Goal: Transaction & Acquisition: Purchase product/service

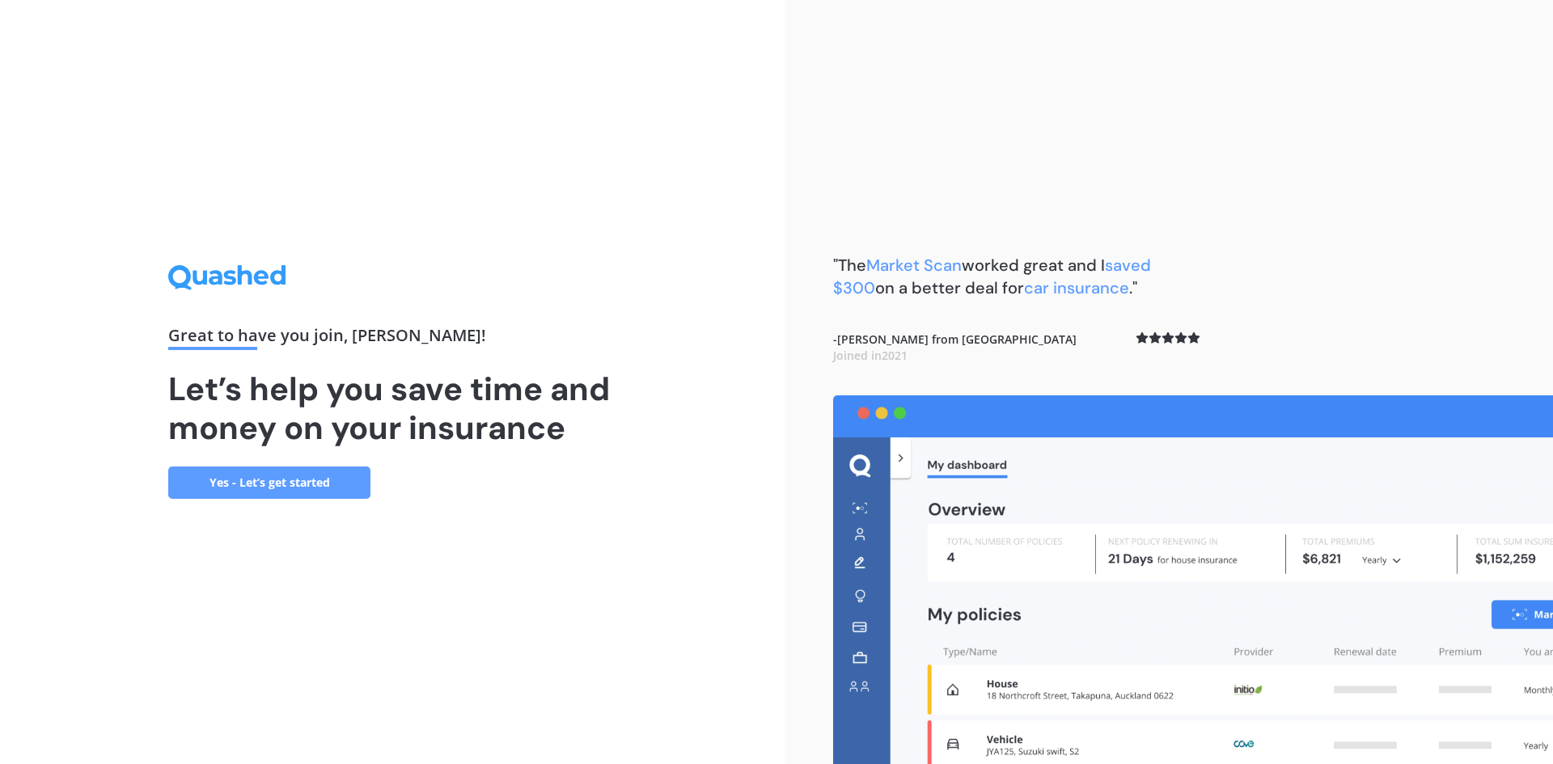
click at [240, 467] on link "Yes - Let’s get started" at bounding box center [269, 483] width 202 height 32
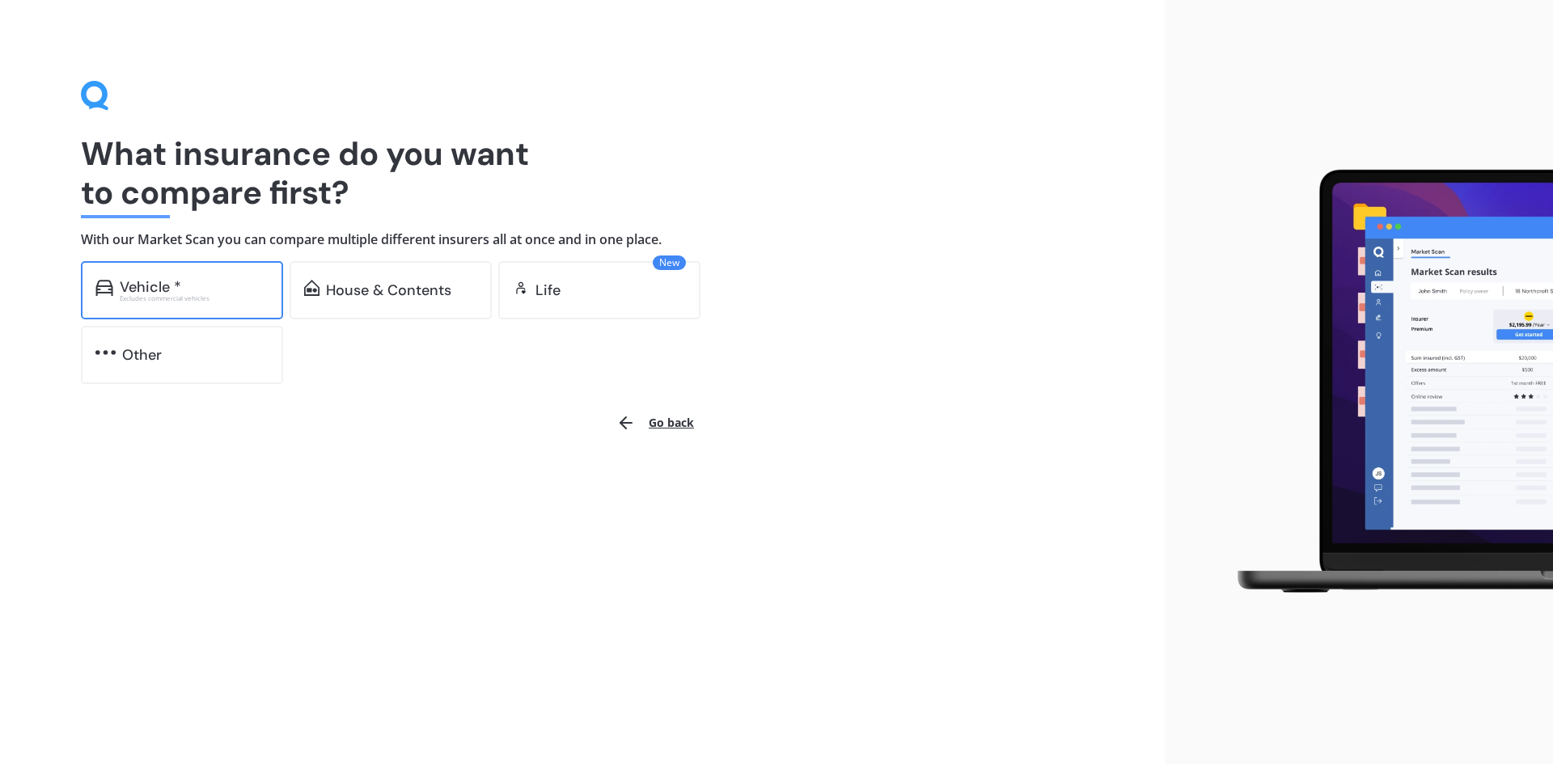
click at [199, 287] on div "Vehicle *" at bounding box center [194, 287] width 149 height 16
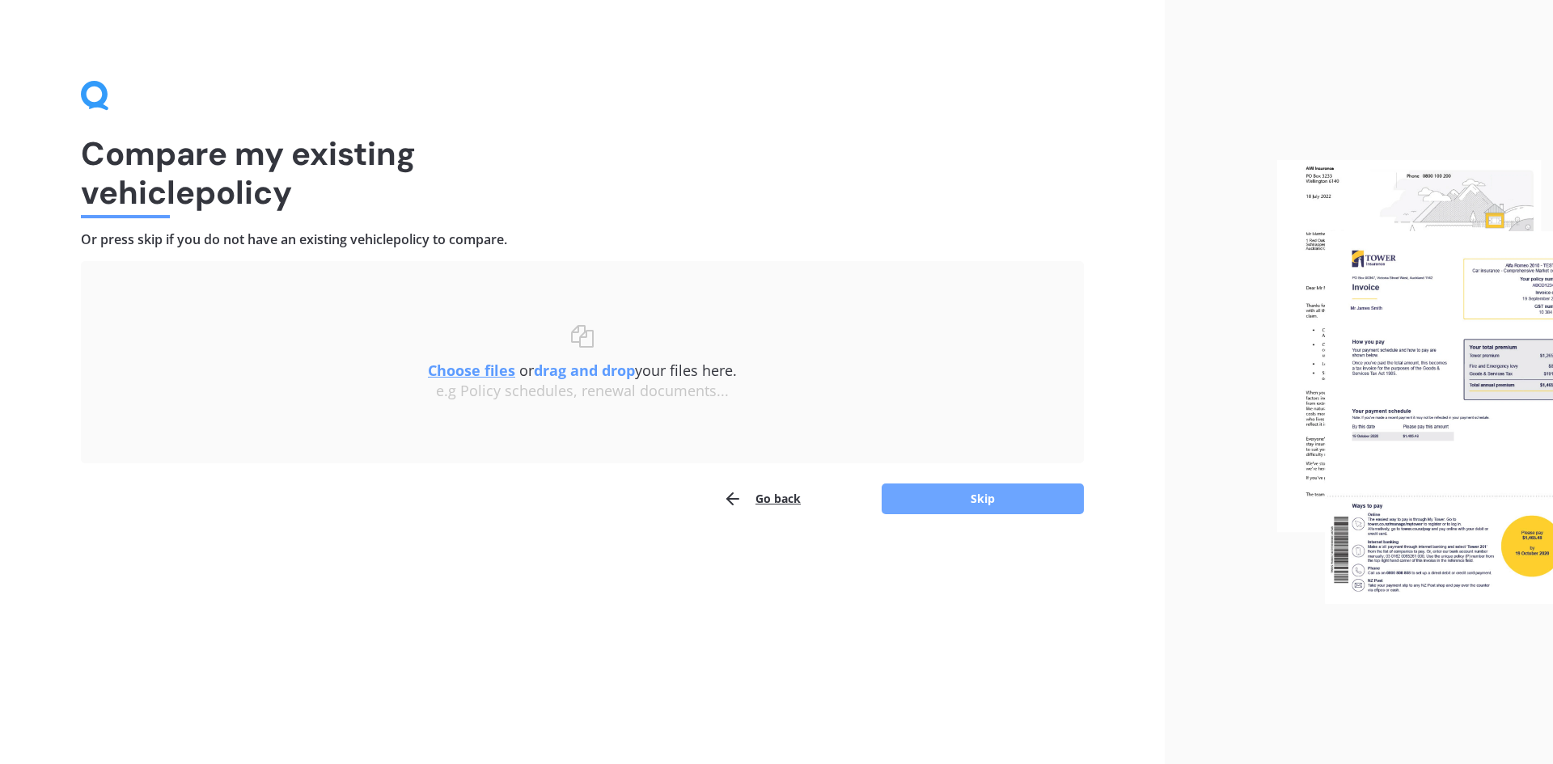
click at [995, 494] on button "Skip" at bounding box center [982, 499] width 202 height 31
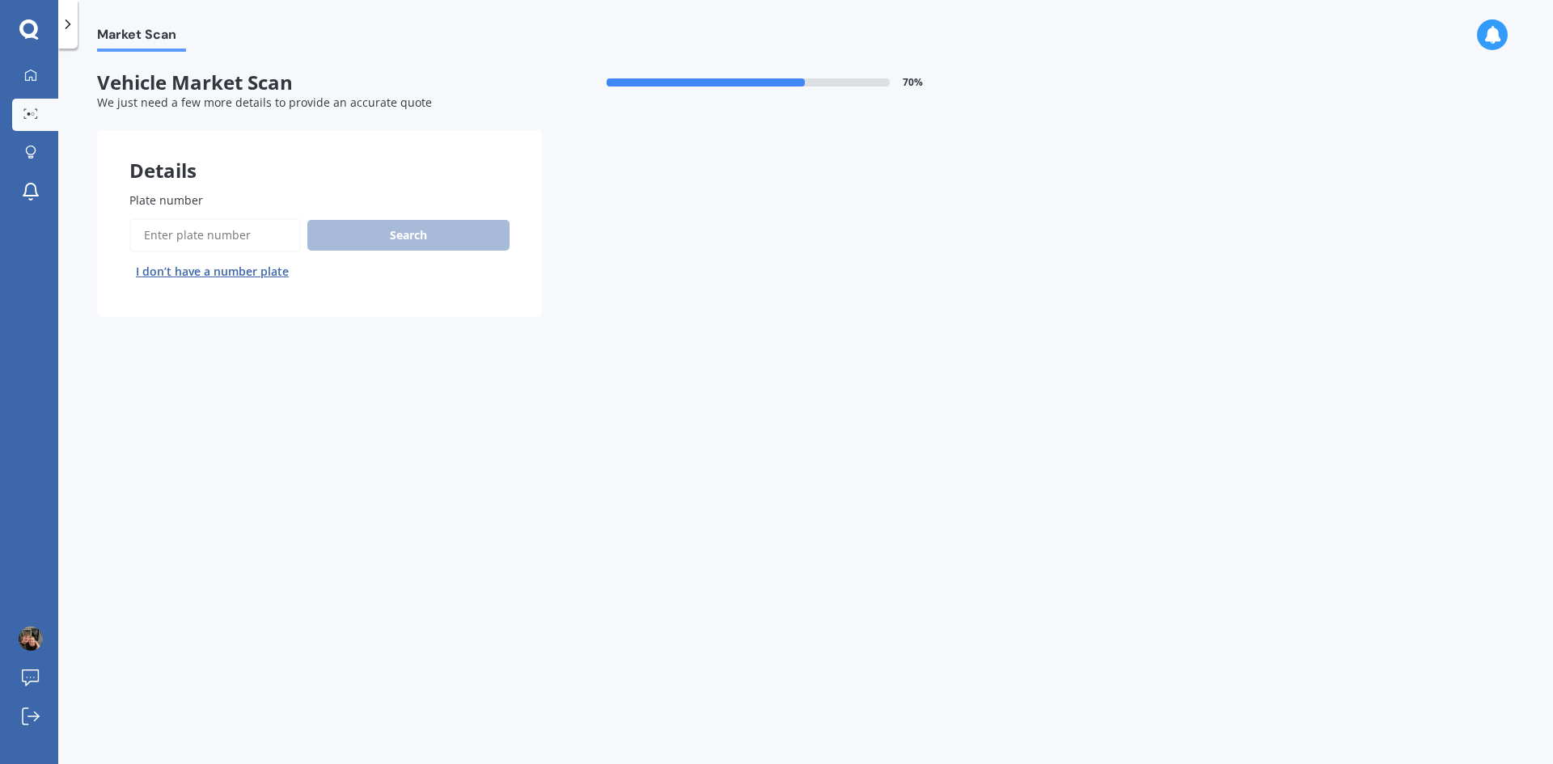
click at [206, 245] on input "Plate number" at bounding box center [214, 235] width 171 height 34
type input "ksy65"
click at [405, 226] on button "Search" at bounding box center [408, 235] width 202 height 31
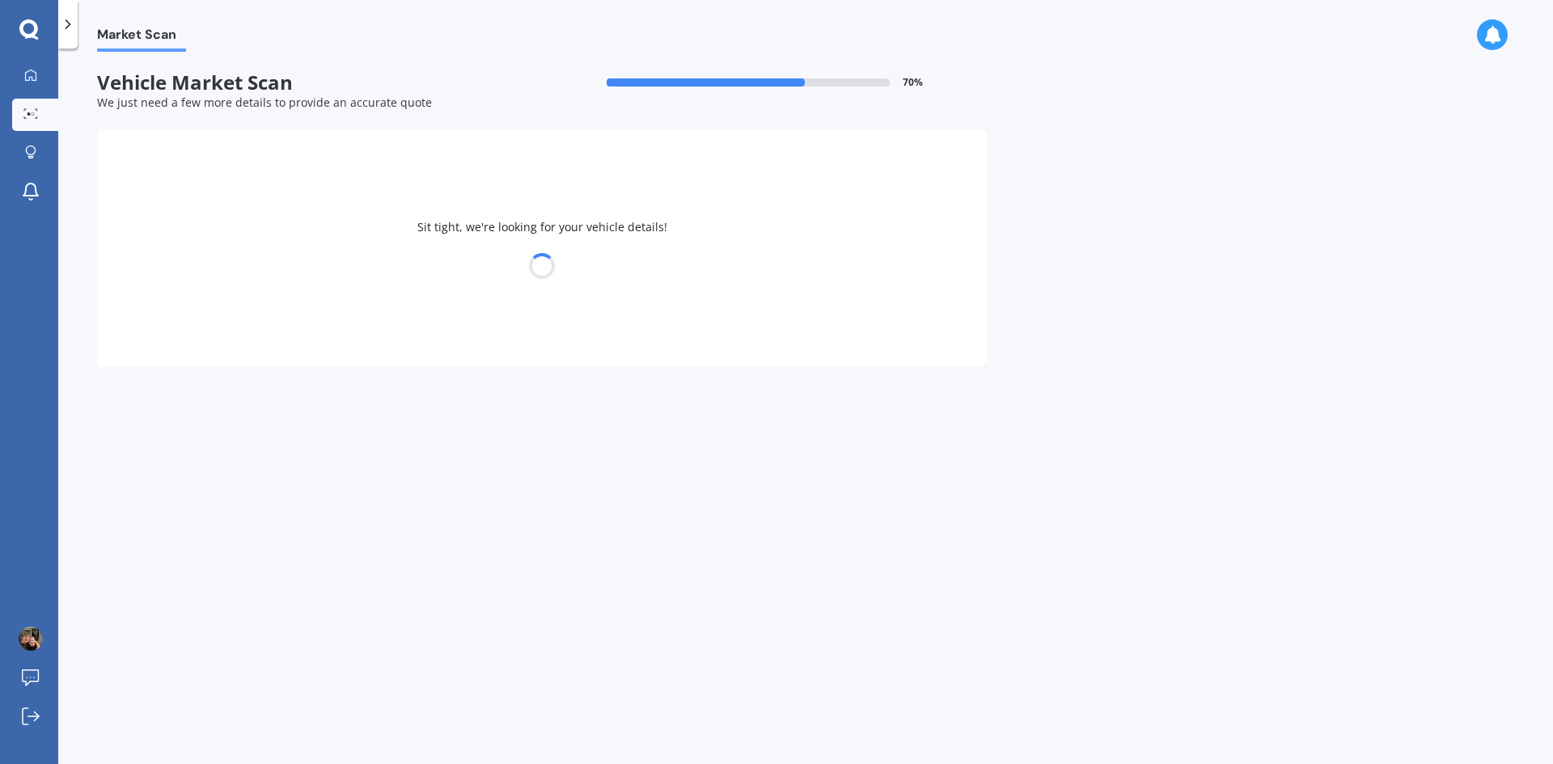
select select "TOYOTA"
select select "COROLLA"
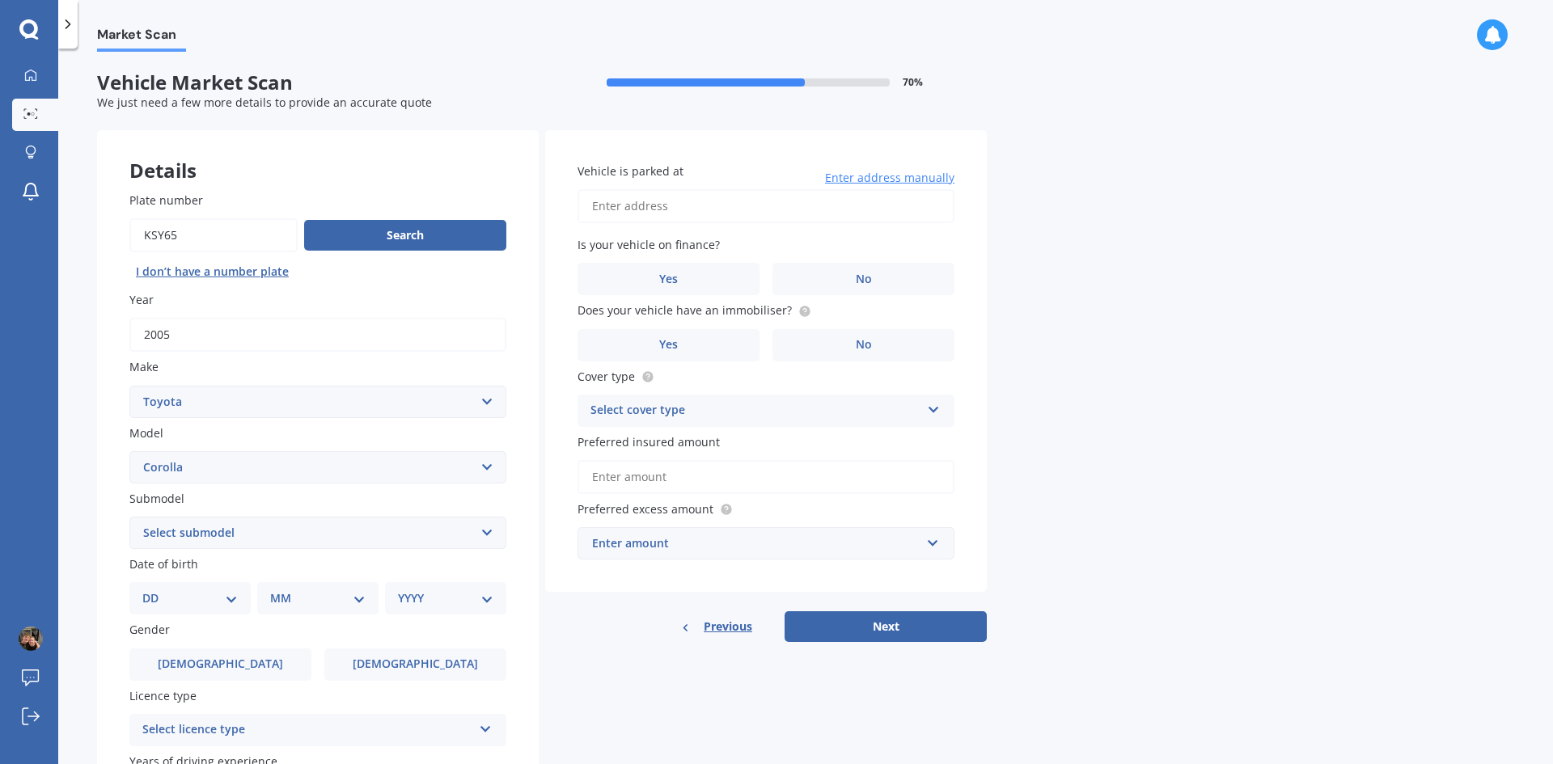
click at [492, 530] on select "Select submodel (All other) Axio Diesel [PERSON_NAME] 2WD [PERSON_NAME] 4WD FXG…" at bounding box center [317, 533] width 377 height 32
select select "HATCH"
click at [129, 517] on select "Select submodel (All other) Axio Diesel [PERSON_NAME] 2WD [PERSON_NAME] 4WD FXG…" at bounding box center [317, 533] width 377 height 32
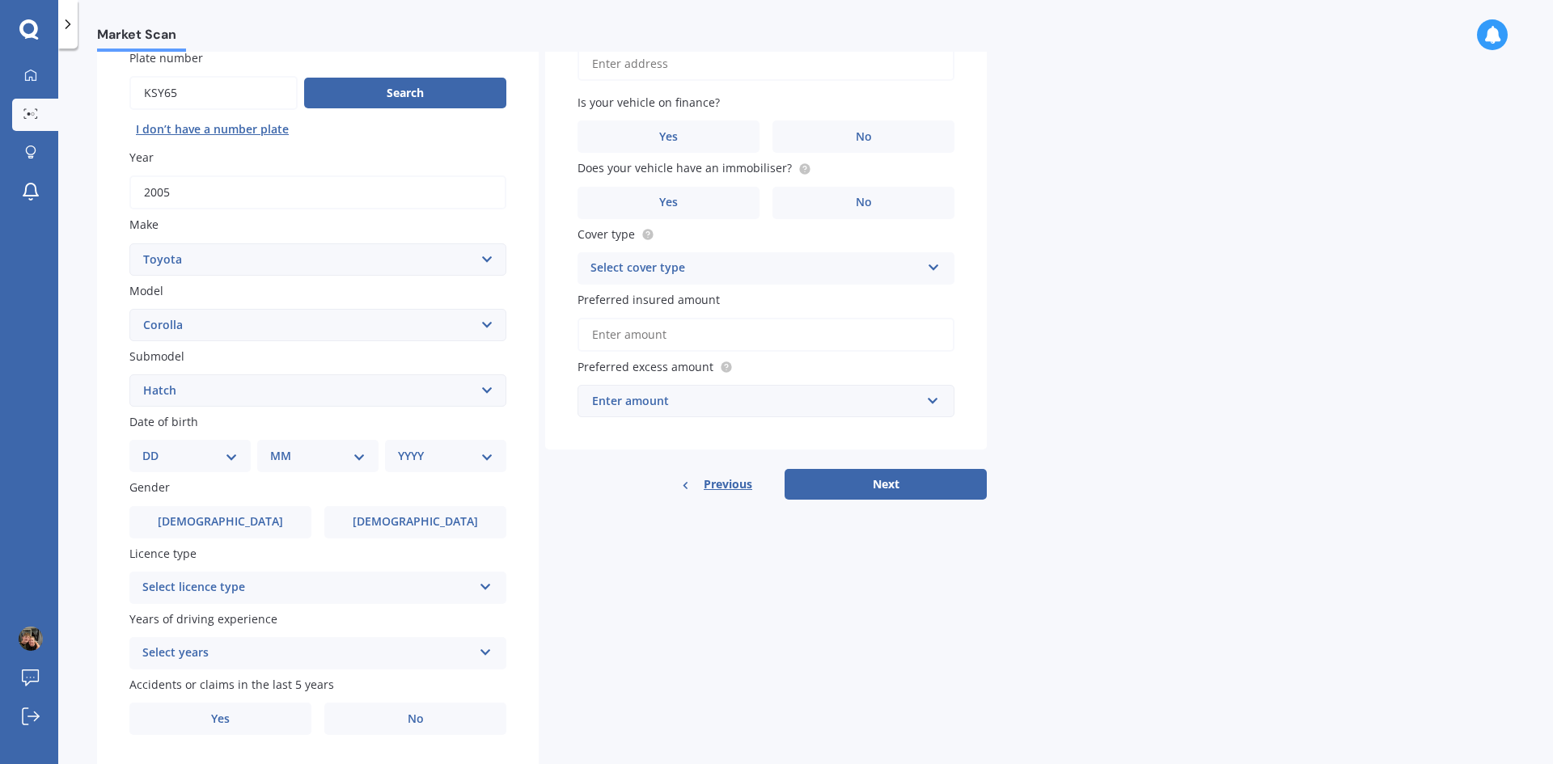
scroll to position [162, 0]
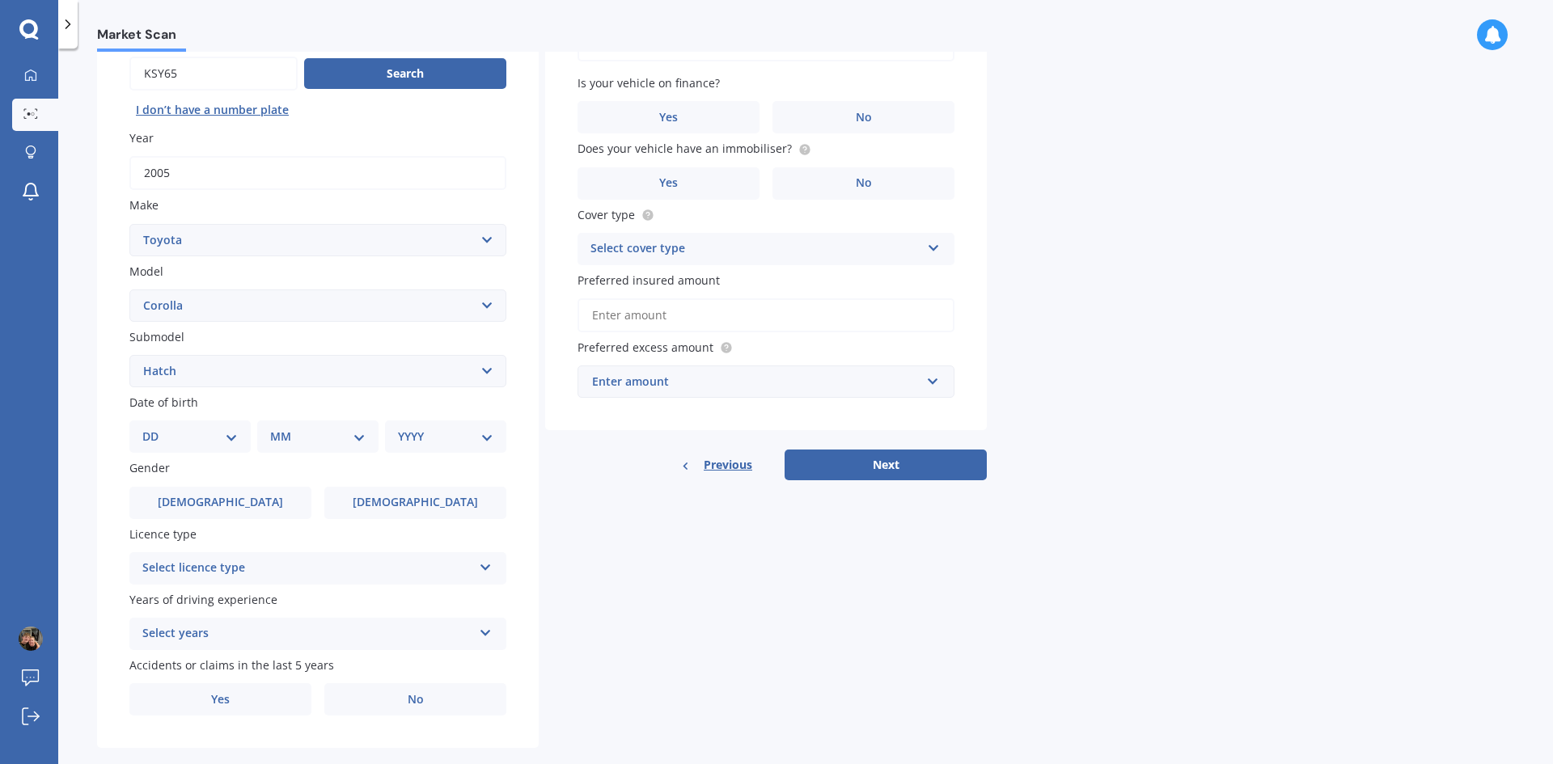
click at [205, 439] on select "DD 01 02 03 04 05 06 07 08 09 10 11 12 13 14 15 16 17 18 19 20 21 22 23 24 25 2…" at bounding box center [189, 437] width 95 height 18
select select "15"
click at [155, 428] on select "DD 01 02 03 04 05 06 07 08 09 10 11 12 13 14 15 16 17 18 19 20 21 22 23 24 25 2…" at bounding box center [189, 437] width 95 height 18
click at [311, 433] on select "MM 01 02 03 04 05 06 07 08 09 10 11 12" at bounding box center [321, 437] width 89 height 18
click at [239, 432] on select "DD 01 02 03 04 05 06 07 08 09 10 11 12 13 14 15 16 17 18 19 20 21 22 23 24 25 2…" at bounding box center [199, 437] width 89 height 18
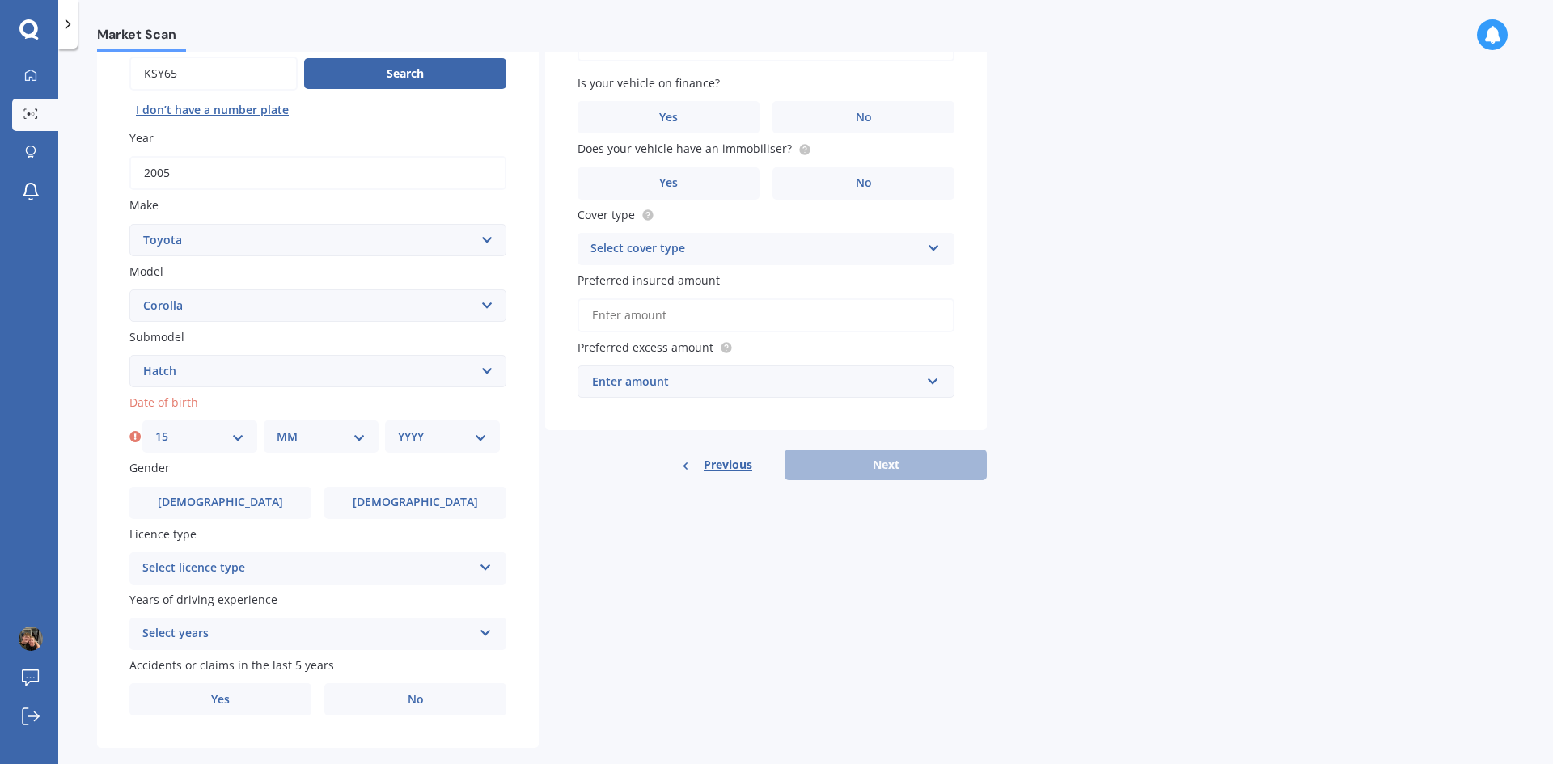
click at [324, 432] on select "MM 01 02 03 04 05 06 07 08 09 10 11 12" at bounding box center [321, 437] width 89 height 18
select select "06"
click at [277, 428] on select "MM 01 02 03 04 05 06 07 08 09 10 11 12" at bounding box center [321, 437] width 89 height 18
click at [423, 437] on select "YYYY 2025 2024 2023 2022 2021 2020 2019 2018 2017 2016 2015 2014 2013 2012 2011…" at bounding box center [442, 437] width 89 height 18
select select "2006"
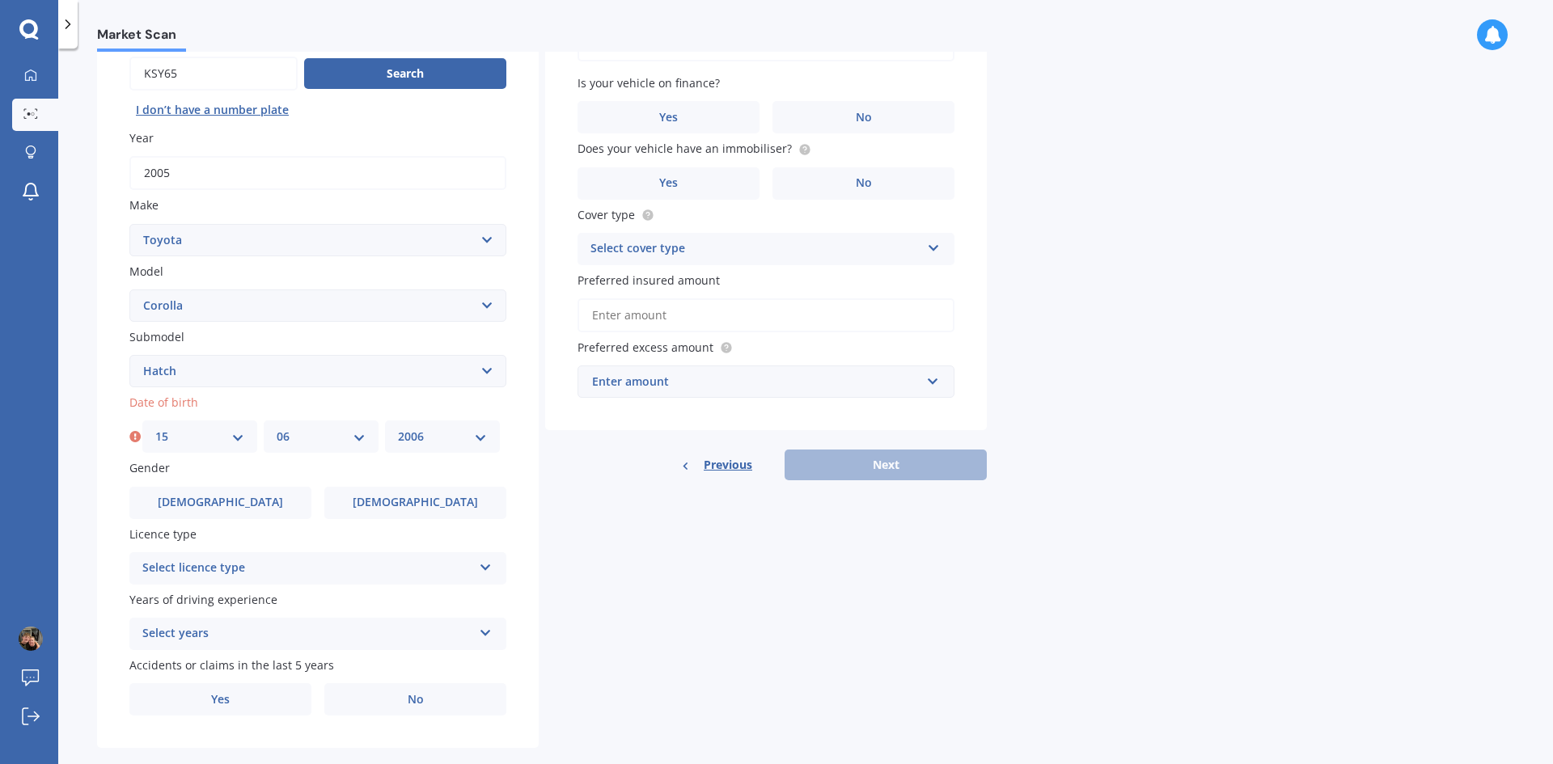
click at [398, 428] on select "YYYY 2025 2024 2023 2022 2021 2020 2019 2018 2017 2016 2015 2014 2013 2012 2011…" at bounding box center [442, 437] width 89 height 18
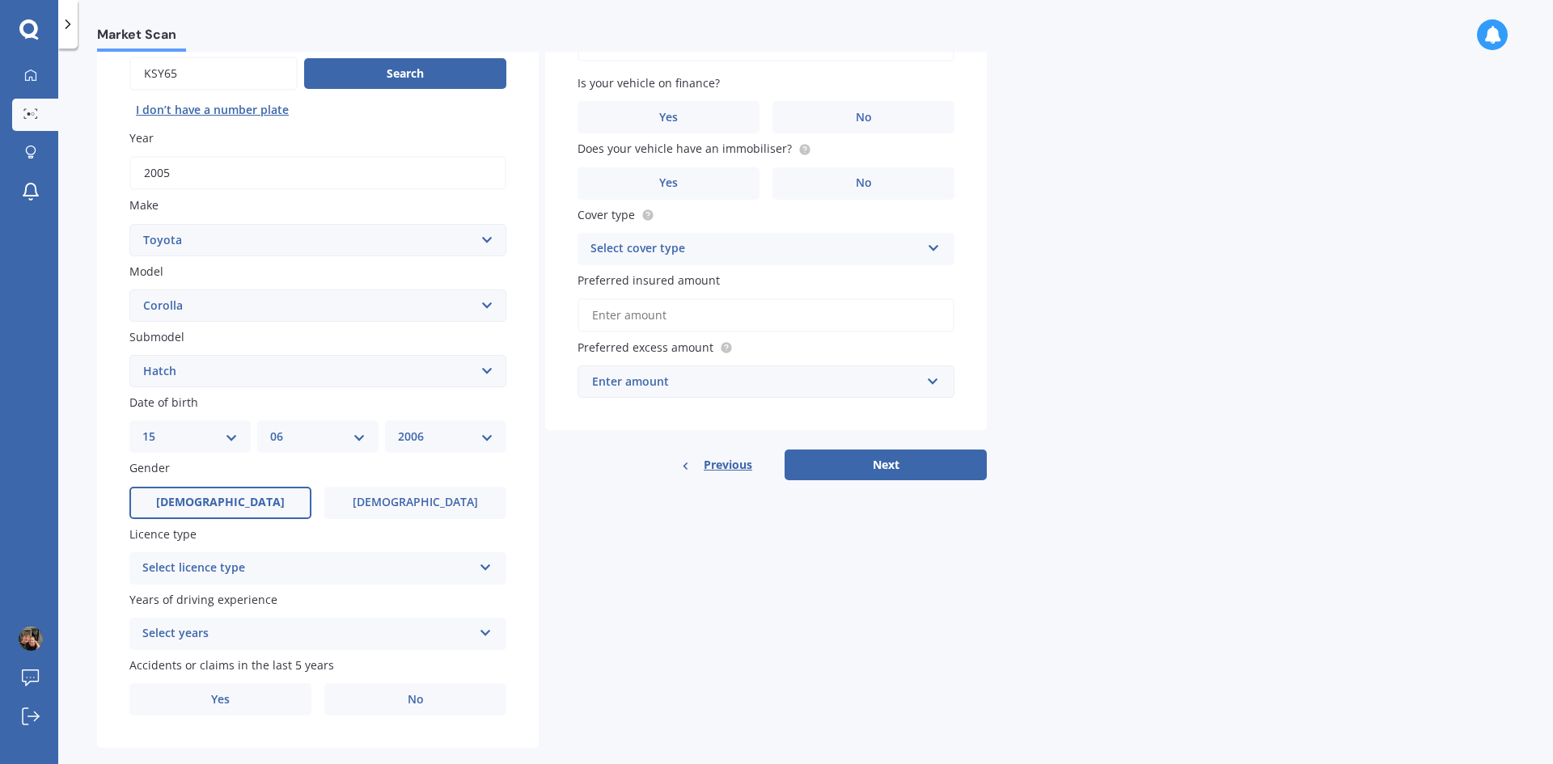
click at [233, 496] on span "[DEMOGRAPHIC_DATA]" at bounding box center [220, 503] width 129 height 14
click at [0, 0] on input "[DEMOGRAPHIC_DATA]" at bounding box center [0, 0] width 0 height 0
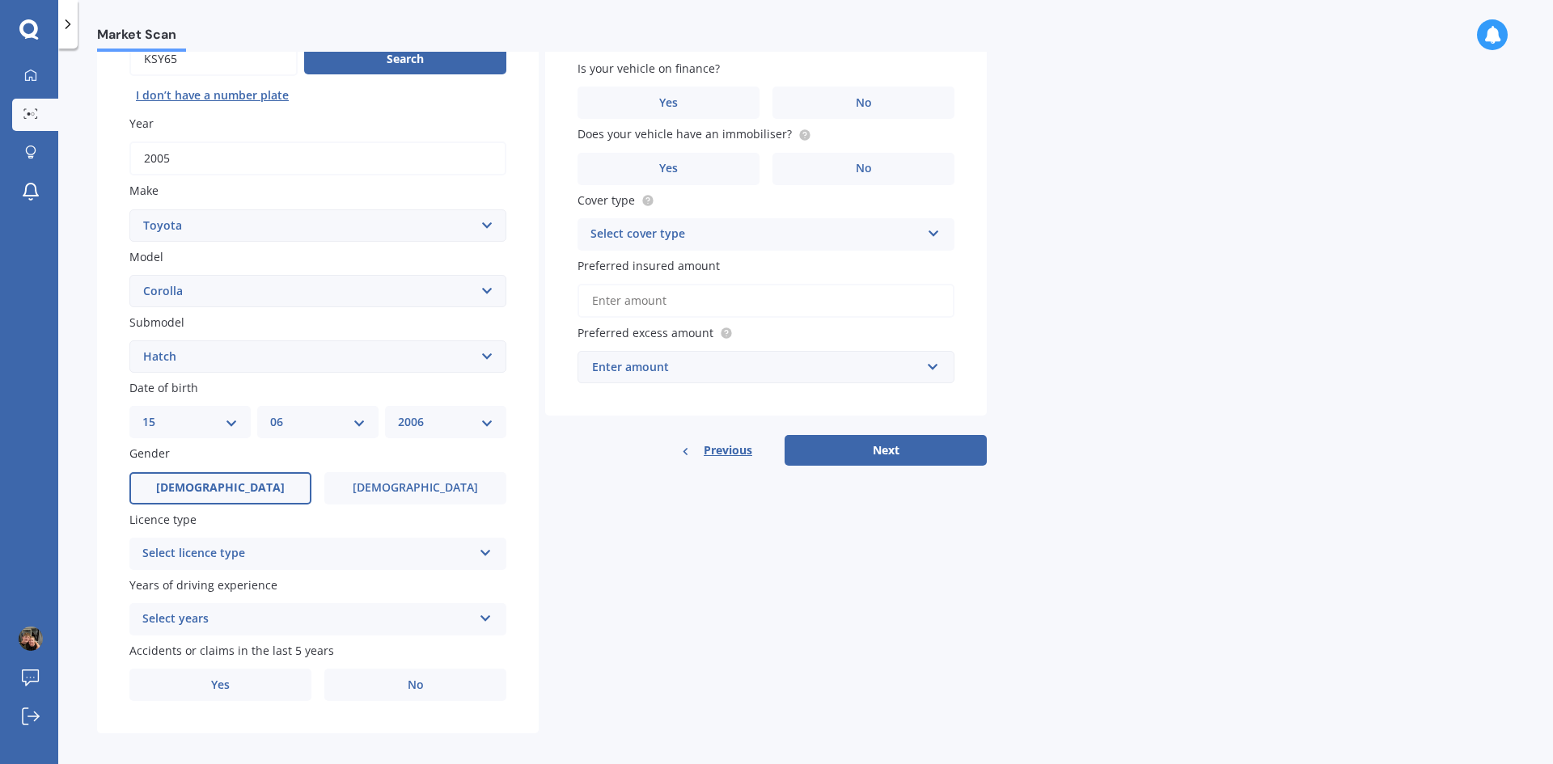
scroll to position [188, 0]
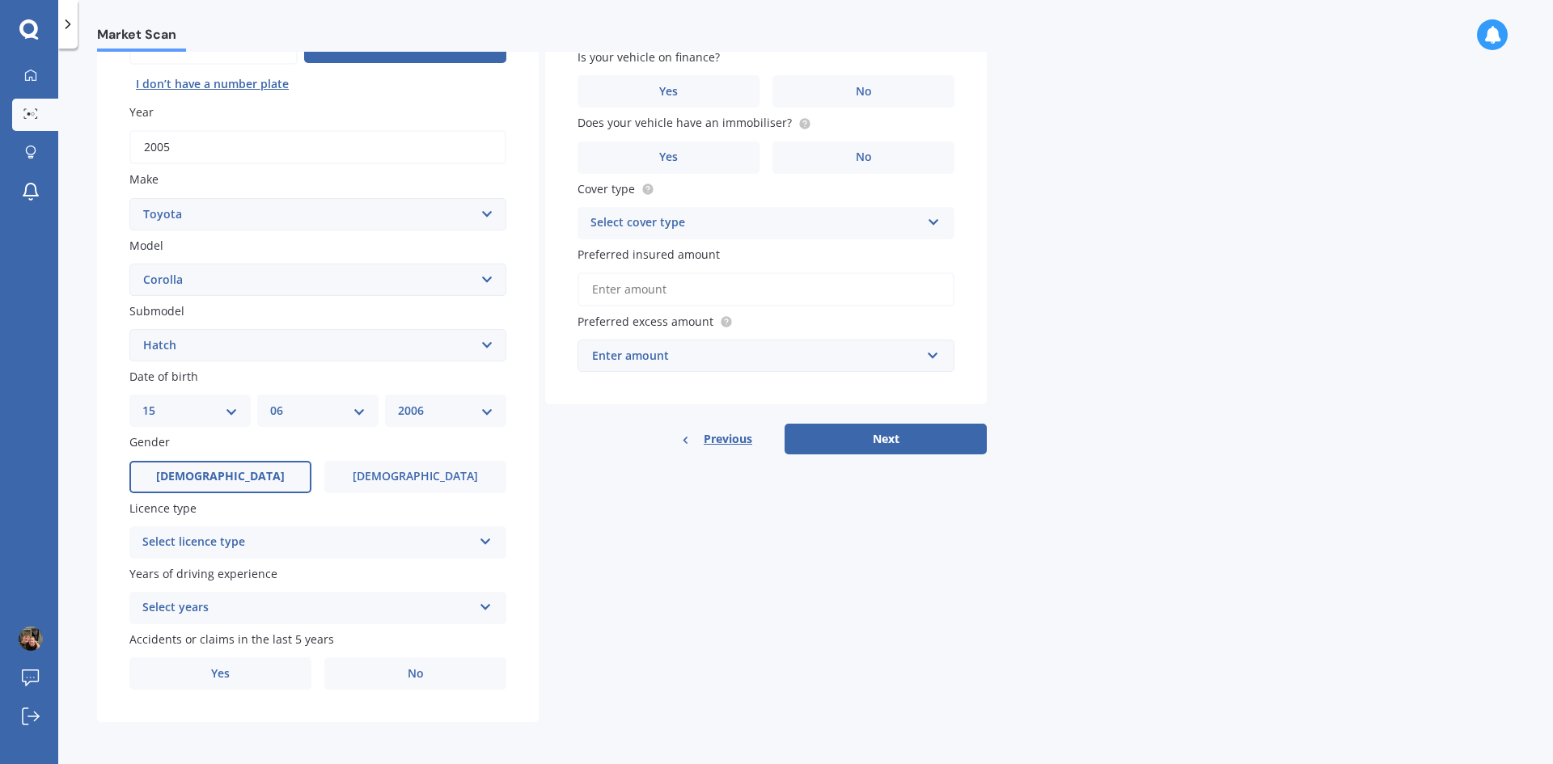
click at [316, 529] on div "Select licence type NZ Full NZ Restricted NZ Learners [GEOGRAPHIC_DATA] [GEOGRA…" at bounding box center [317, 542] width 377 height 32
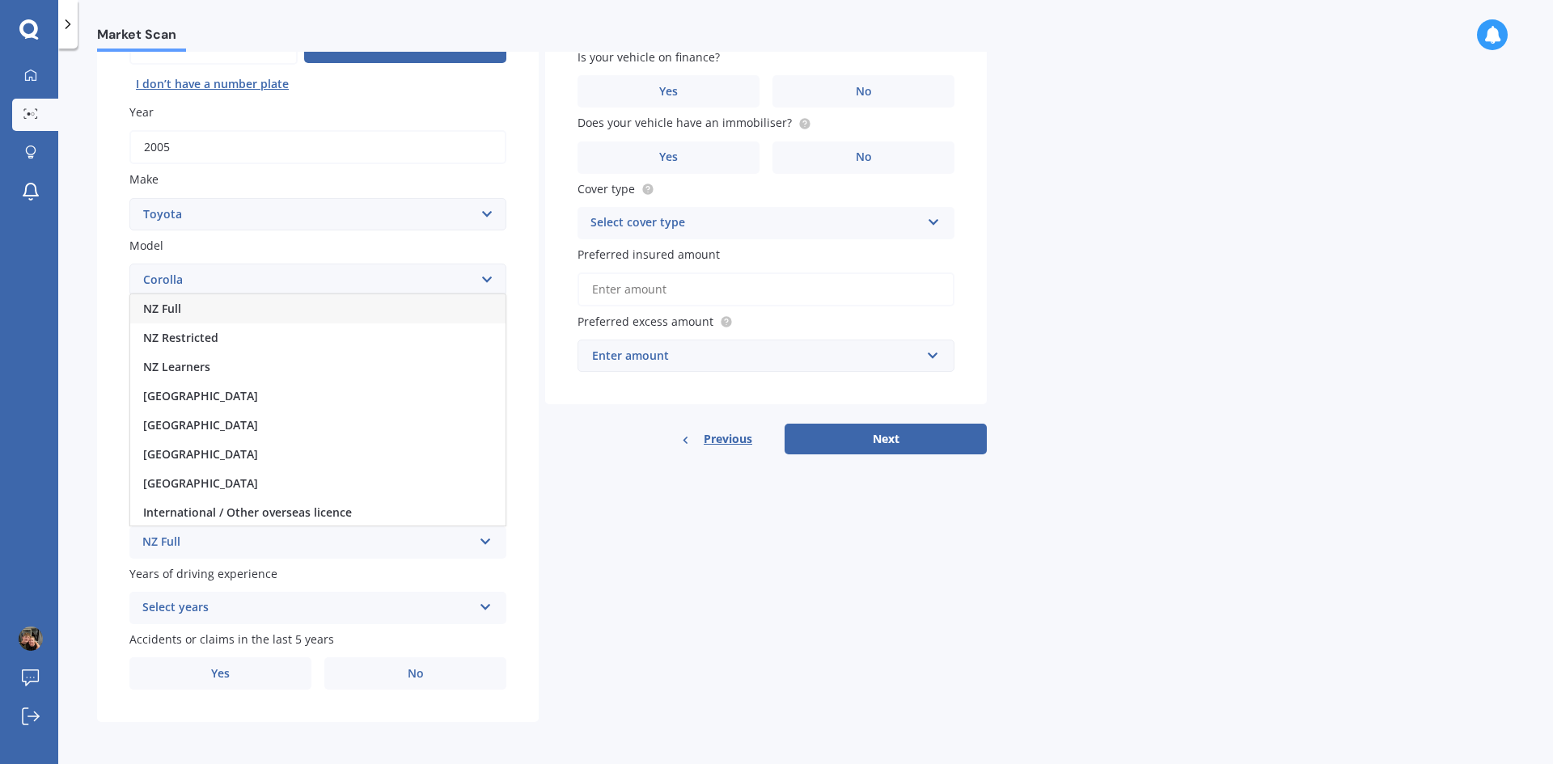
click at [213, 315] on div "NZ Full" at bounding box center [317, 308] width 375 height 29
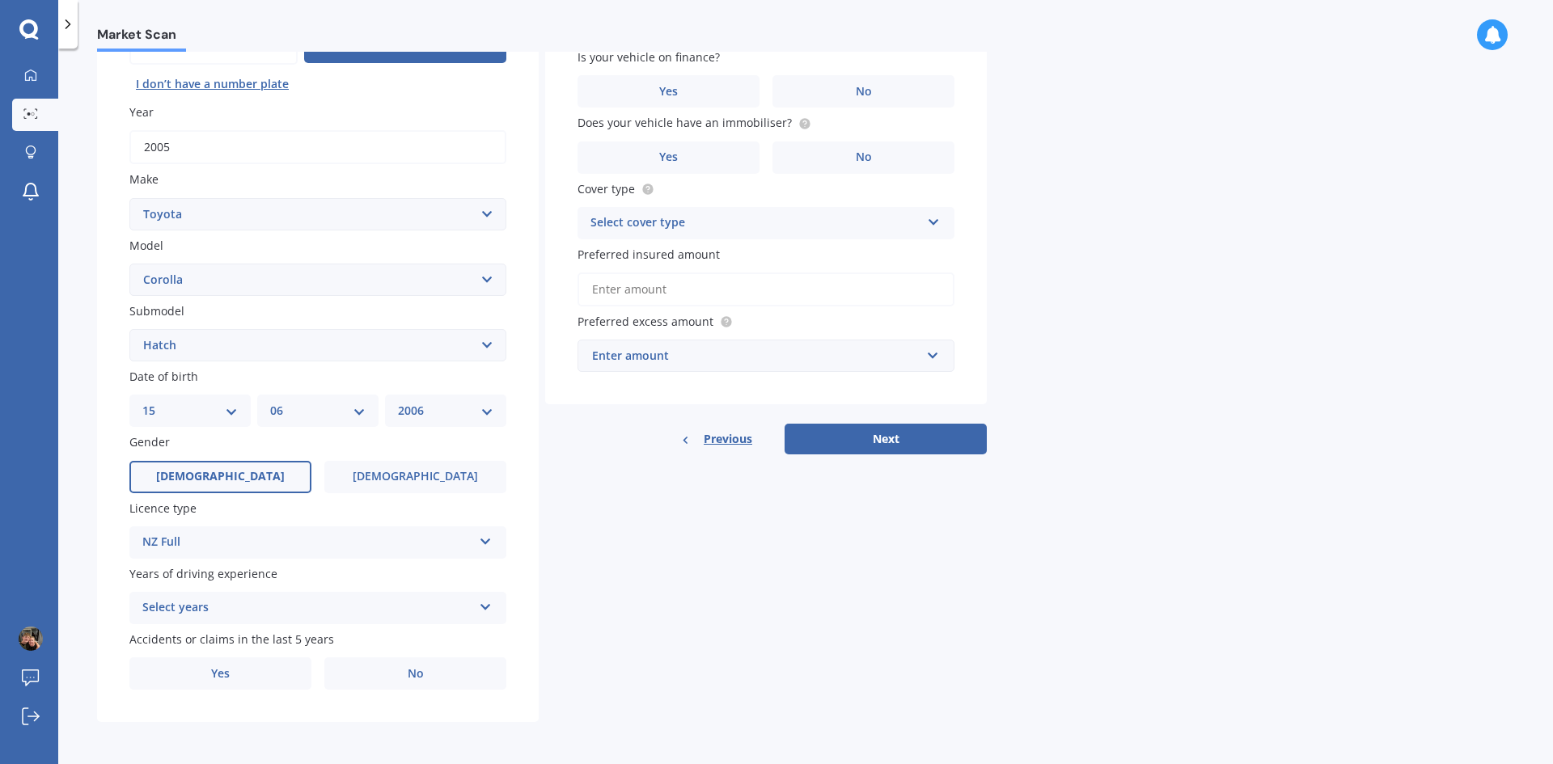
click at [277, 600] on div "Select years" at bounding box center [307, 607] width 330 height 19
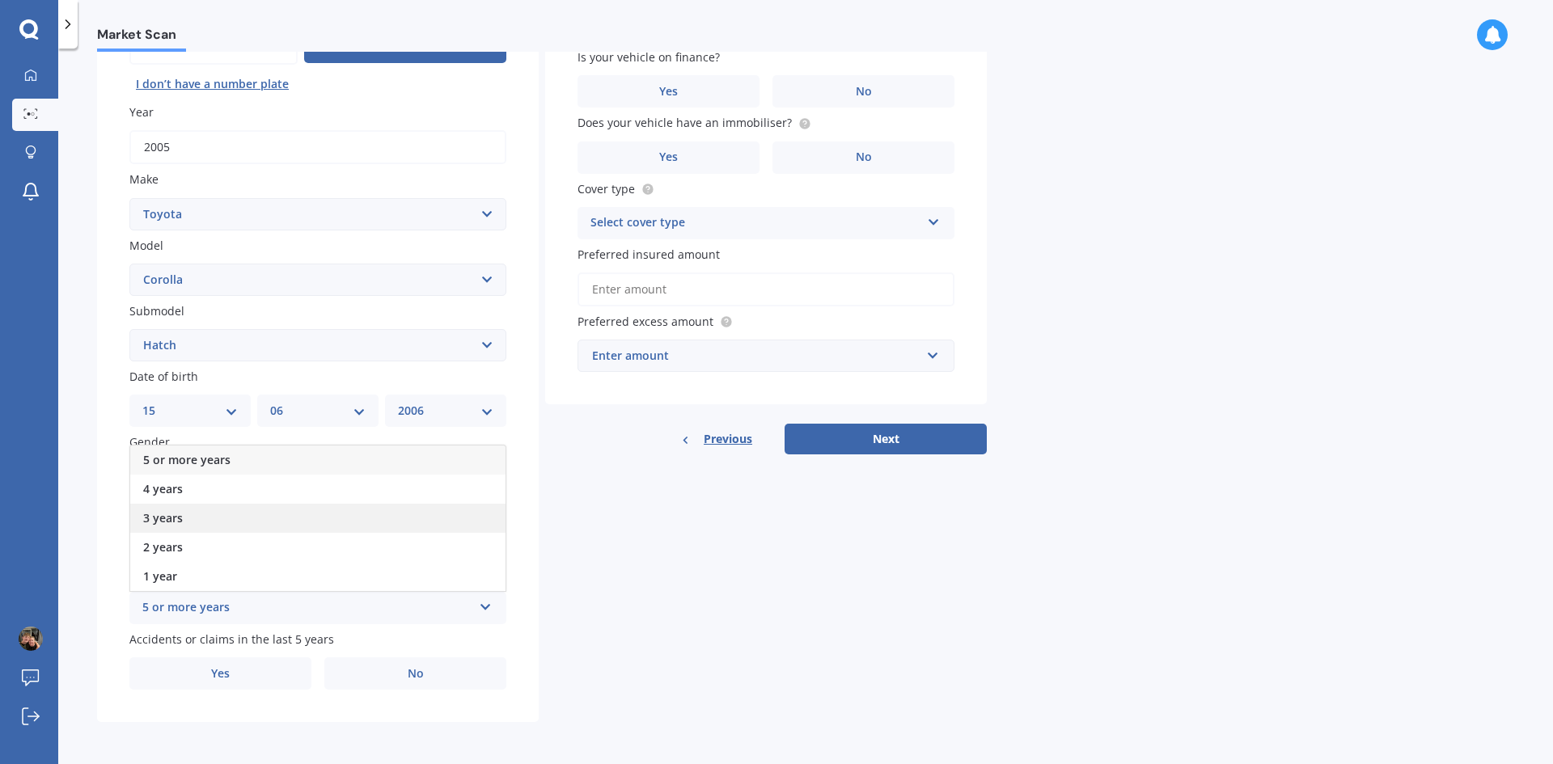
click at [277, 529] on div "3 years" at bounding box center [317, 518] width 375 height 29
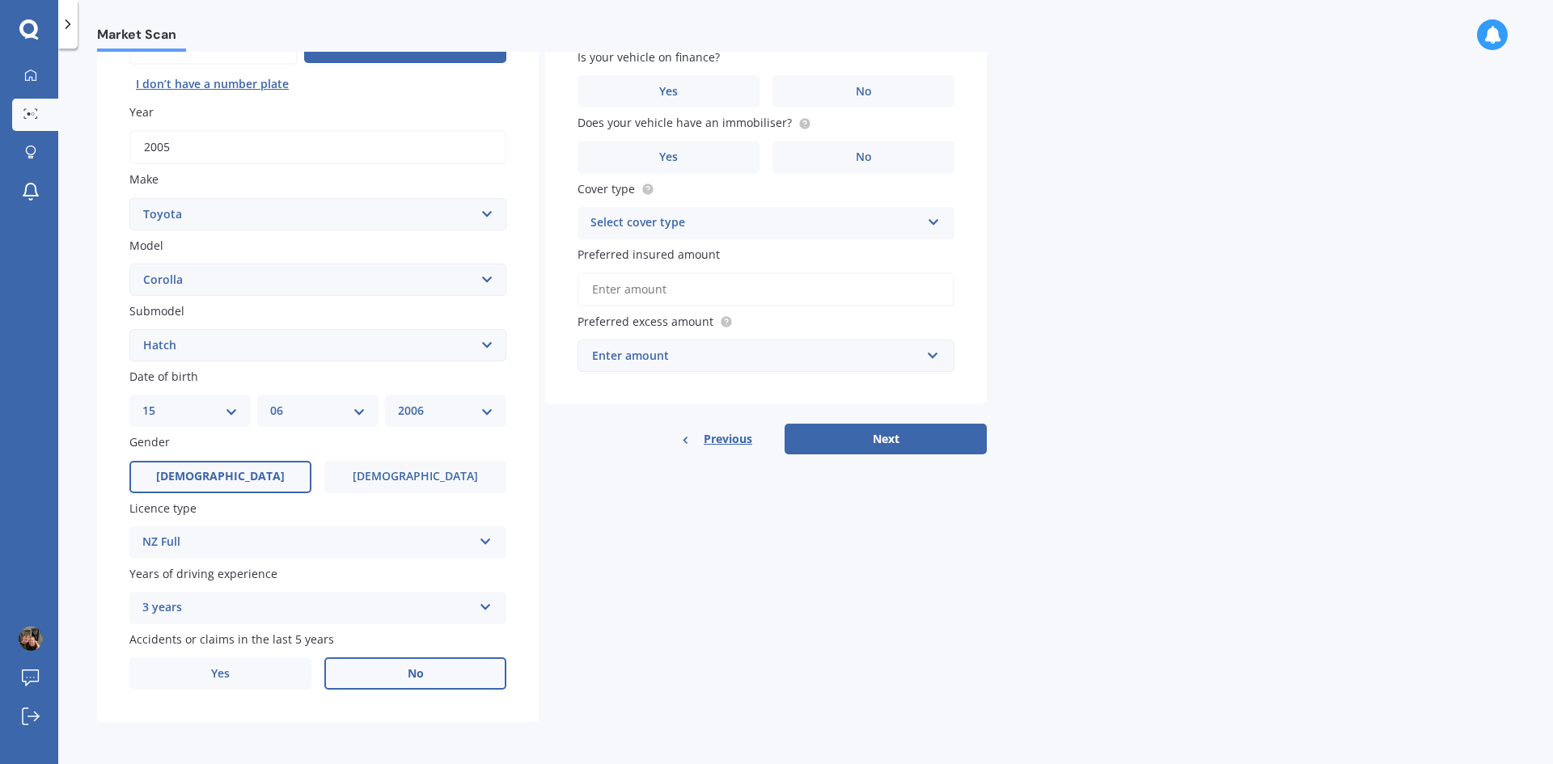
click at [420, 674] on span "No" at bounding box center [416, 674] width 16 height 14
click at [0, 0] on input "No" at bounding box center [0, 0] width 0 height 0
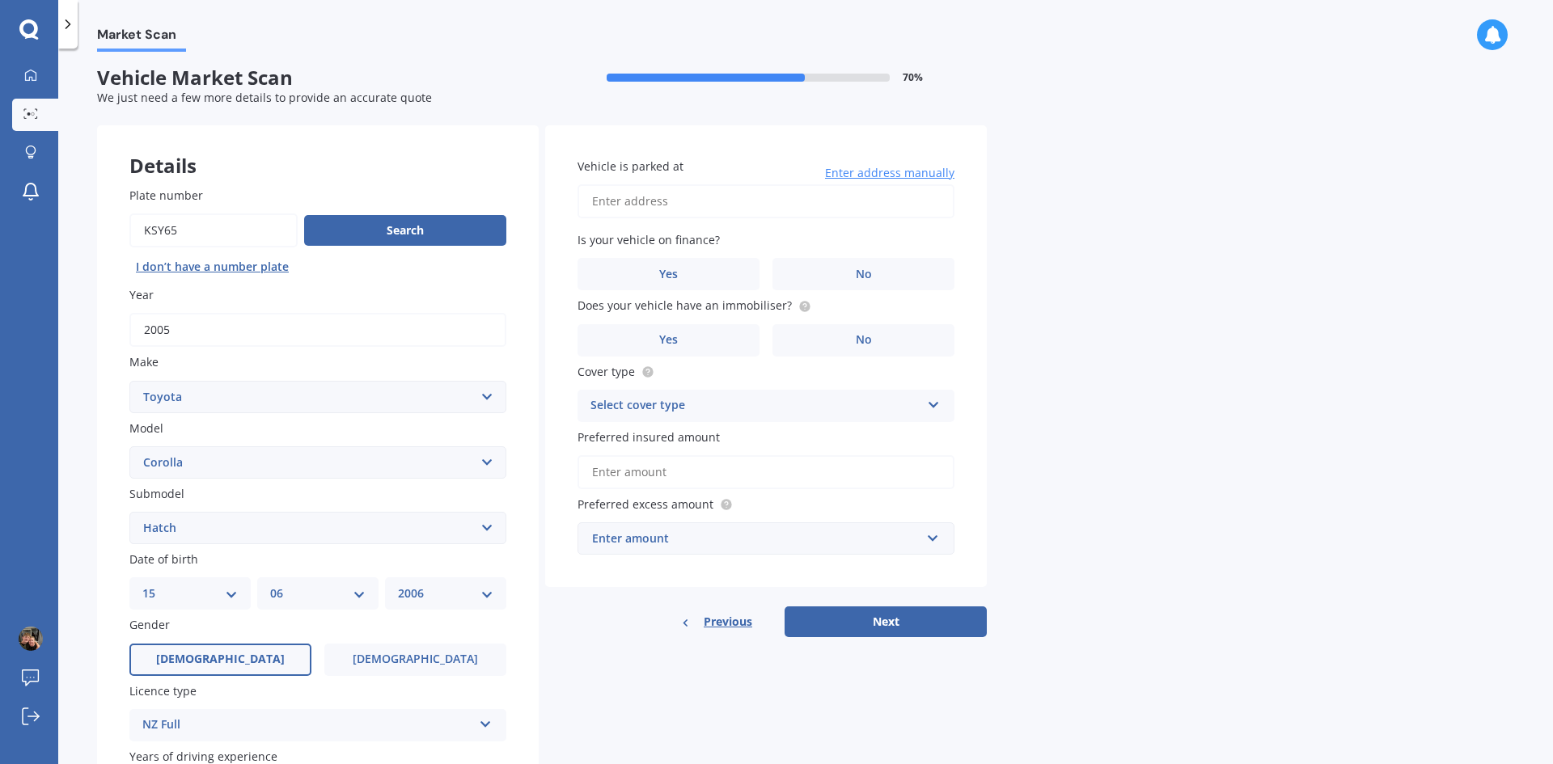
scroll to position [0, 0]
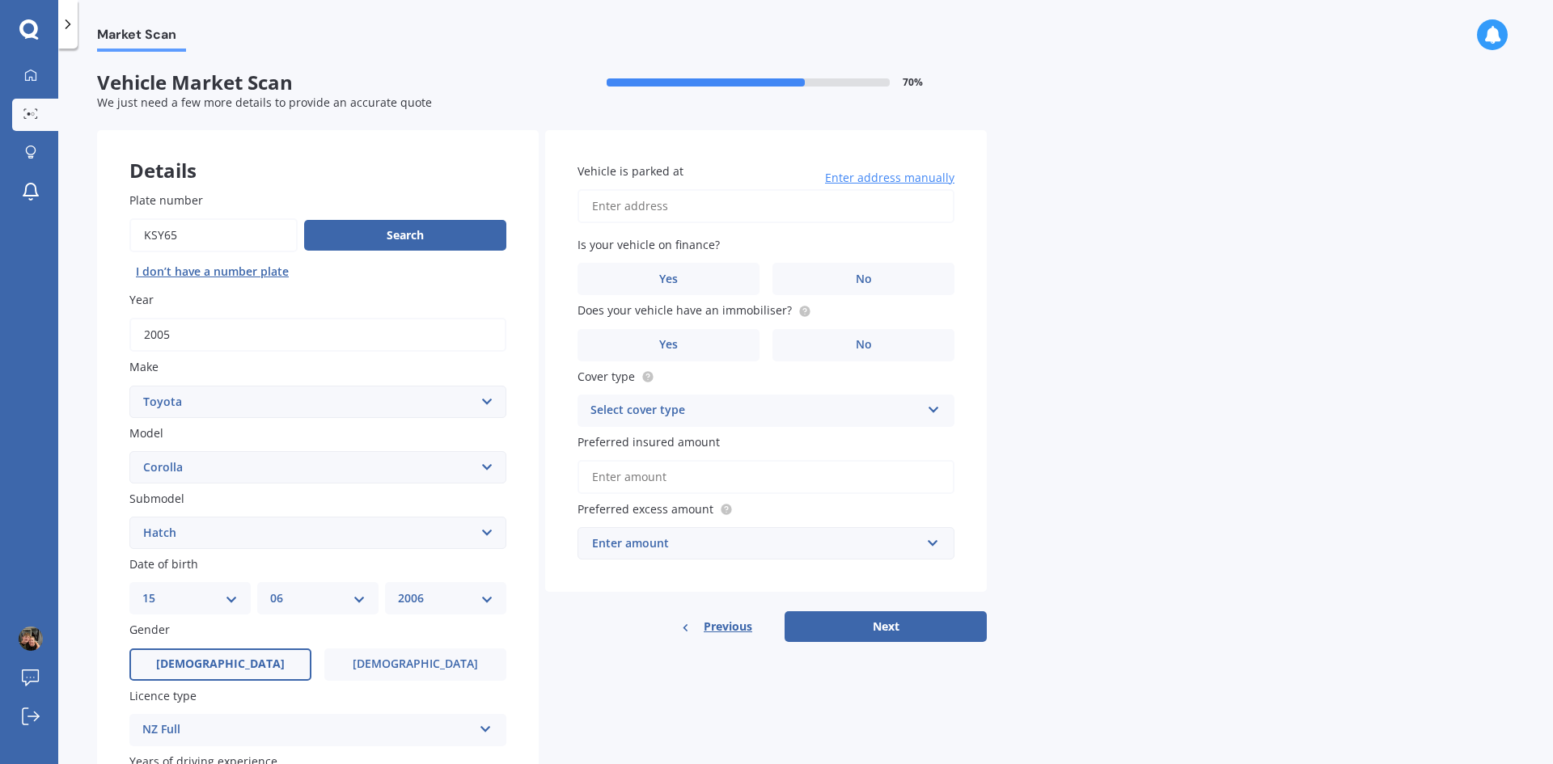
click at [786, 209] on input "Vehicle is parked at" at bounding box center [765, 206] width 377 height 34
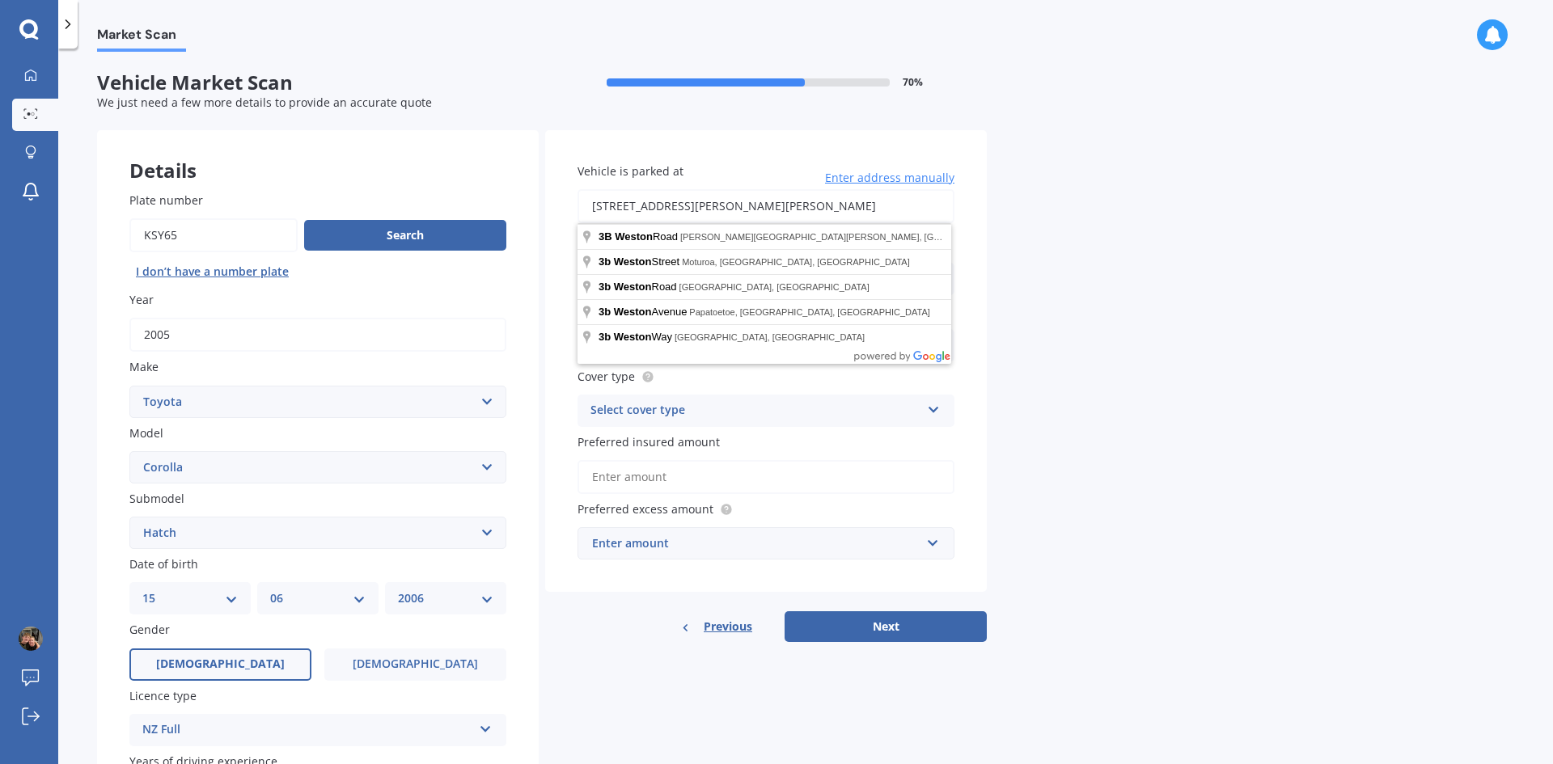
type input "[STREET_ADDRESS][PERSON_NAME][PERSON_NAME]"
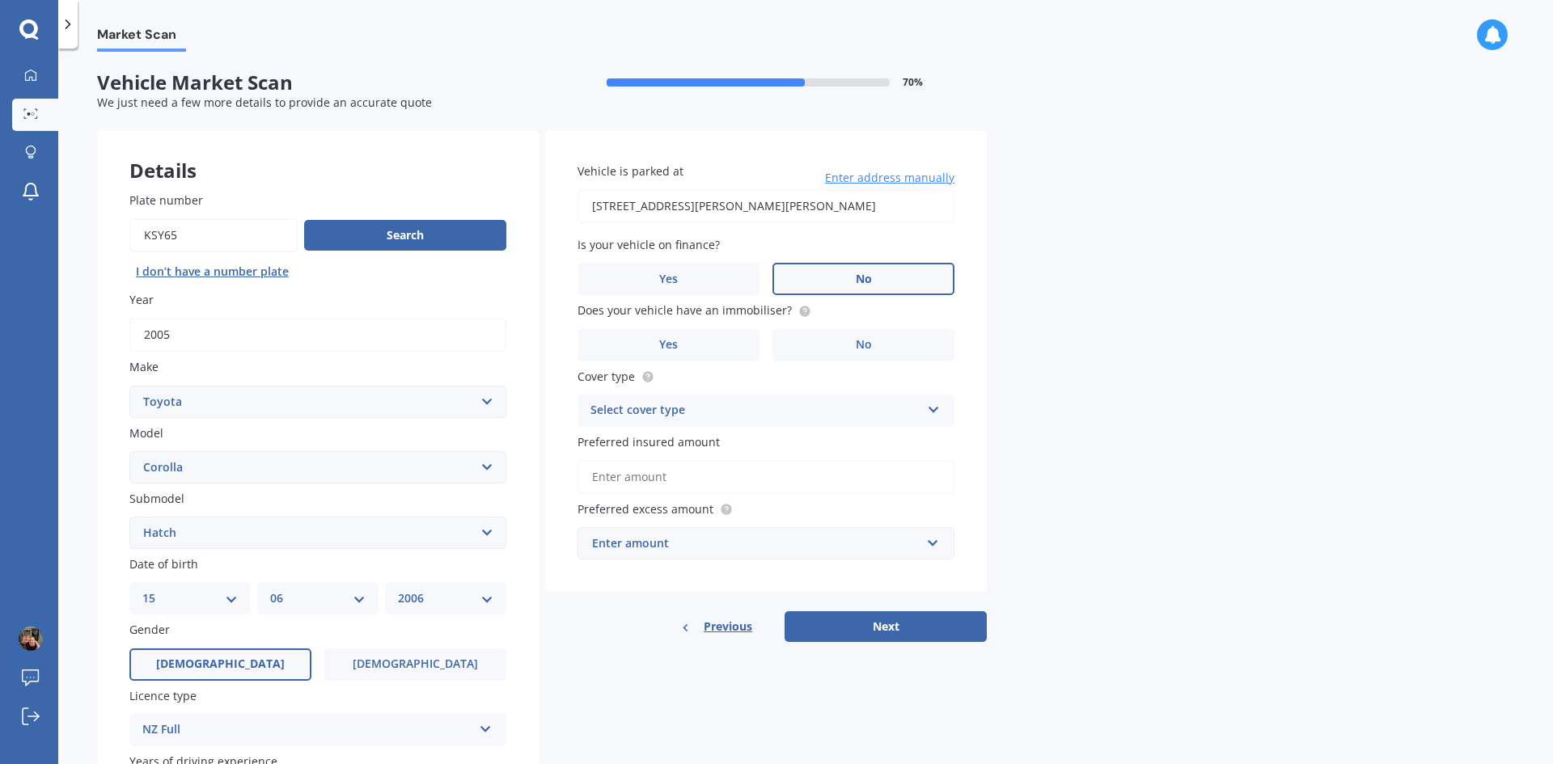
click at [837, 274] on label "No" at bounding box center [863, 279] width 182 height 32
click at [0, 0] on input "No" at bounding box center [0, 0] width 0 height 0
click at [862, 334] on label "No" at bounding box center [863, 345] width 182 height 32
click at [0, 0] on input "No" at bounding box center [0, 0] width 0 height 0
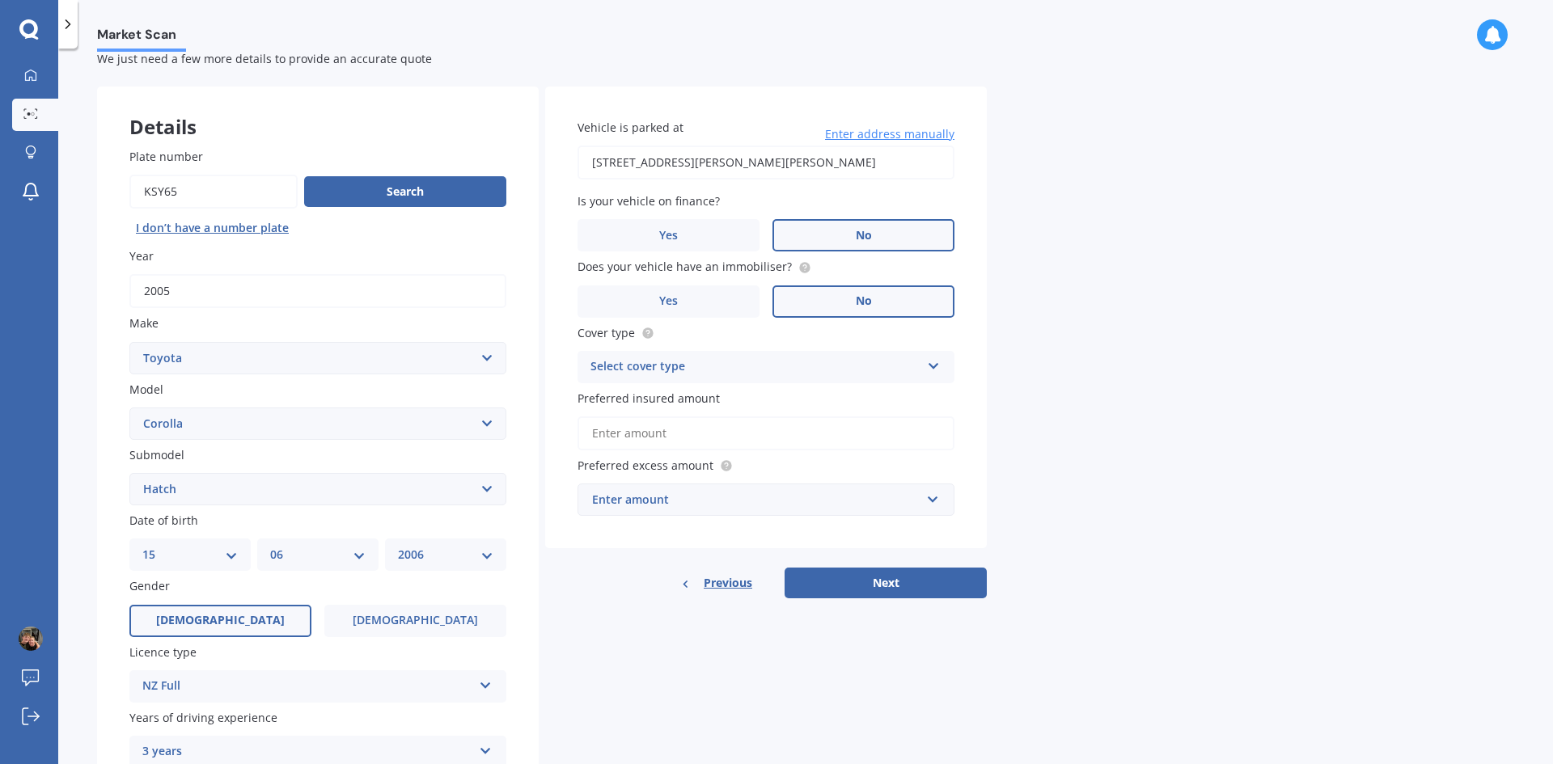
scroll to position [81, 0]
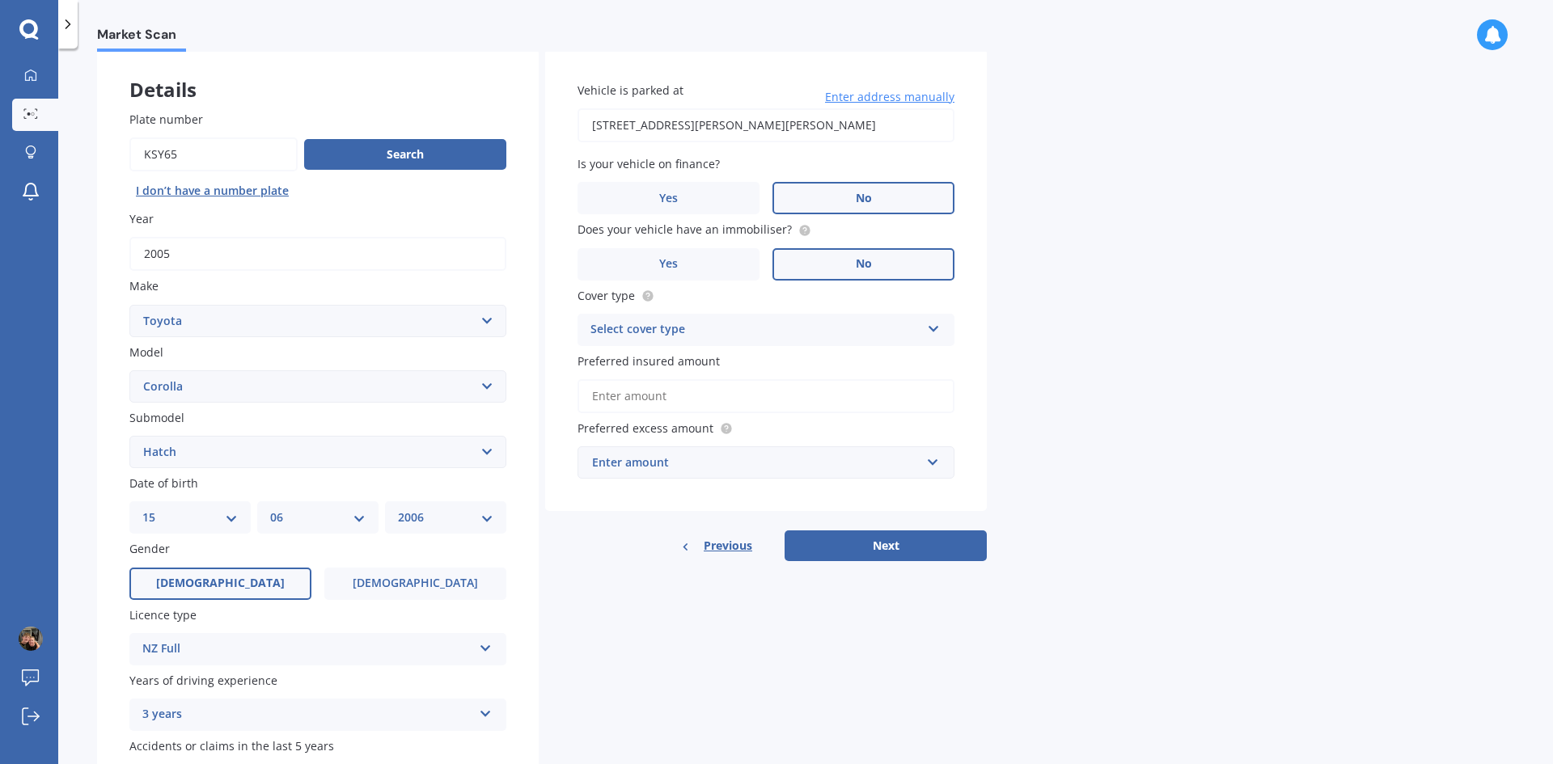
click at [778, 323] on div "Select cover type" at bounding box center [755, 329] width 330 height 19
click at [663, 362] on span "Comprehensive" at bounding box center [634, 360] width 86 height 15
click at [837, 393] on input "Preferred insured amount" at bounding box center [765, 396] width 377 height 34
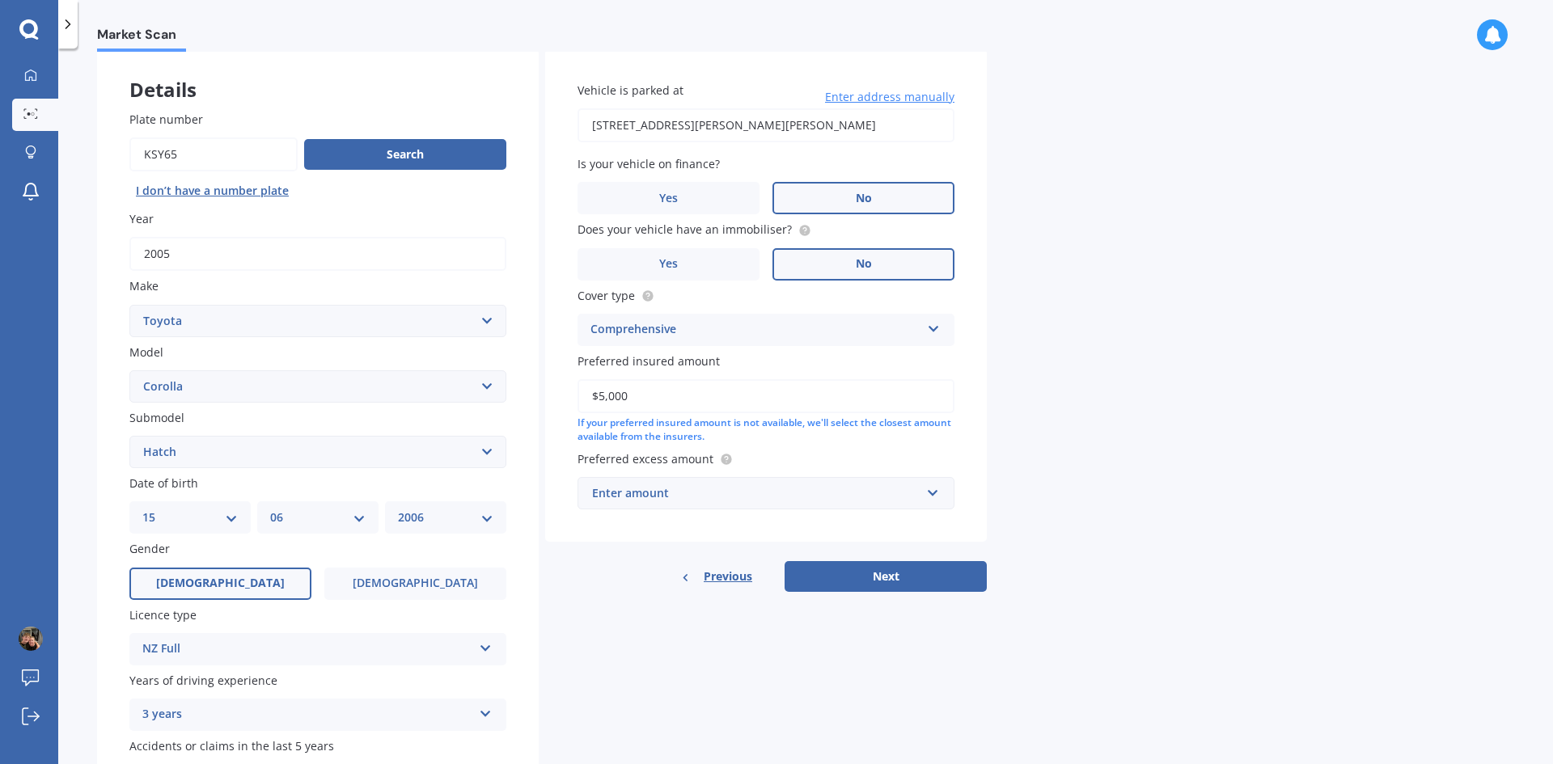
type input "$5,000"
click at [757, 487] on div "Enter amount" at bounding box center [756, 493] width 328 height 18
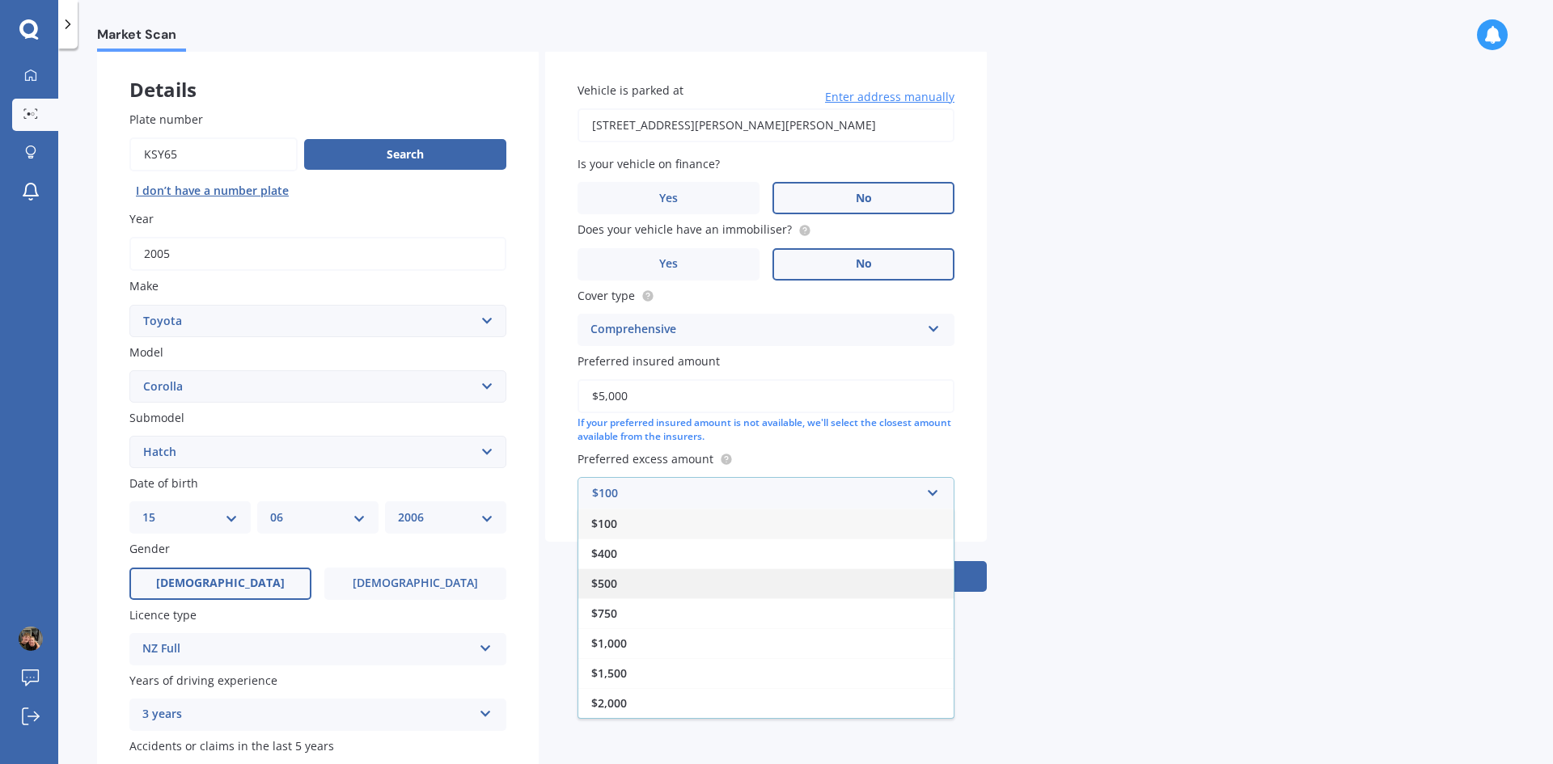
click at [720, 573] on div "$500" at bounding box center [765, 583] width 375 height 30
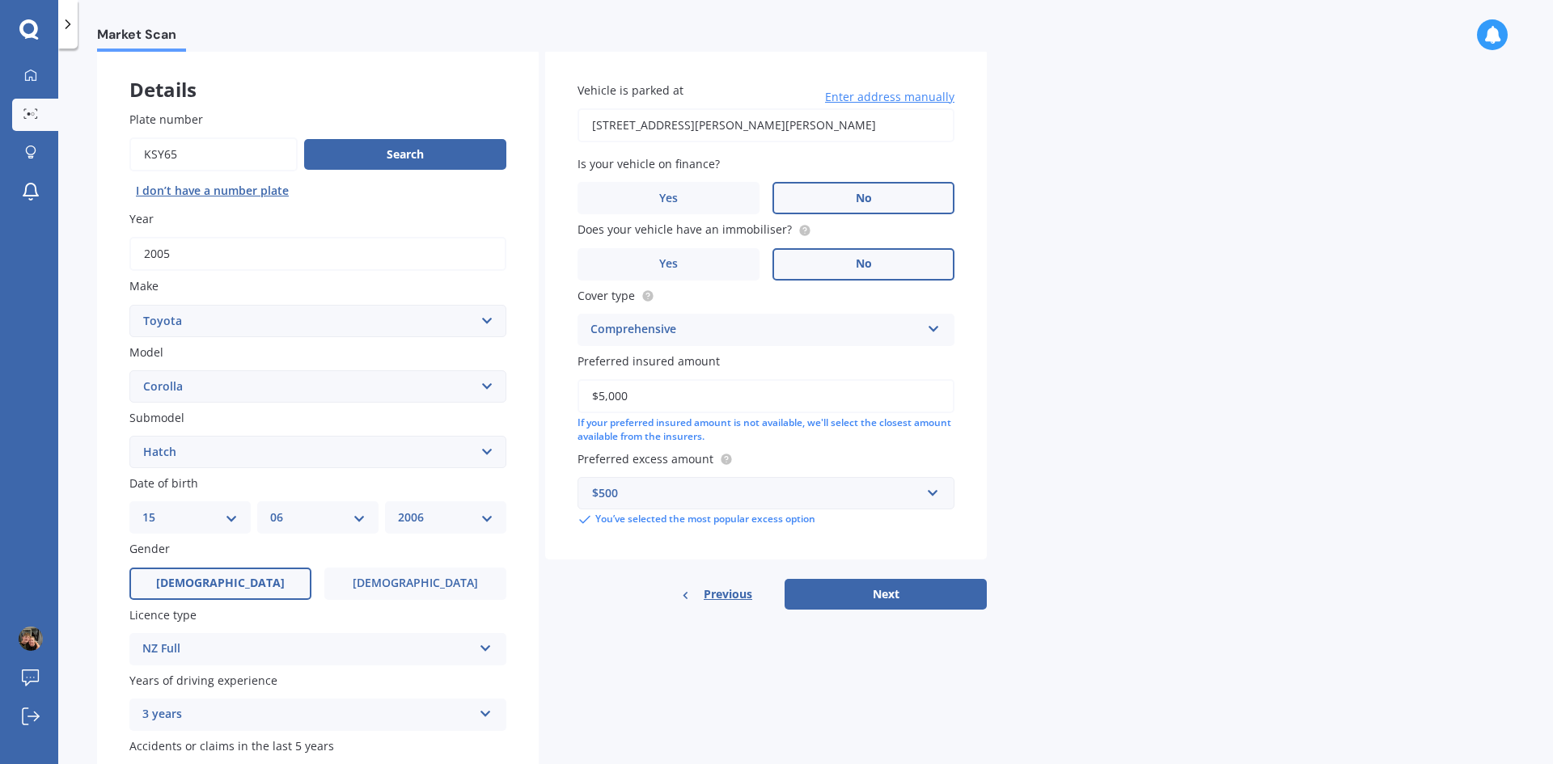
click at [862, 577] on div "Vehicle is parked at [STREET_ADDRESS][PERSON_NAME][PERSON_NAME] Enter address m…" at bounding box center [766, 329] width 442 height 560
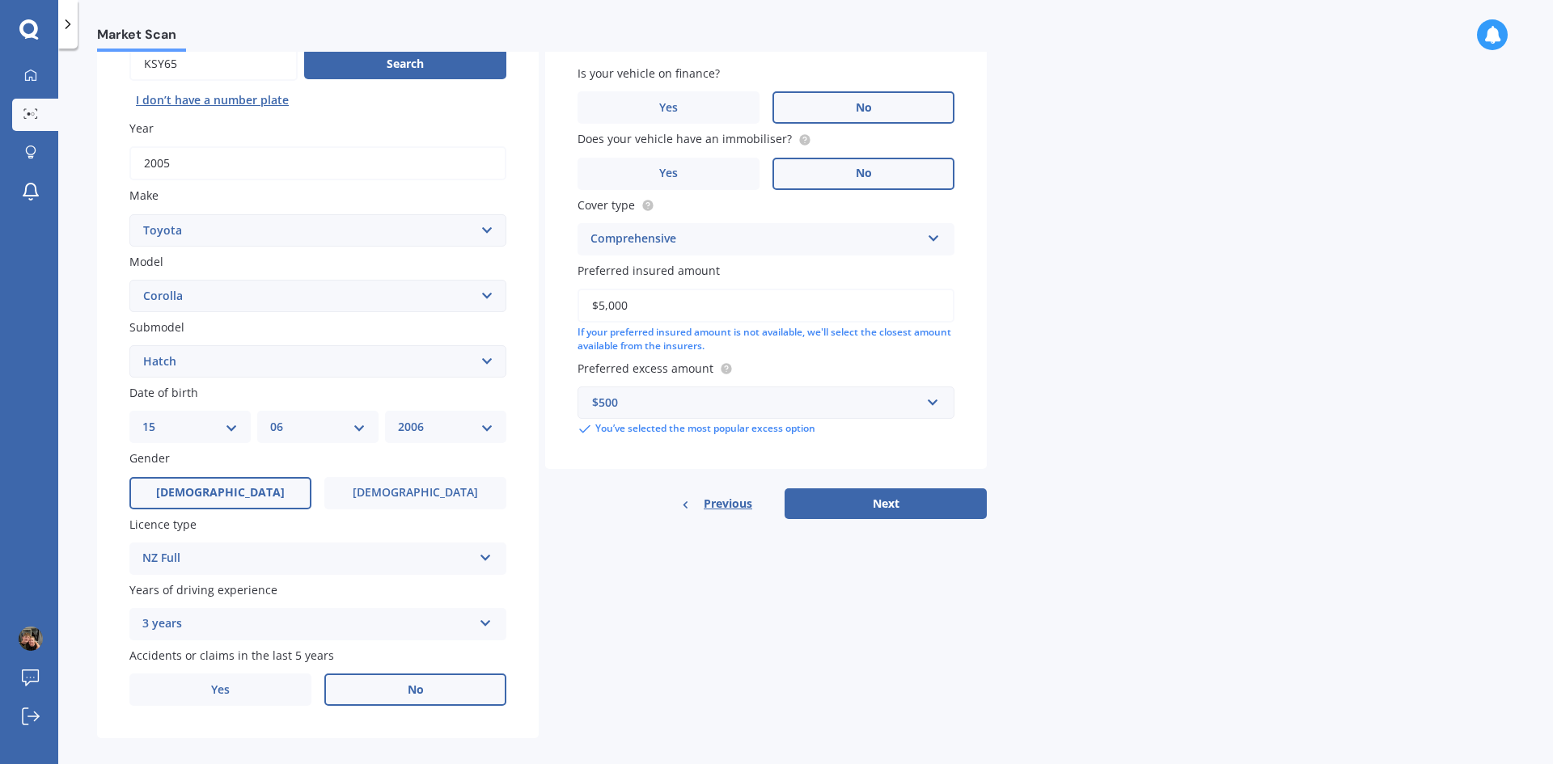
scroll to position [188, 0]
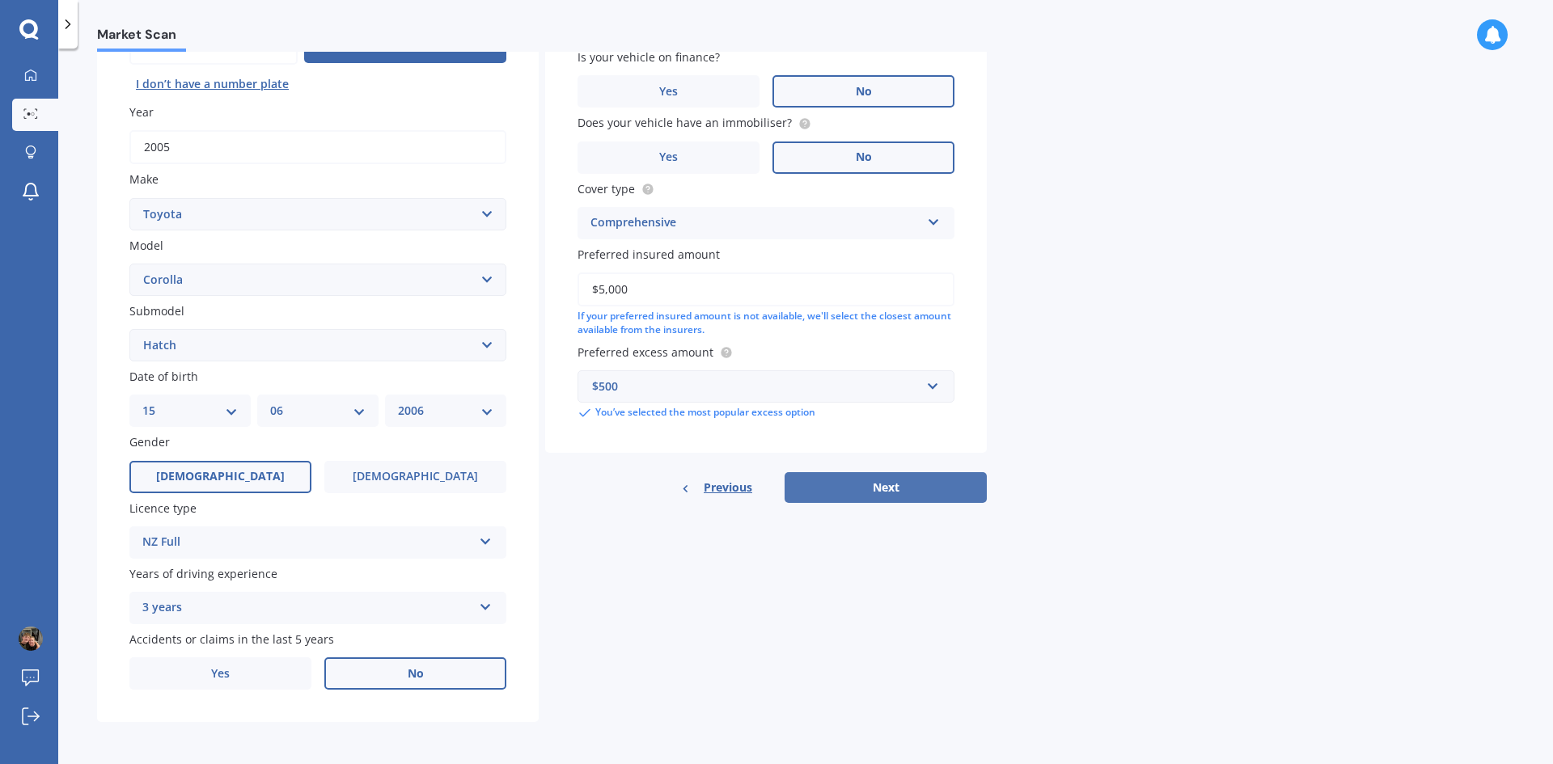
click at [900, 497] on button "Next" at bounding box center [885, 487] width 202 height 31
select select "15"
select select "06"
select select "2006"
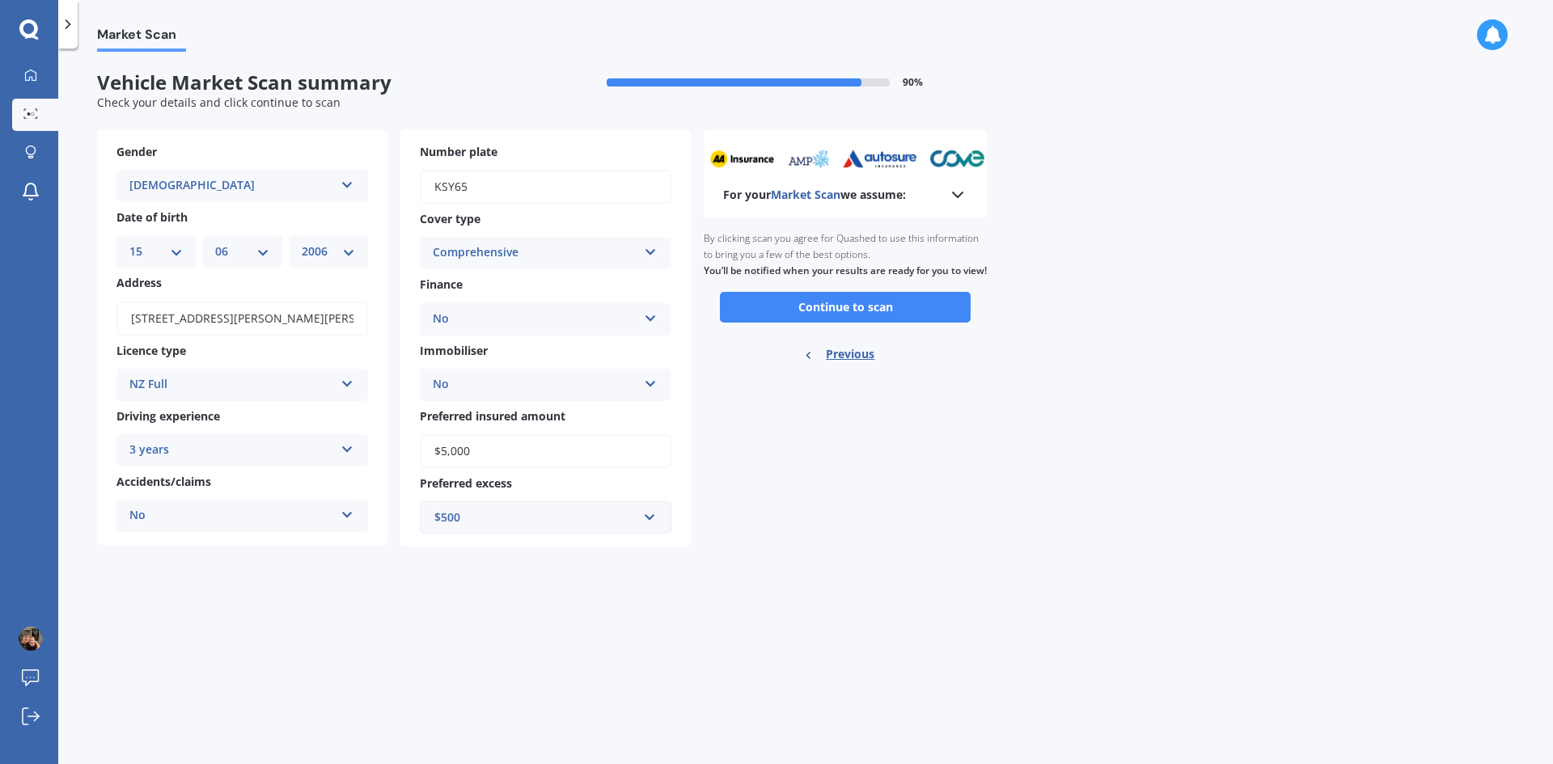
scroll to position [0, 0]
click at [823, 315] on button "Continue to scan" at bounding box center [845, 307] width 251 height 31
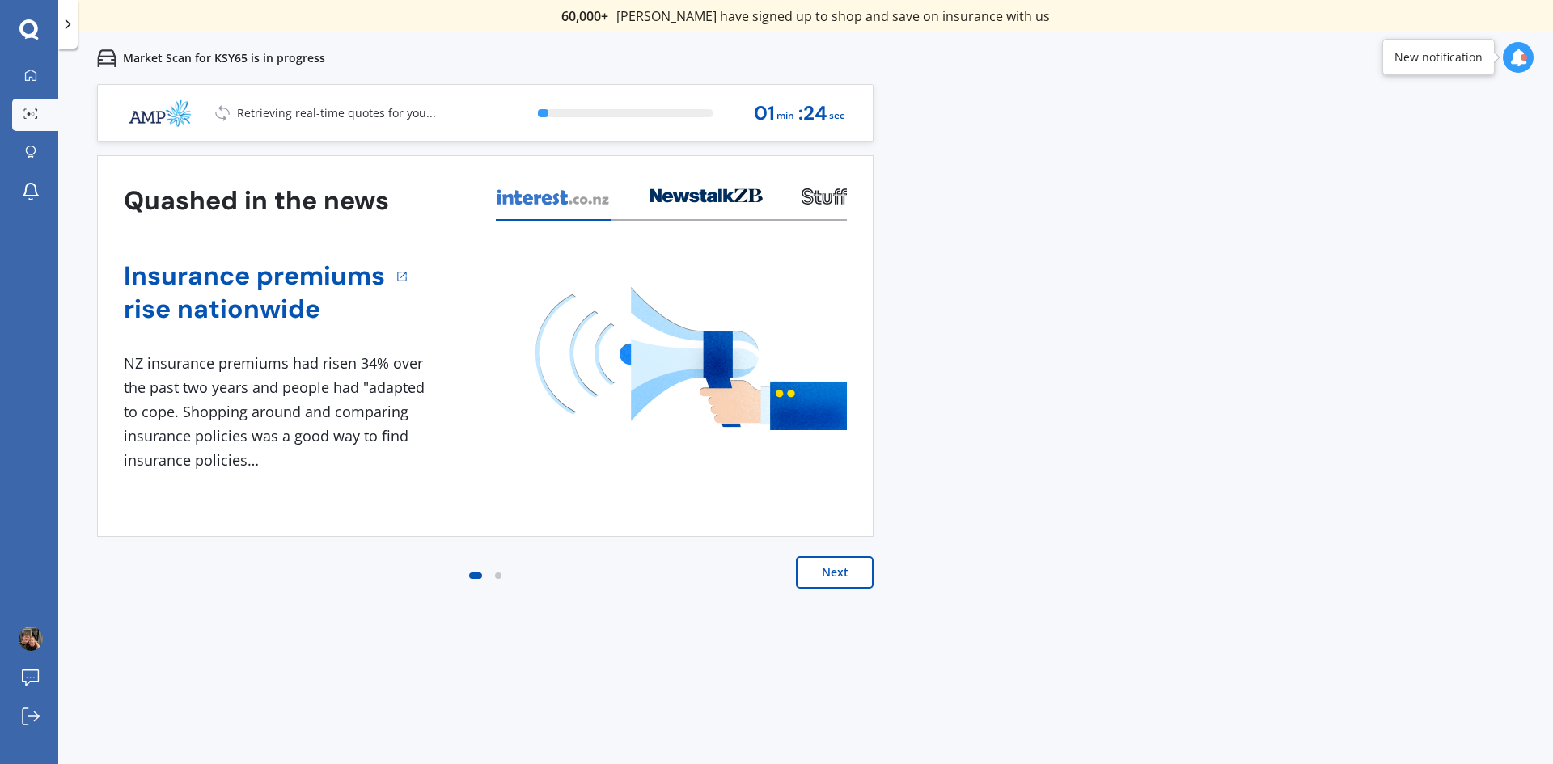
click at [848, 563] on button "Next" at bounding box center [835, 572] width 78 height 32
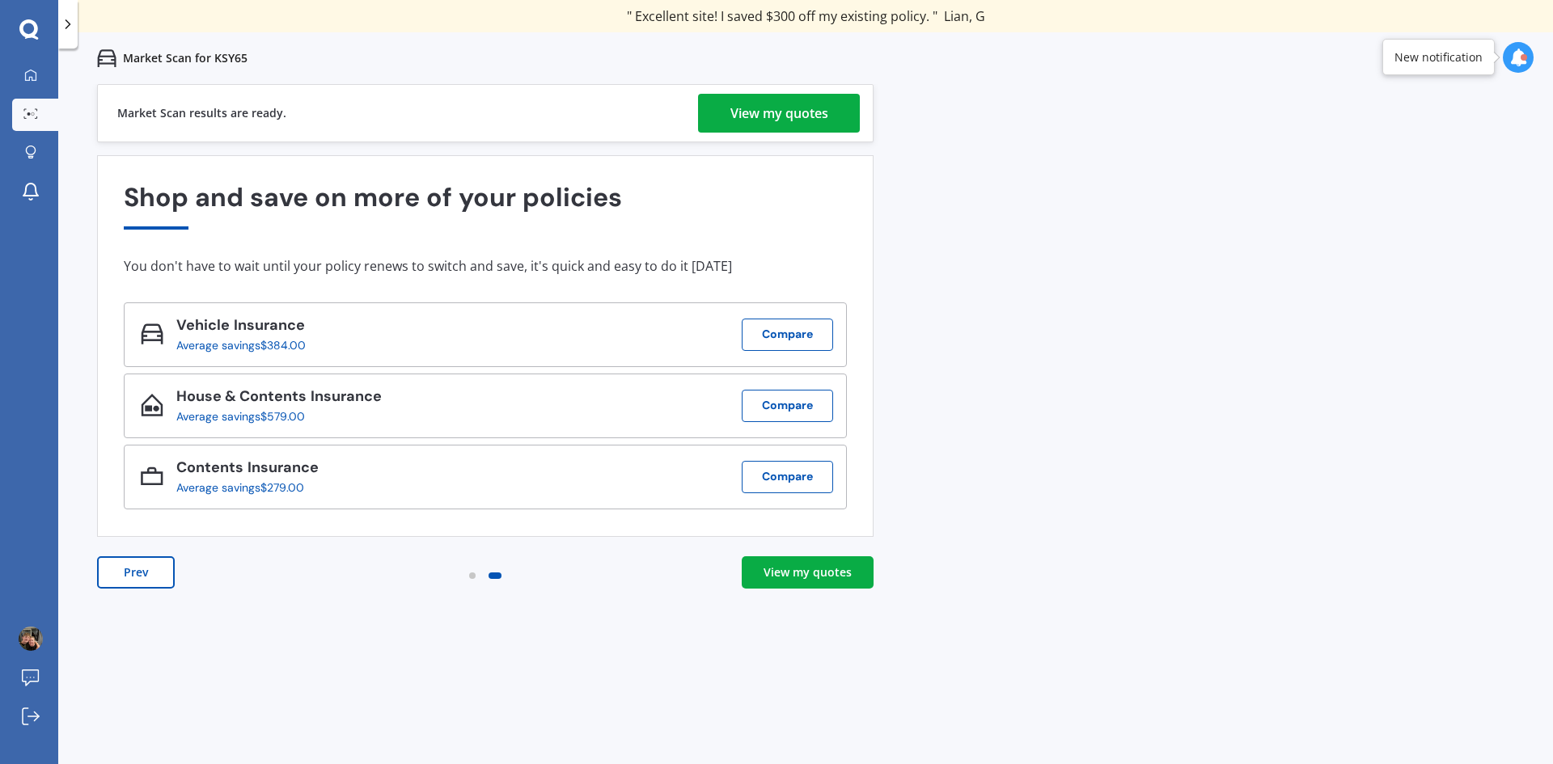
click at [847, 578] on div "View my quotes" at bounding box center [807, 572] width 88 height 16
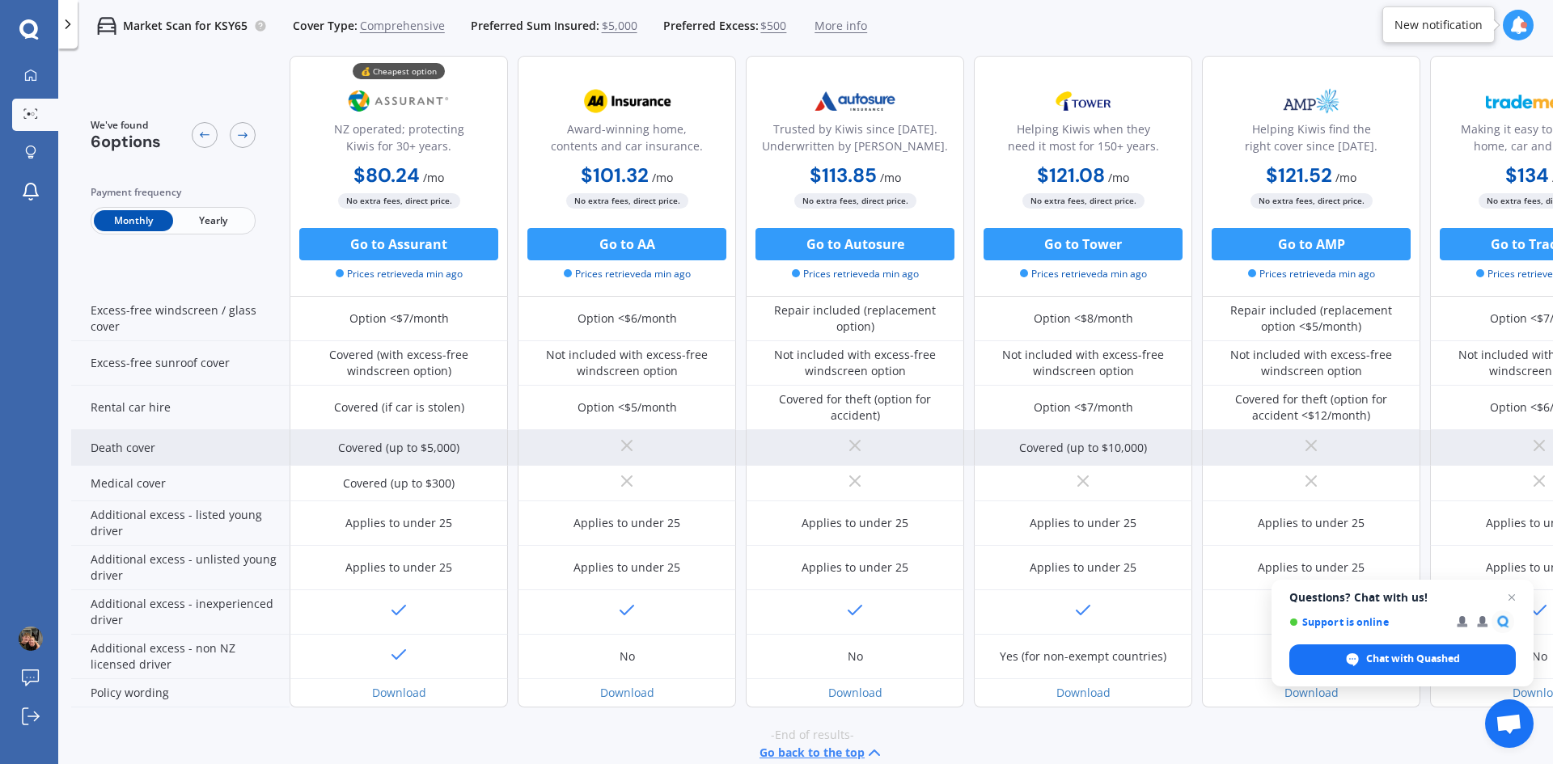
scroll to position [636, 0]
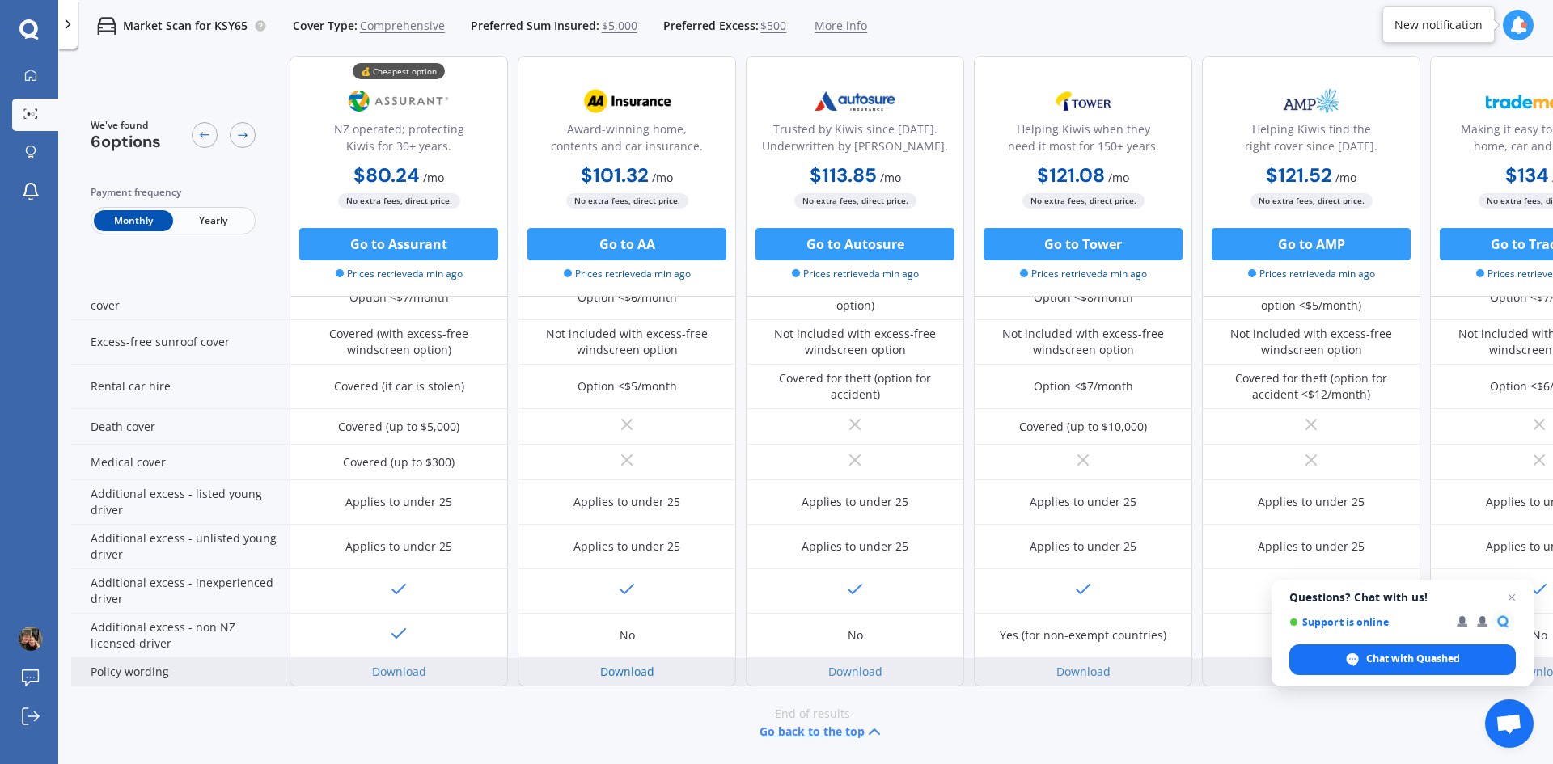
click at [652, 664] on link "Download" at bounding box center [627, 671] width 54 height 15
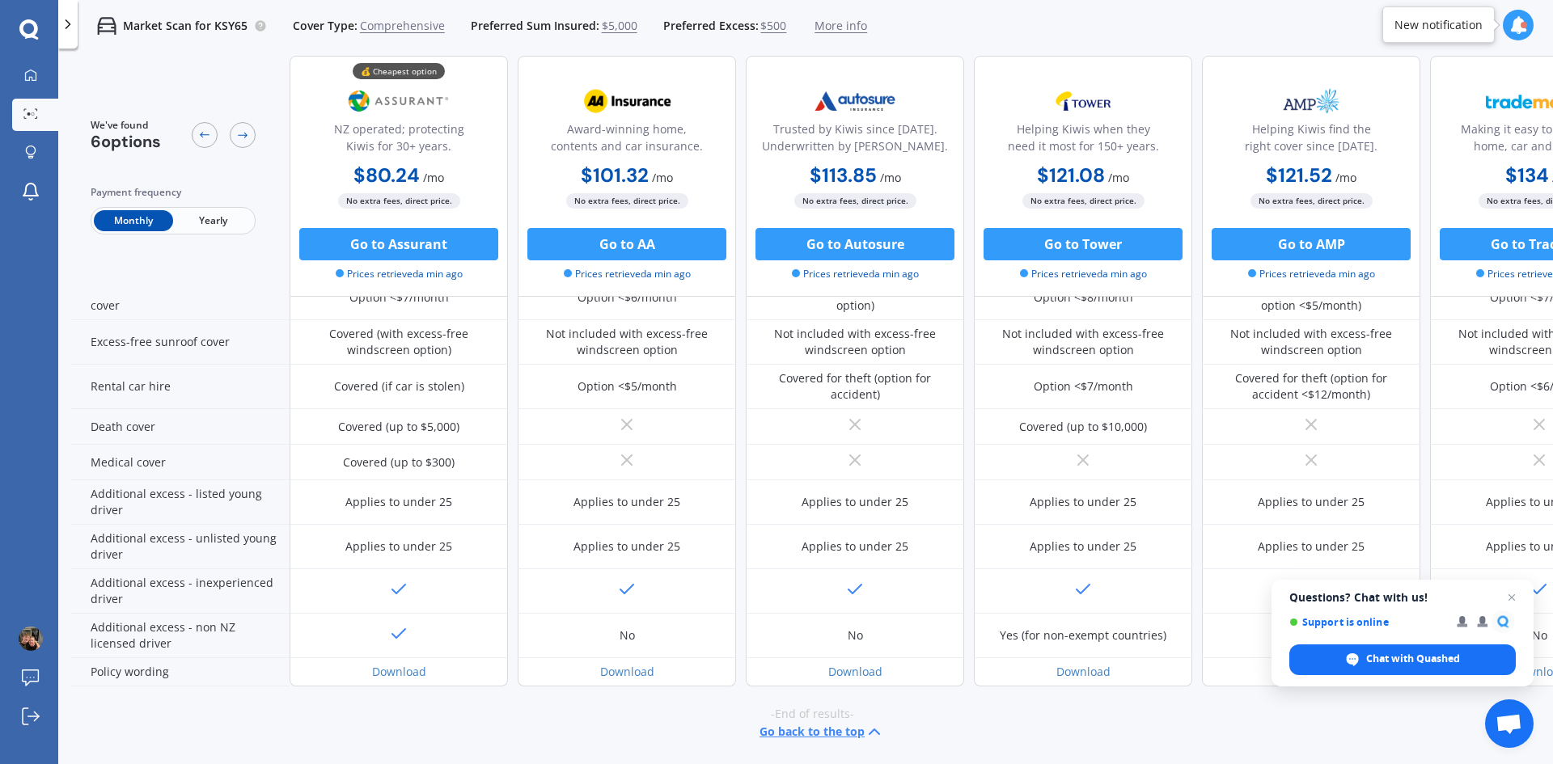
click at [230, 224] on span "Yearly" at bounding box center [212, 220] width 79 height 21
click at [131, 216] on span "Monthly" at bounding box center [133, 220] width 79 height 21
click at [204, 222] on span "Yearly" at bounding box center [212, 220] width 79 height 21
click at [141, 226] on span "Monthly" at bounding box center [133, 220] width 79 height 21
click at [623, 243] on button "Go to AA" at bounding box center [626, 244] width 199 height 32
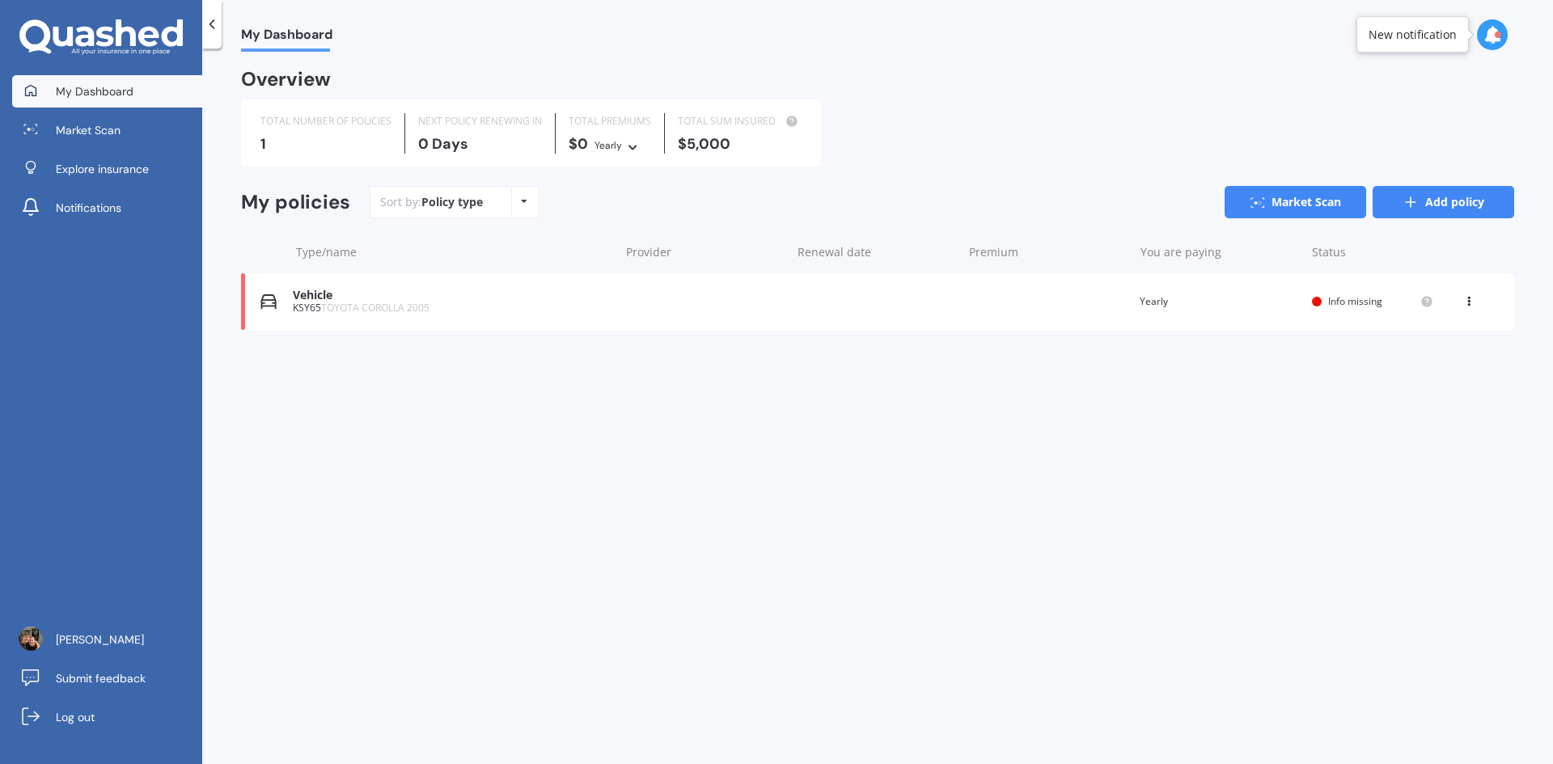
click at [1439, 205] on link "Add policy" at bounding box center [1443, 202] width 142 height 32
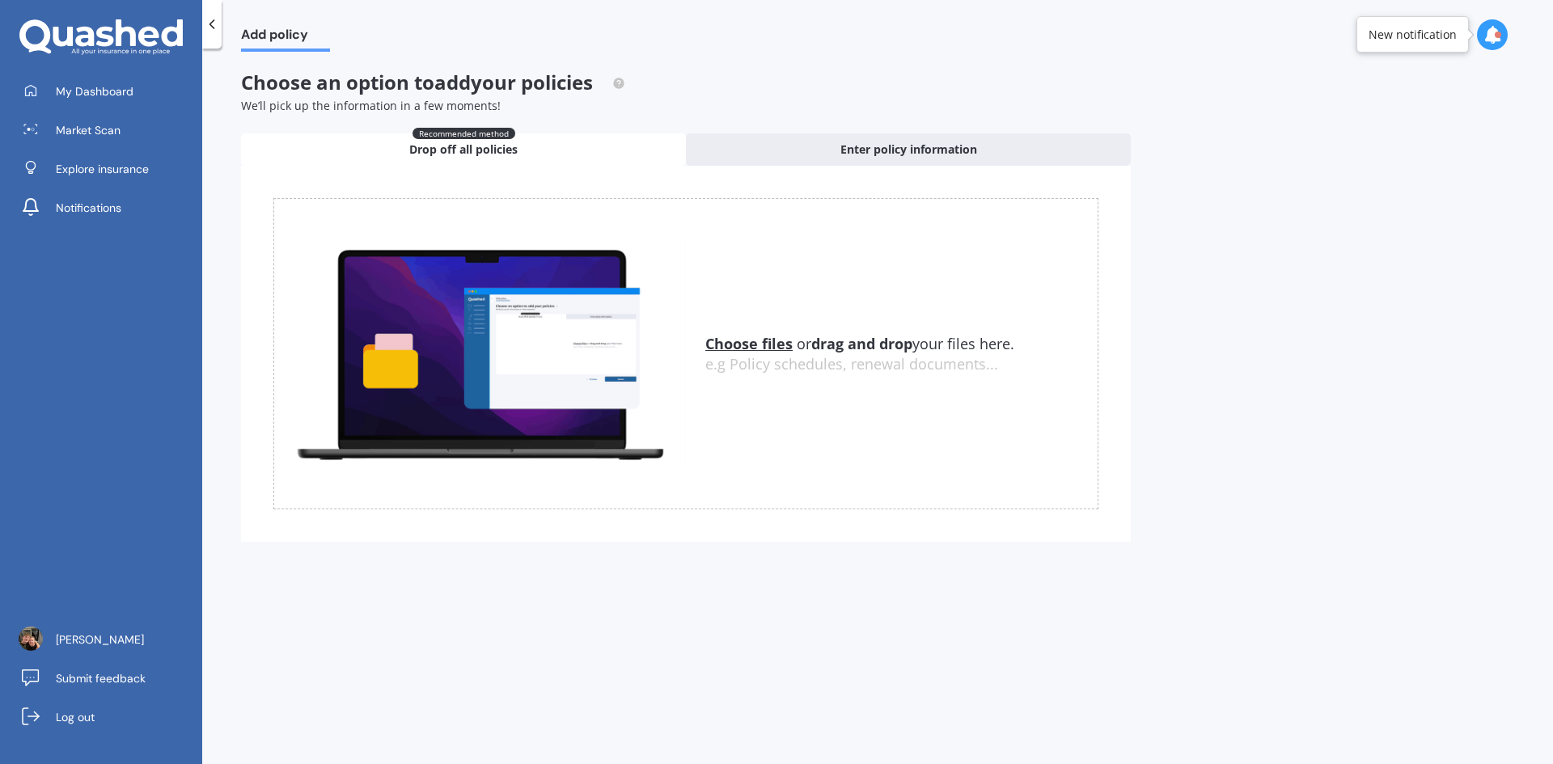
click at [203, 20] on div at bounding box center [211, 24] width 19 height 49
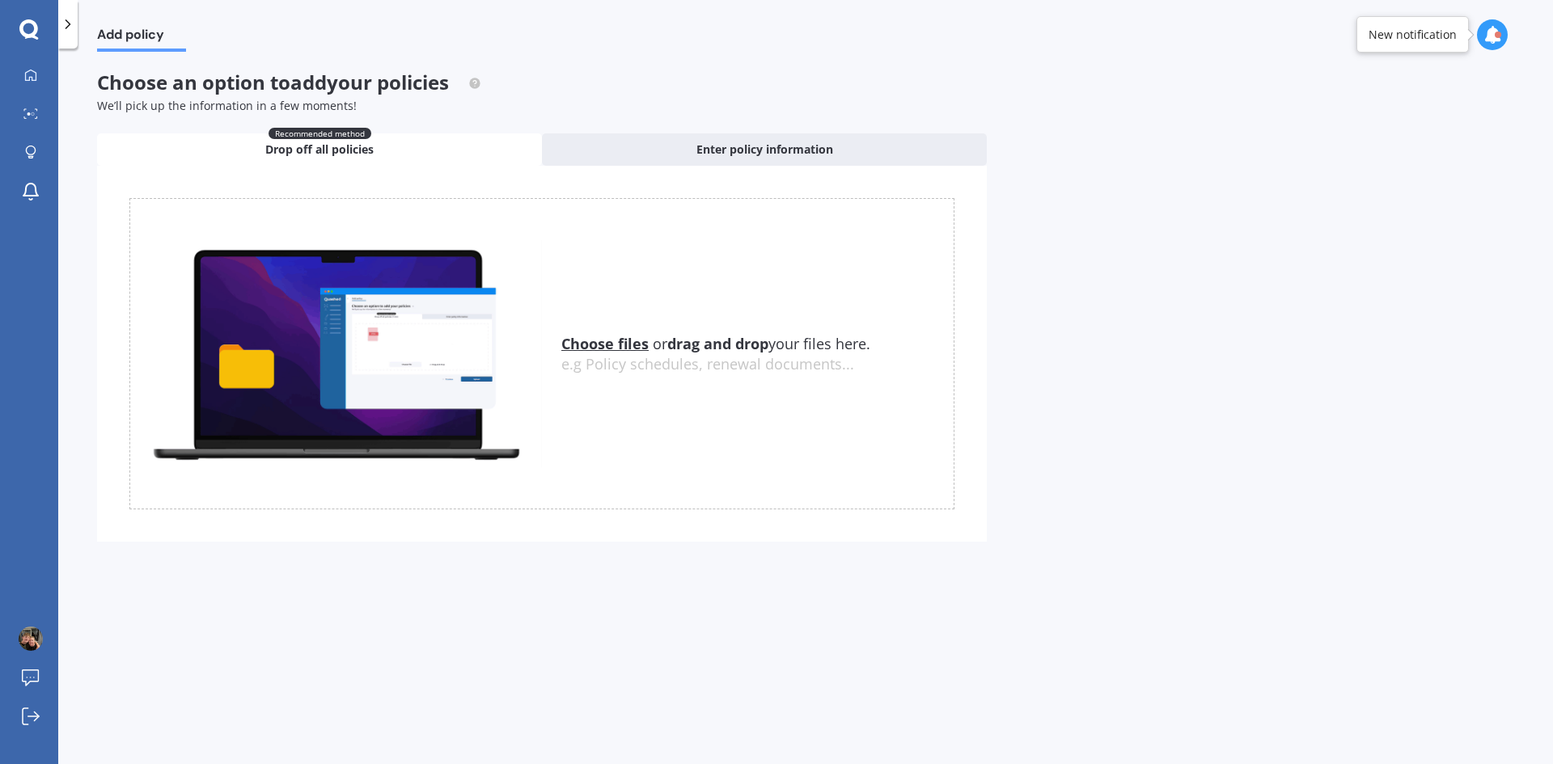
click at [73, 19] on icon at bounding box center [68, 24] width 16 height 16
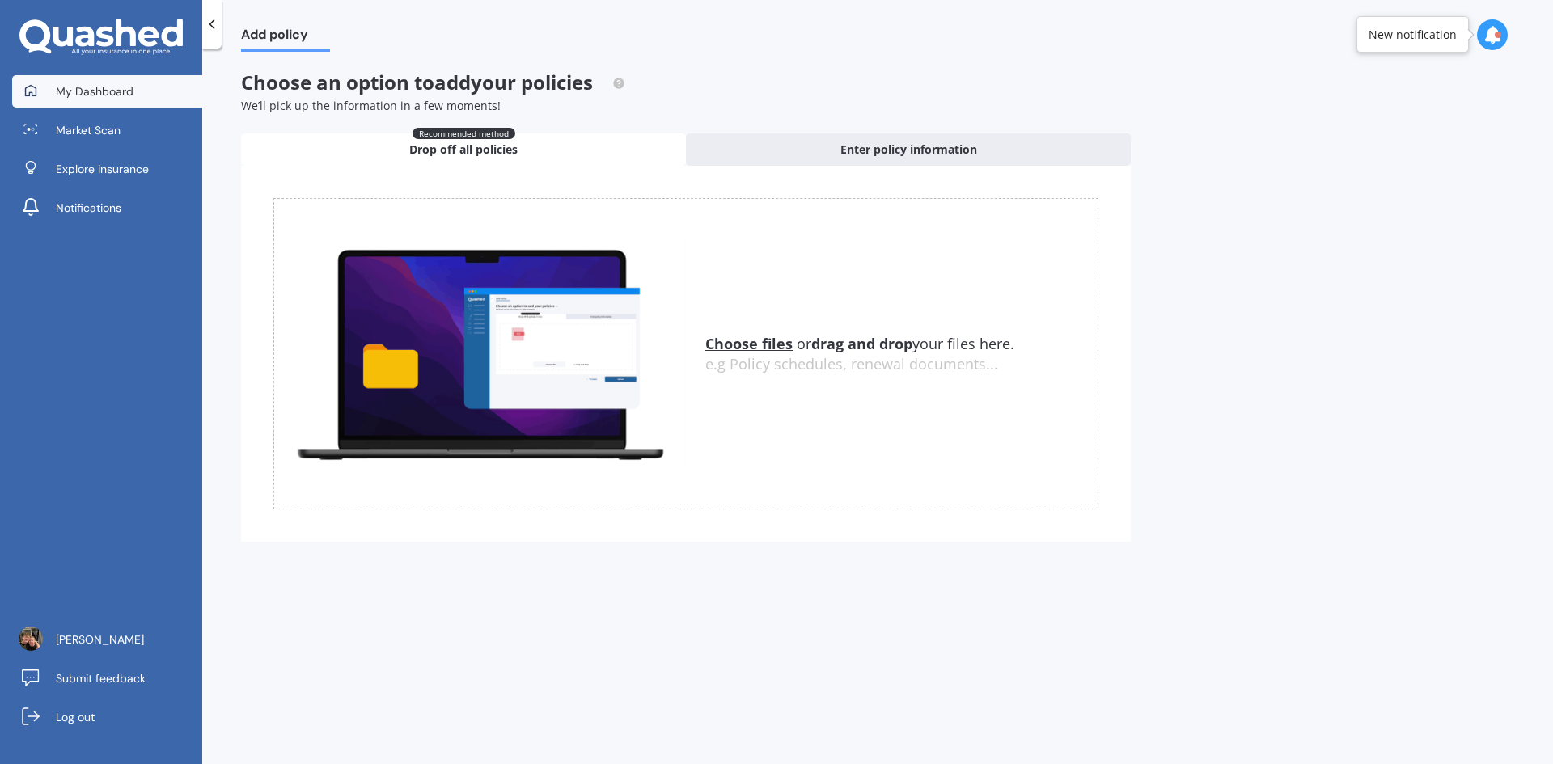
click at [91, 99] on link "My Dashboard" at bounding box center [107, 91] width 190 height 32
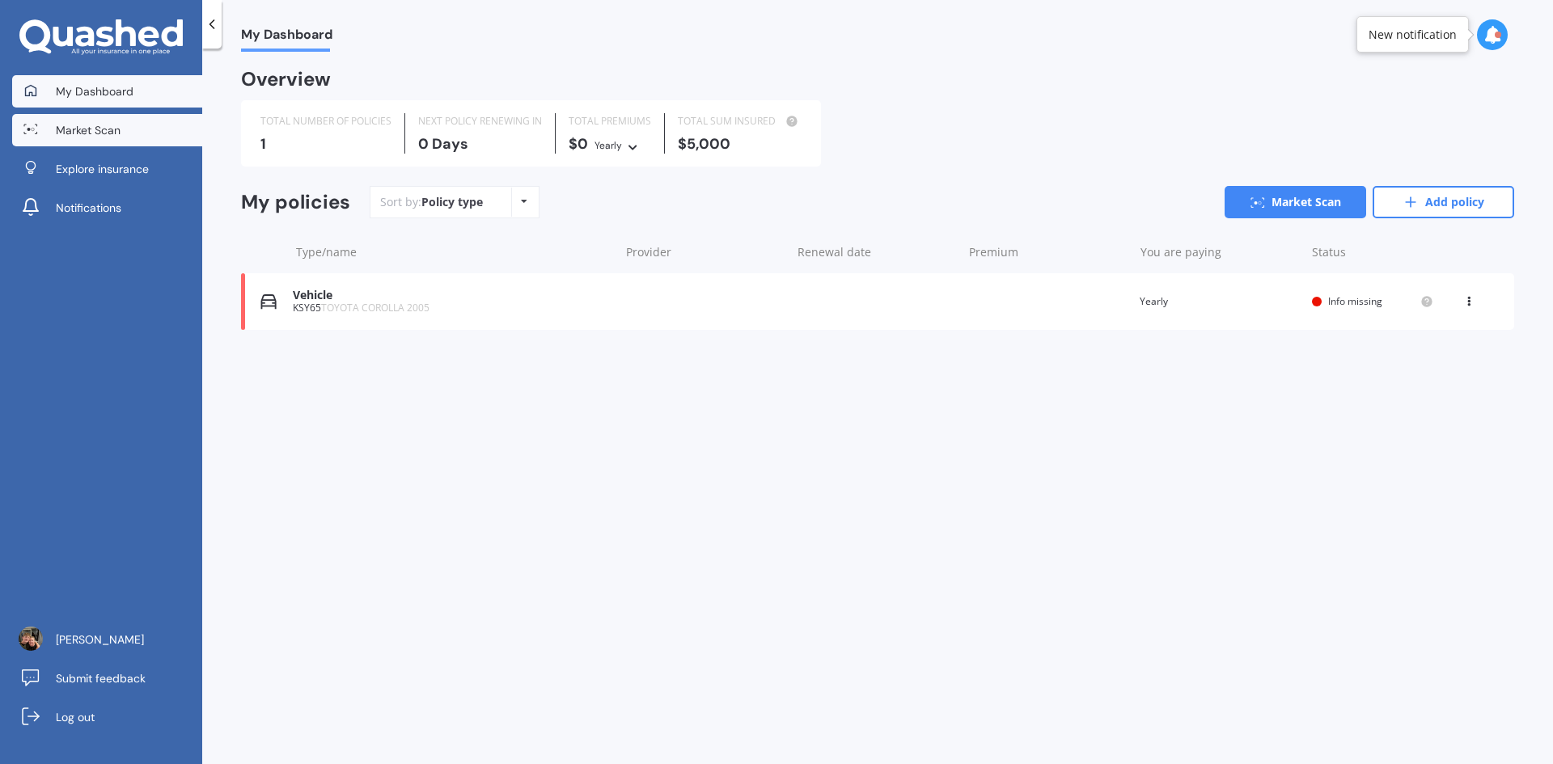
click at [137, 134] on link "Market Scan" at bounding box center [107, 130] width 190 height 32
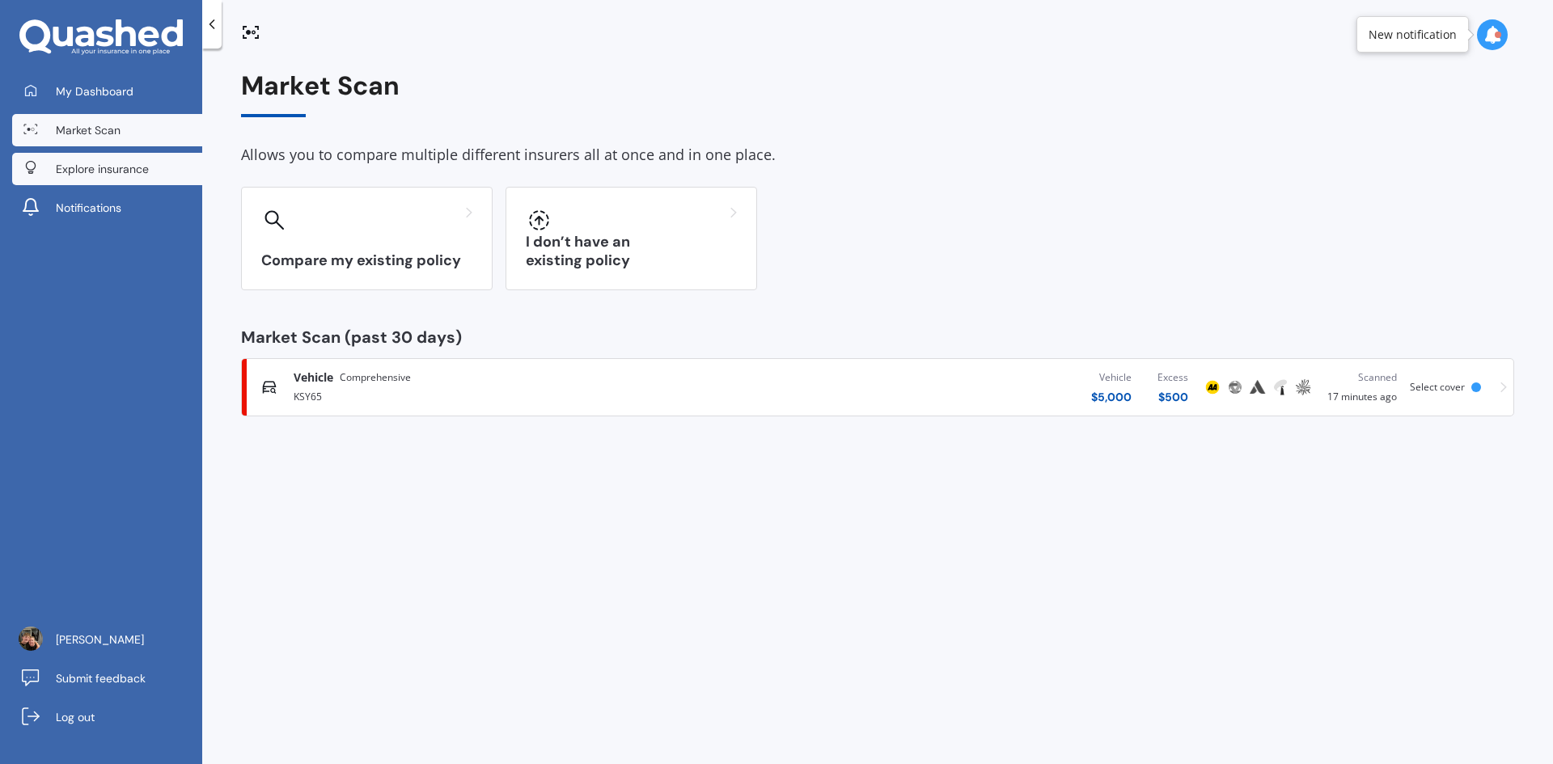
click at [74, 169] on span "Explore insurance" at bounding box center [102, 169] width 93 height 16
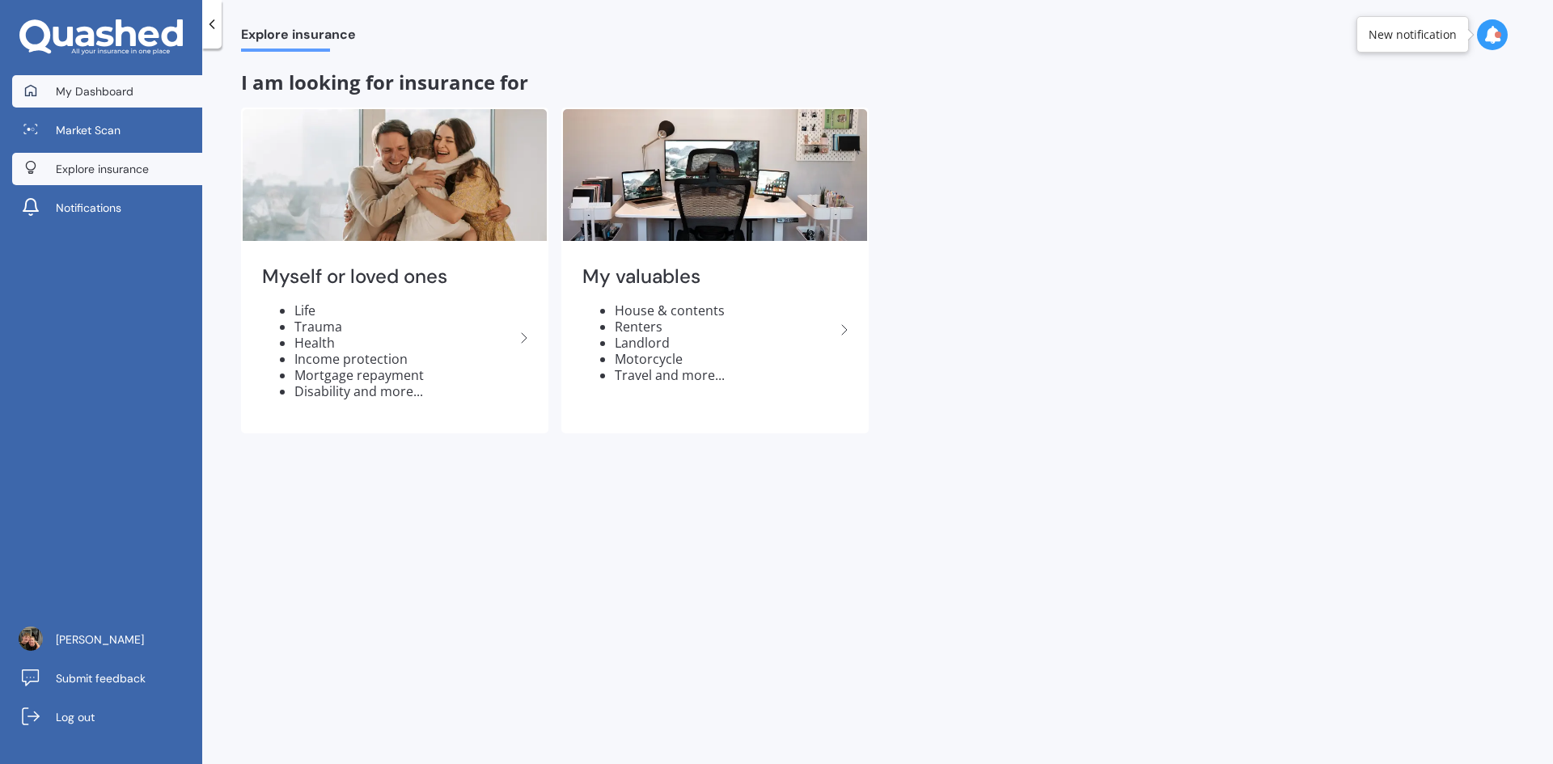
click at [94, 89] on span "My Dashboard" at bounding box center [95, 91] width 78 height 16
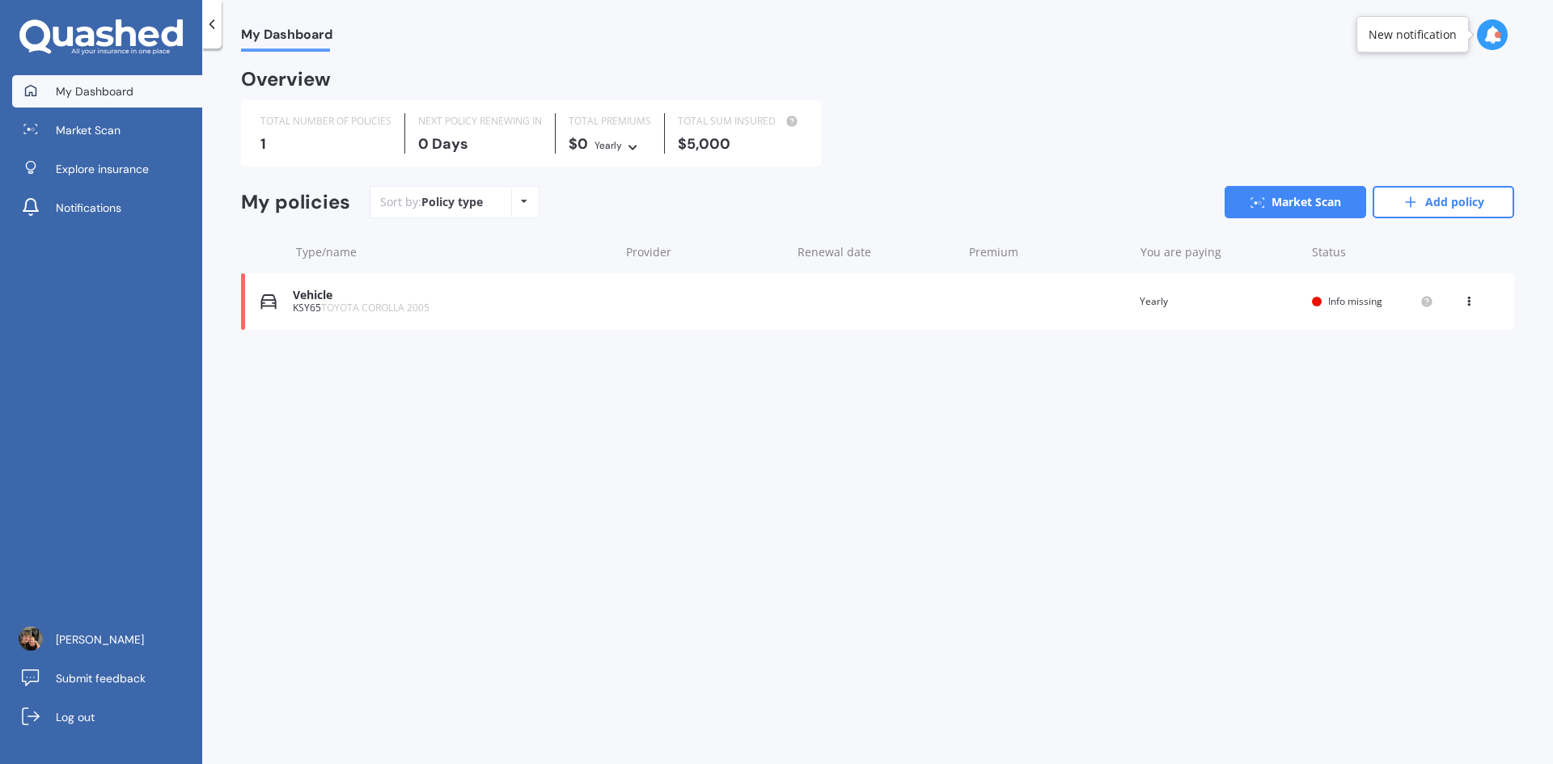
click at [507, 304] on div "KSY65 TOYOTA COROLLA 2005" at bounding box center [452, 307] width 318 height 11
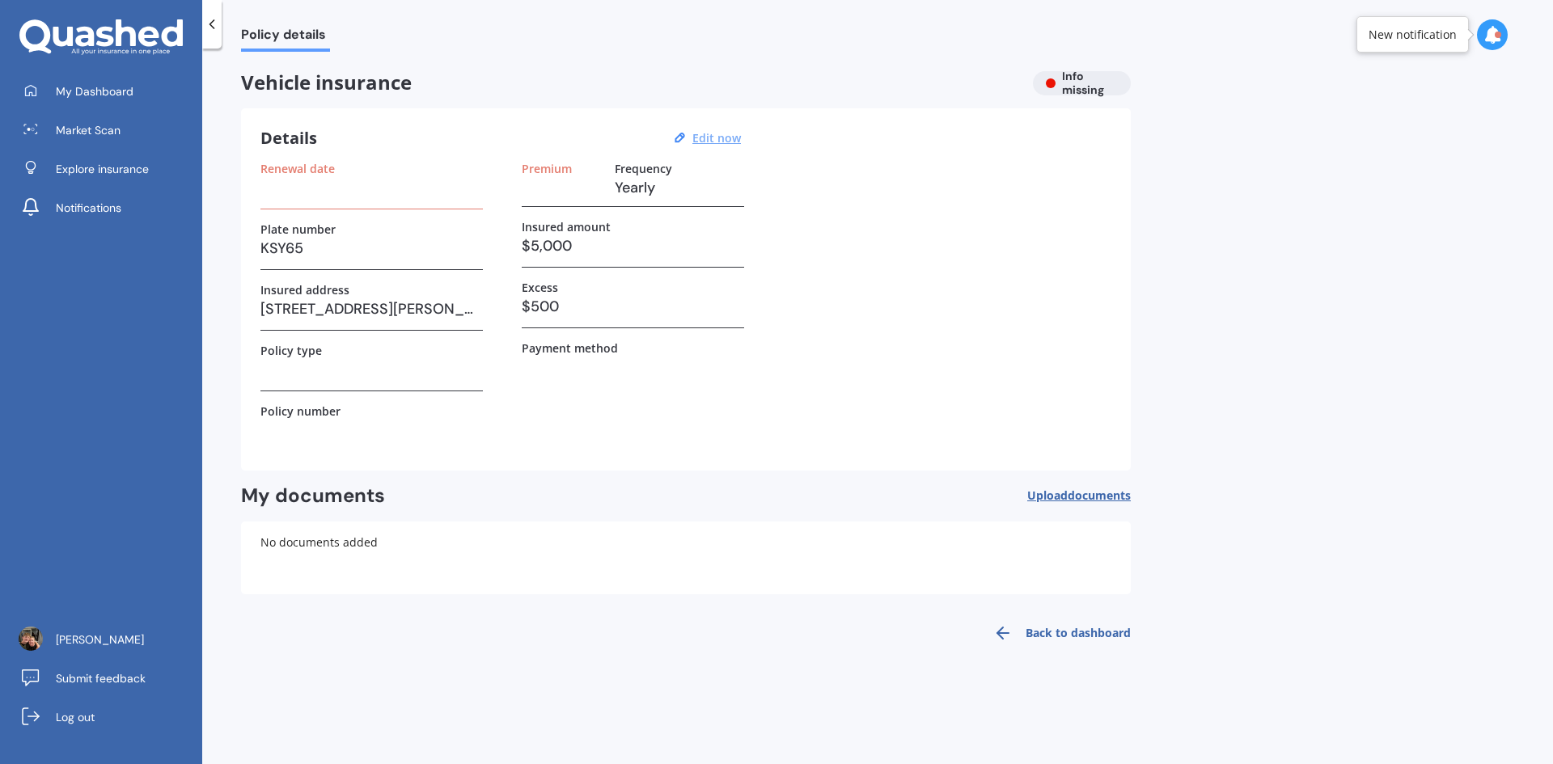
click at [721, 133] on u "Edit now" at bounding box center [716, 137] width 49 height 15
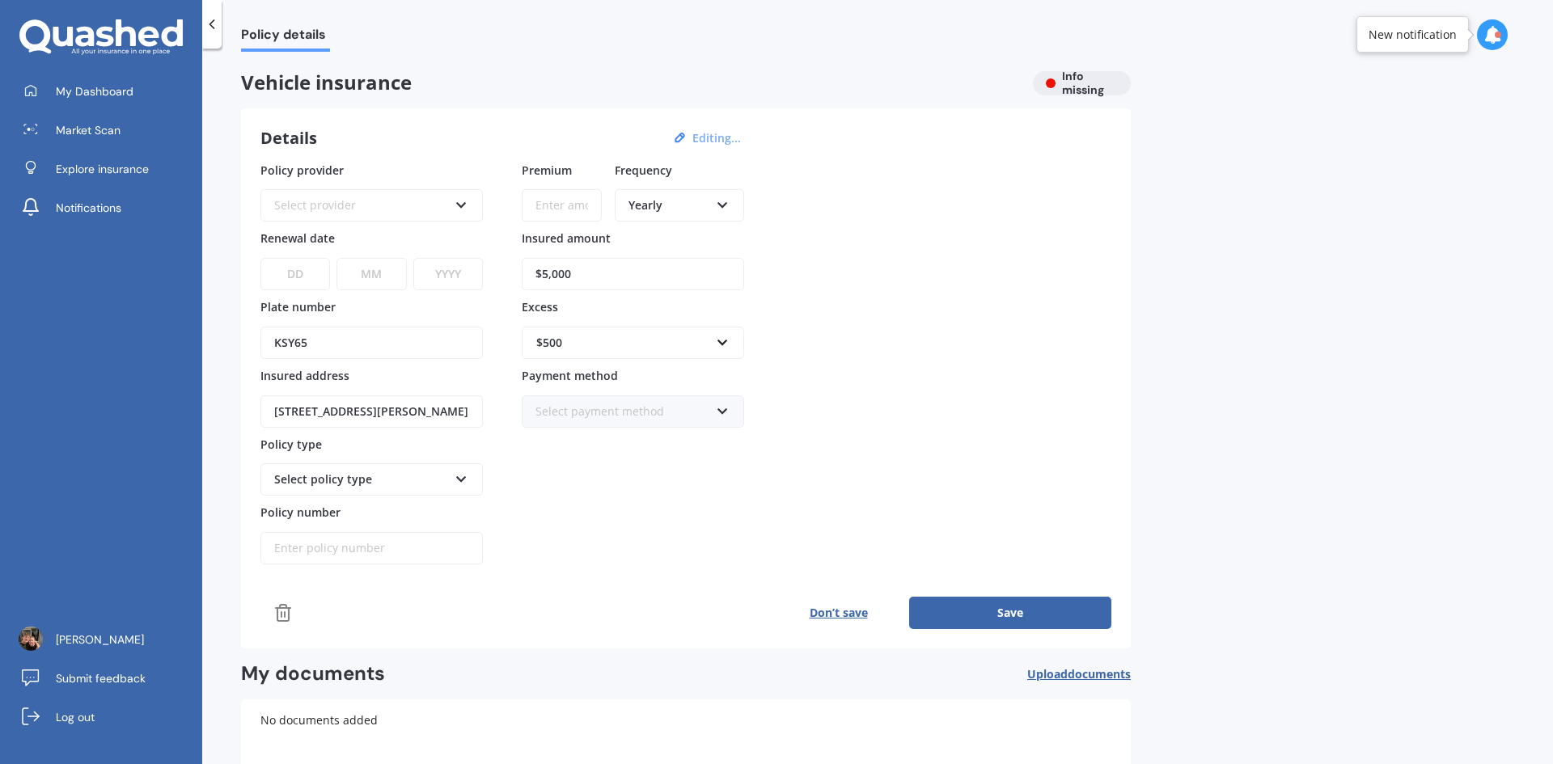
click at [118, 660] on div "Alison White Submit feedback Log out" at bounding box center [101, 681] width 202 height 165
click at [118, 638] on span "[PERSON_NAME]" at bounding box center [100, 640] width 88 height 16
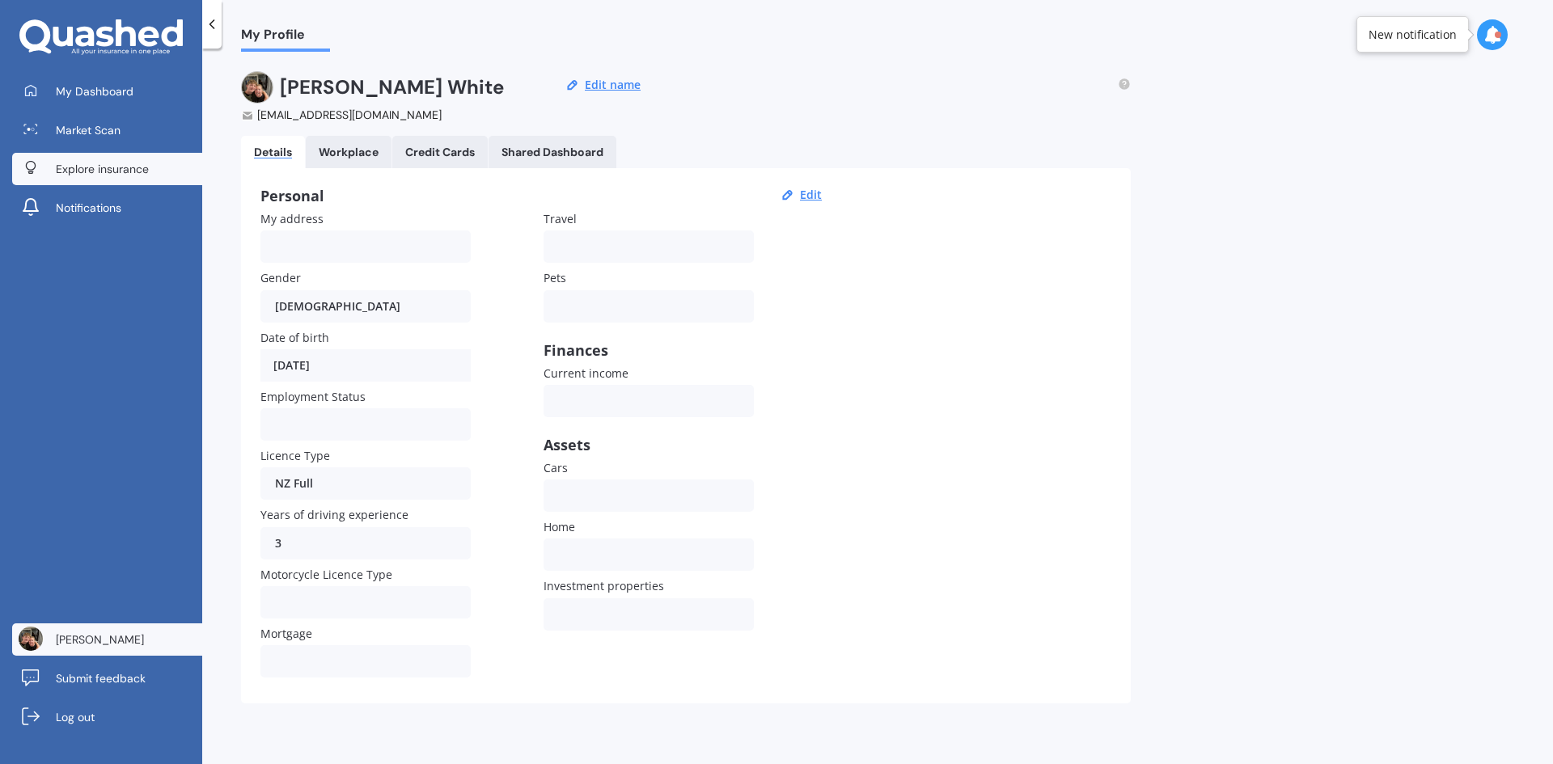
click at [108, 169] on span "Explore insurance" at bounding box center [102, 169] width 93 height 16
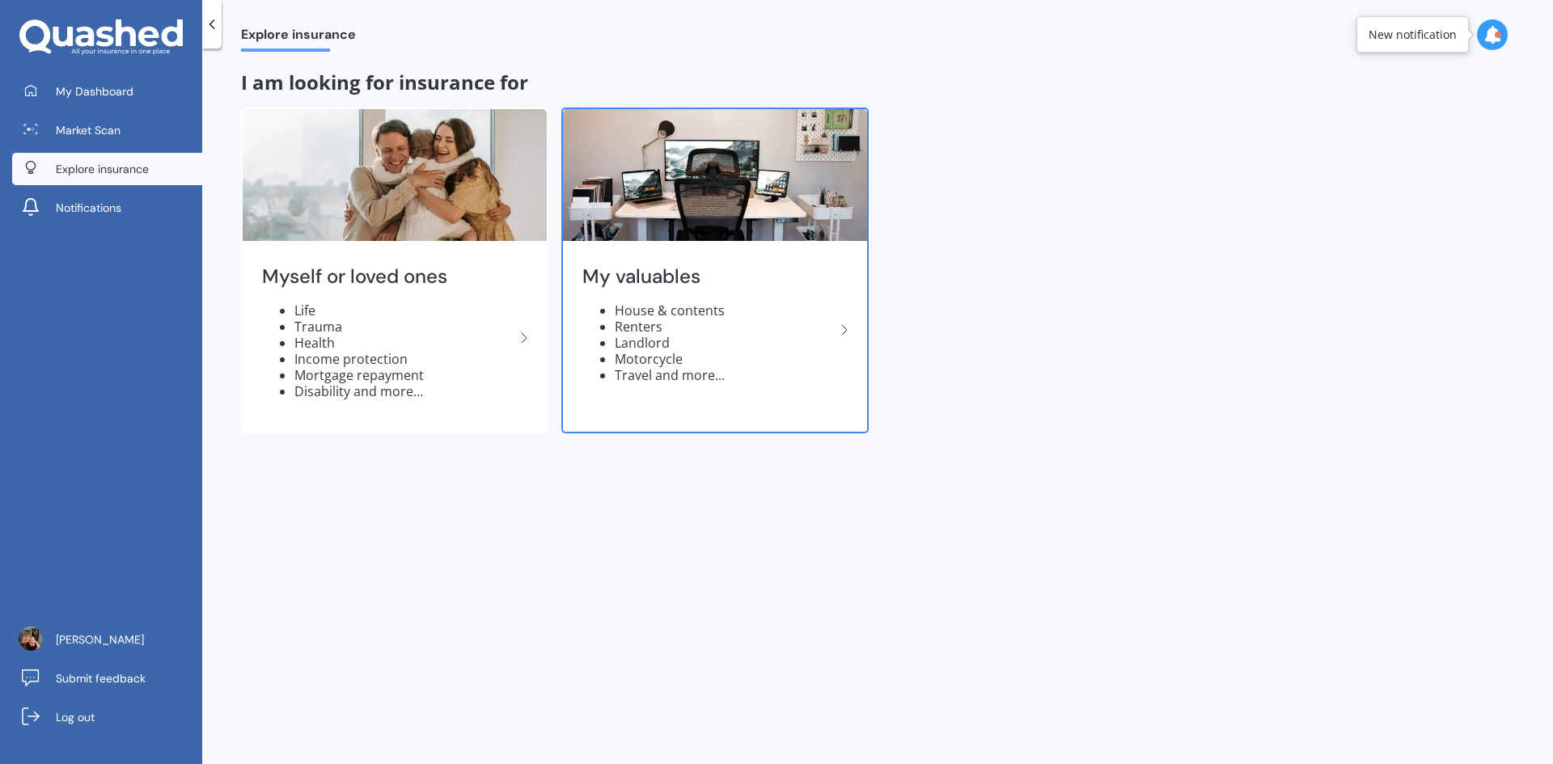
click at [689, 313] on li "House & contents" at bounding box center [725, 310] width 220 height 16
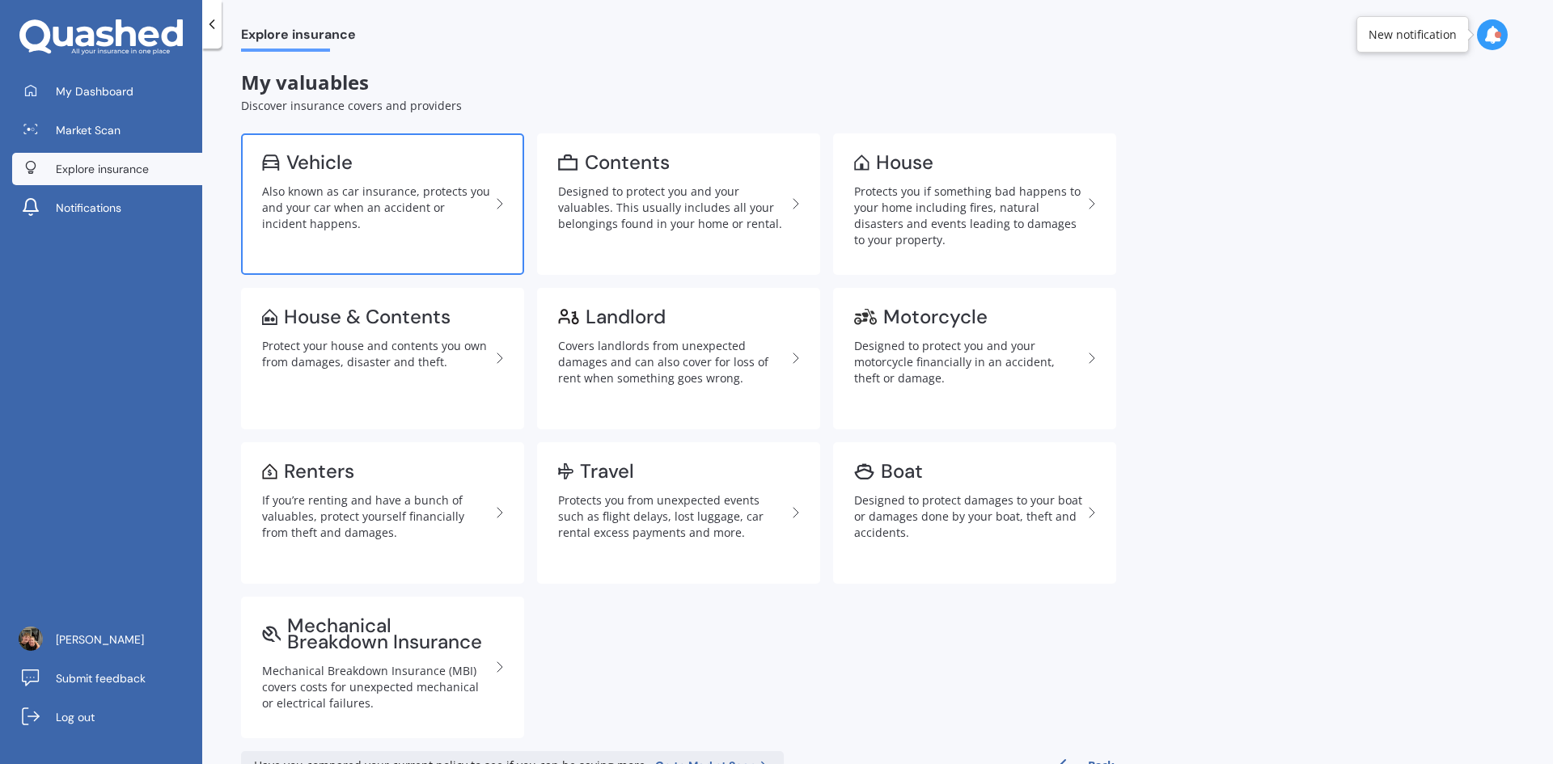
click at [428, 196] on div "Also known as car insurance, protects you and your car when an accident or inci…" at bounding box center [376, 208] width 228 height 49
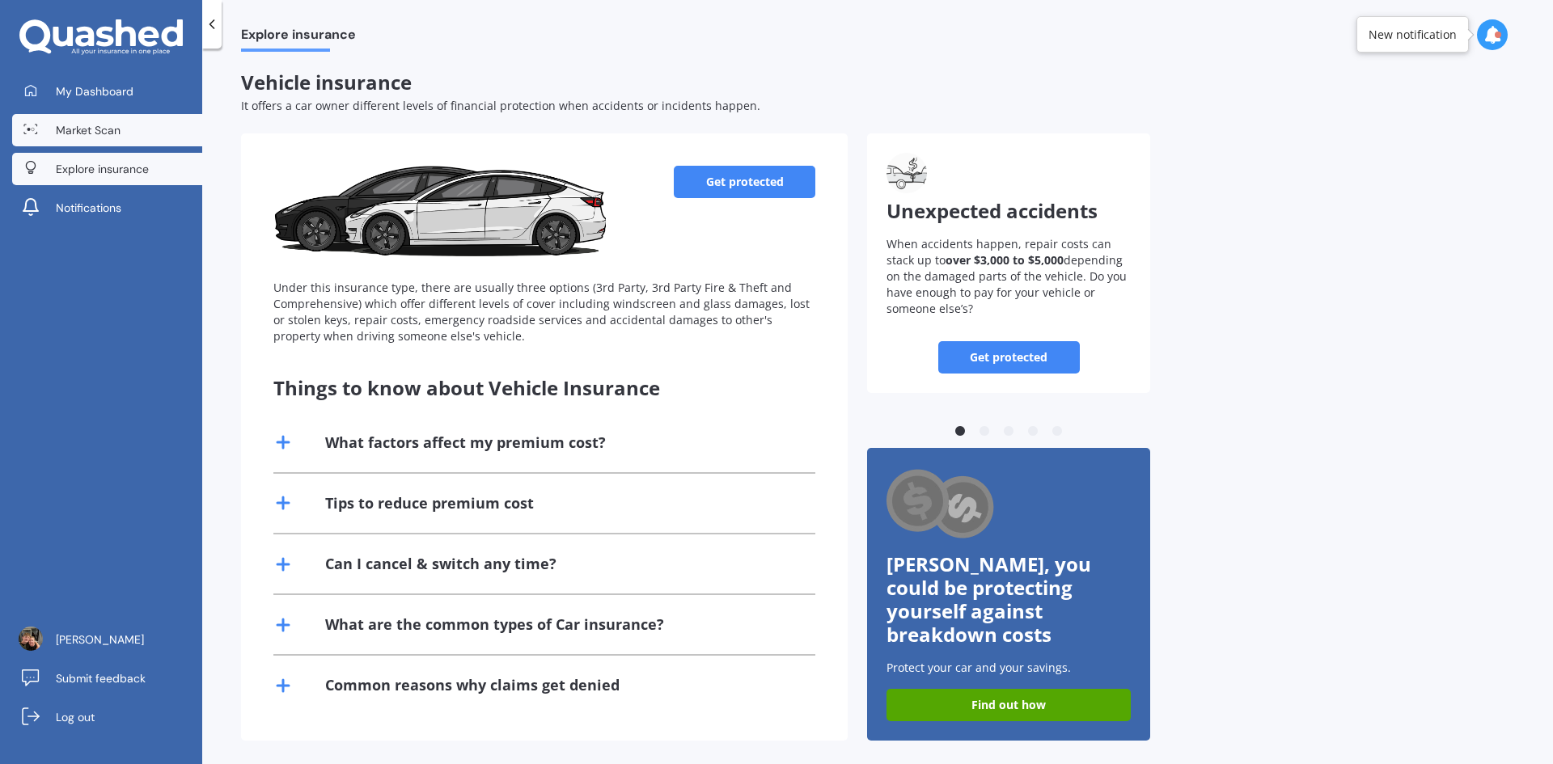
click at [87, 125] on span "Market Scan" at bounding box center [88, 130] width 65 height 16
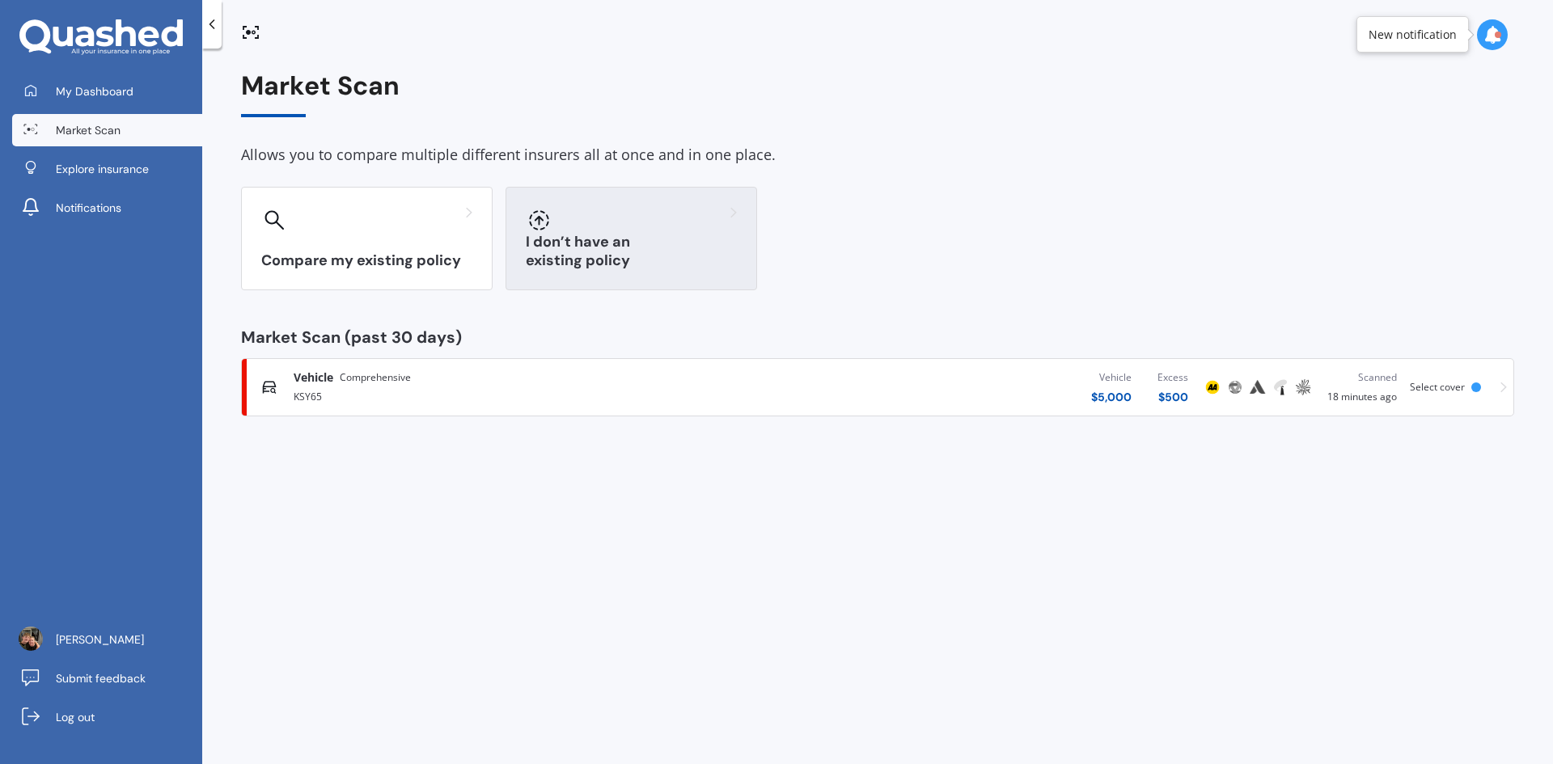
click at [674, 221] on div at bounding box center [631, 220] width 211 height 26
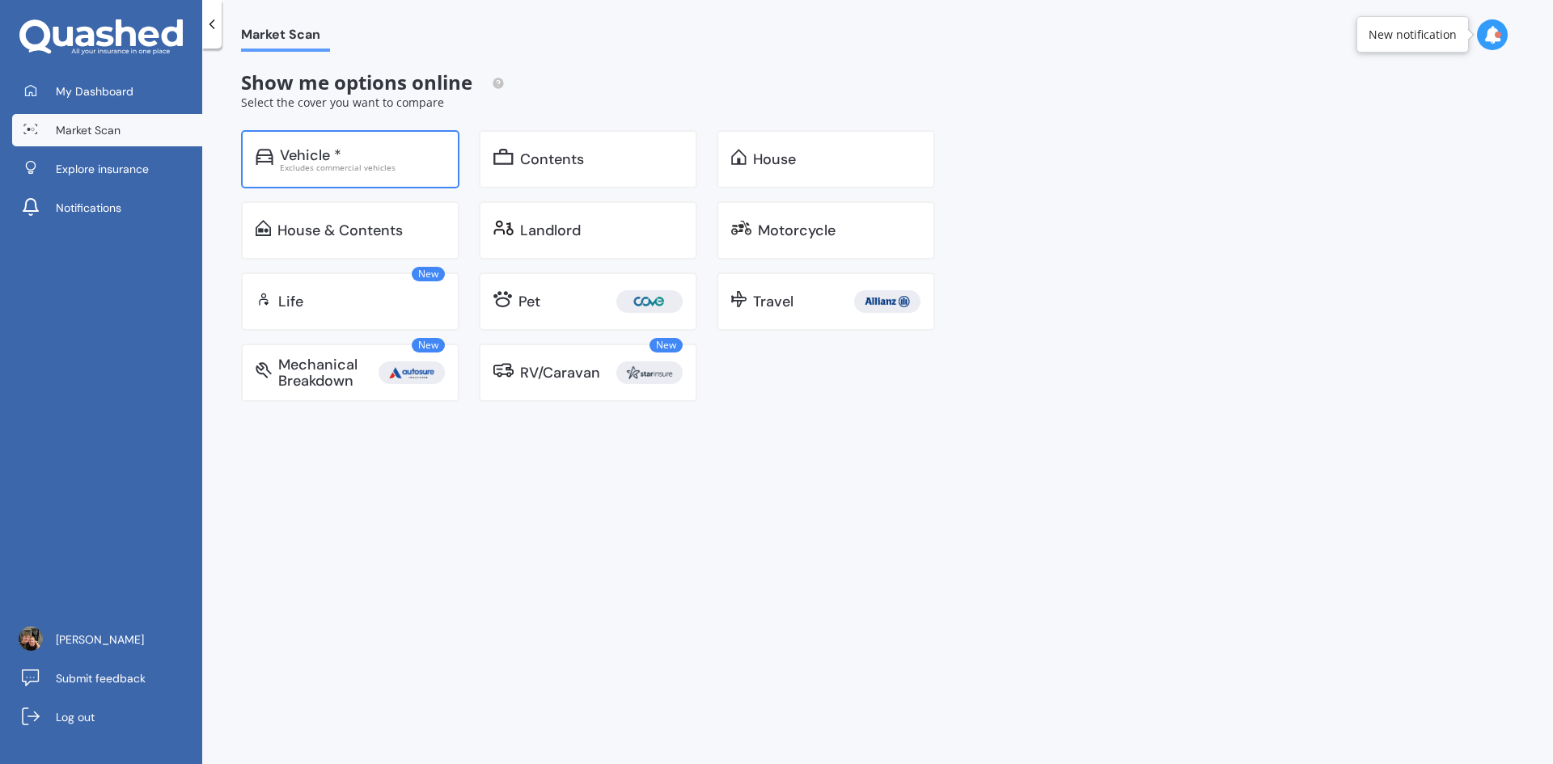
click at [369, 161] on div "Vehicle *" at bounding box center [362, 155] width 165 height 16
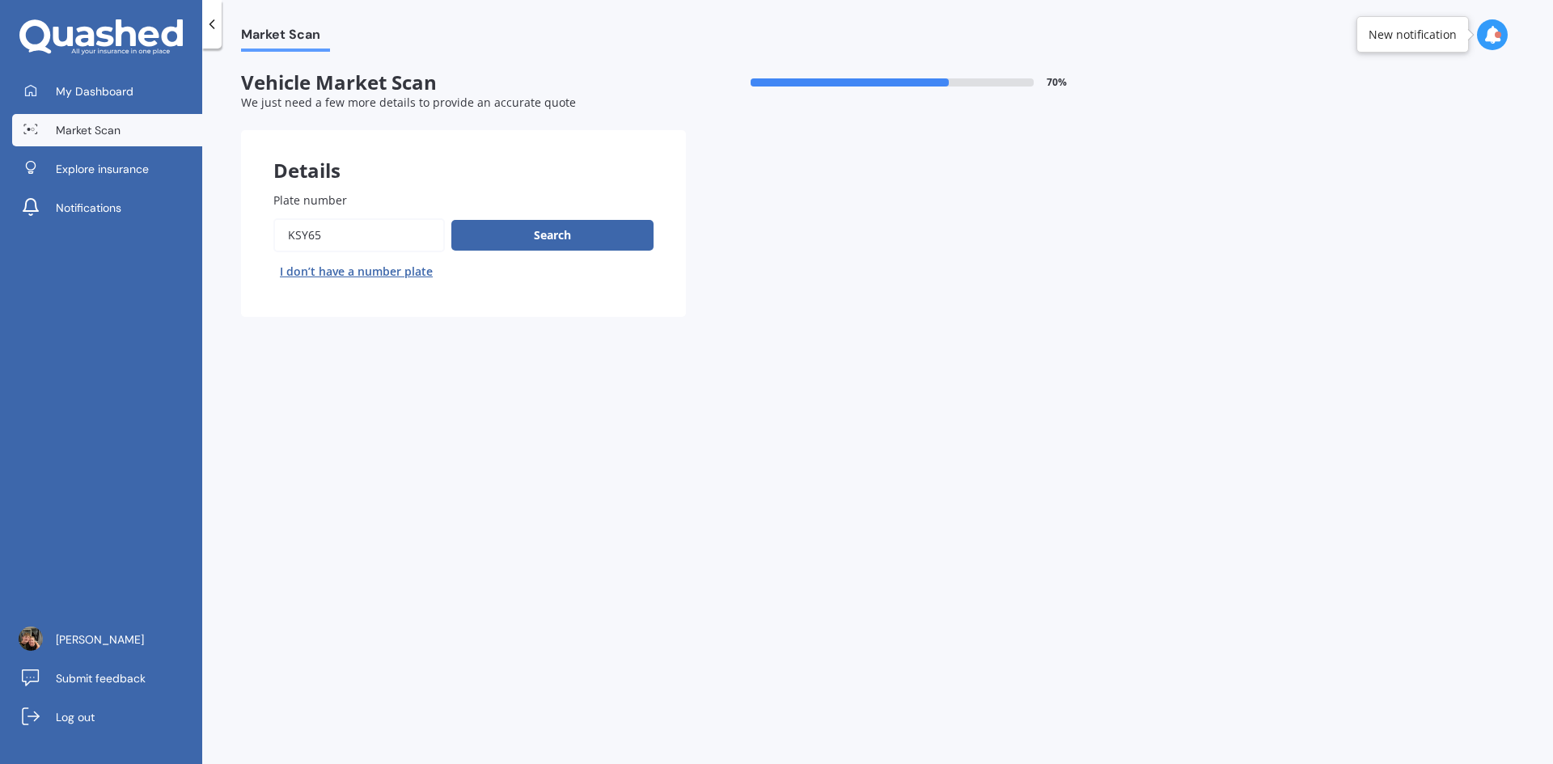
drag, startPoint x: 333, startPoint y: 235, endPoint x: 263, endPoint y: 238, distance: 70.4
click at [263, 238] on div "Plate number Search I don’t have a number plate" at bounding box center [463, 238] width 445 height 158
type input "NDU827"
click at [543, 240] on button "Search" at bounding box center [552, 235] width 202 height 31
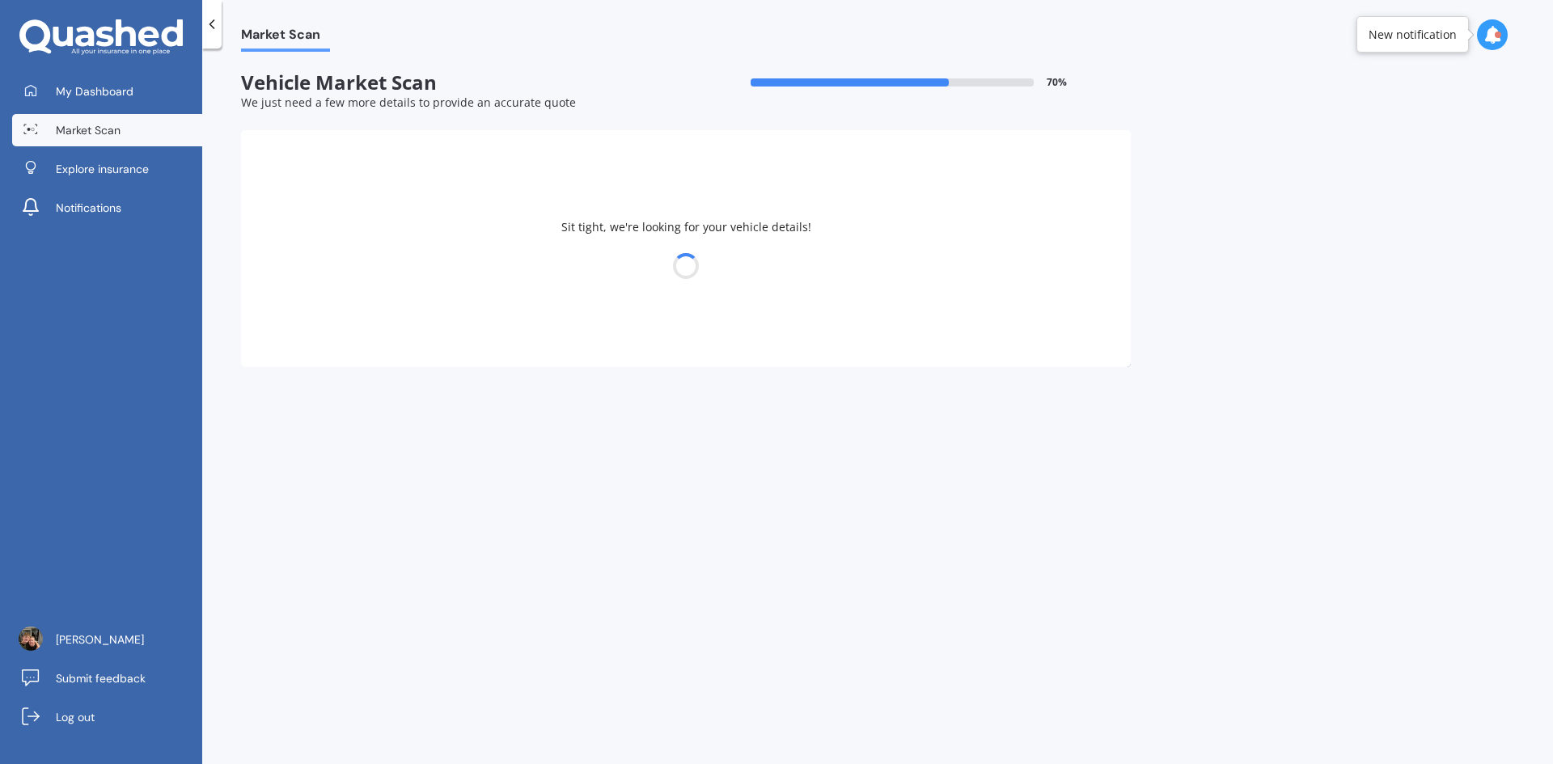
select select "SUBARU"
select select "IMPREZA"
select select "15"
select select "06"
select select "2006"
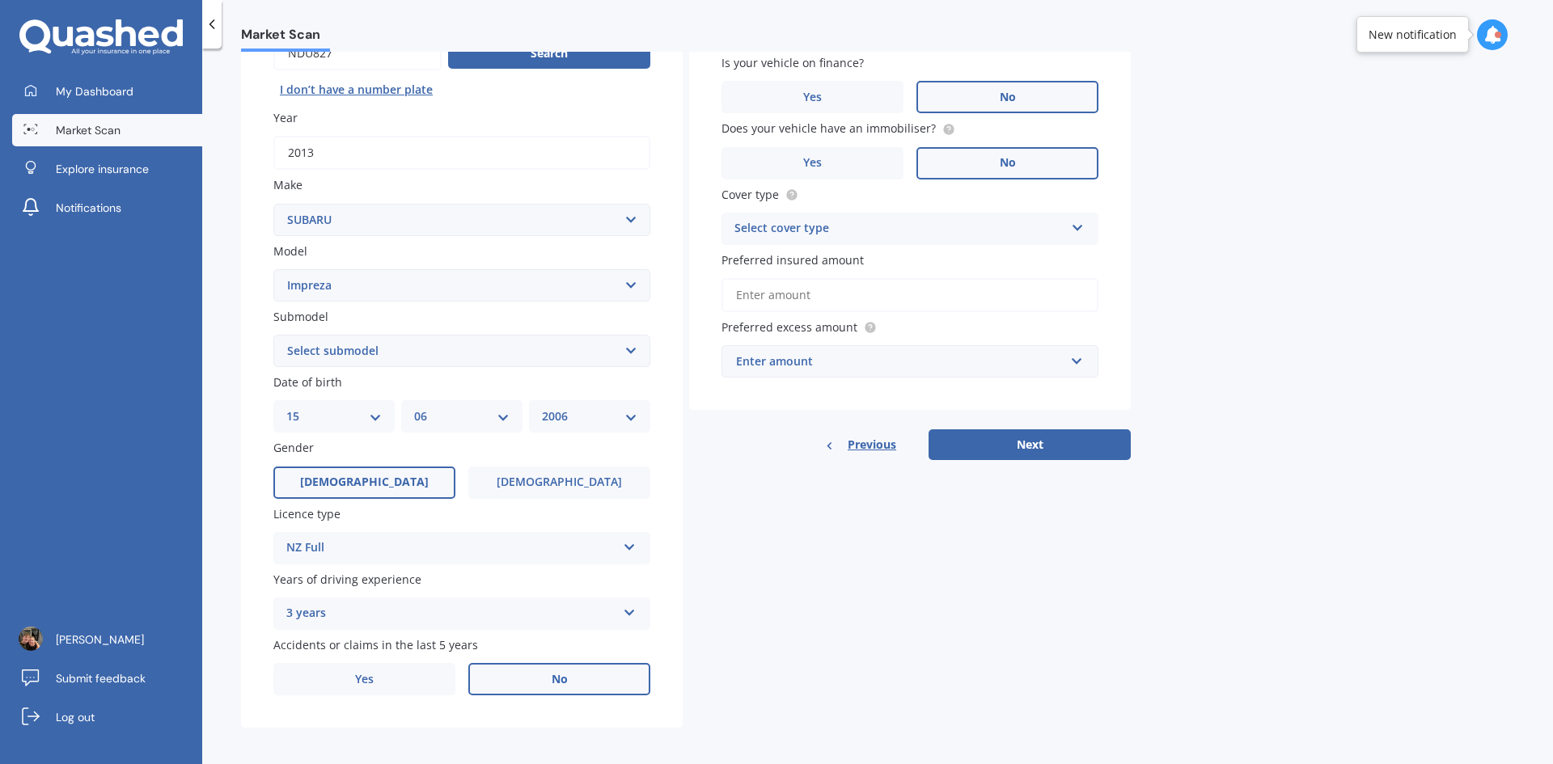
scroll to position [188, 0]
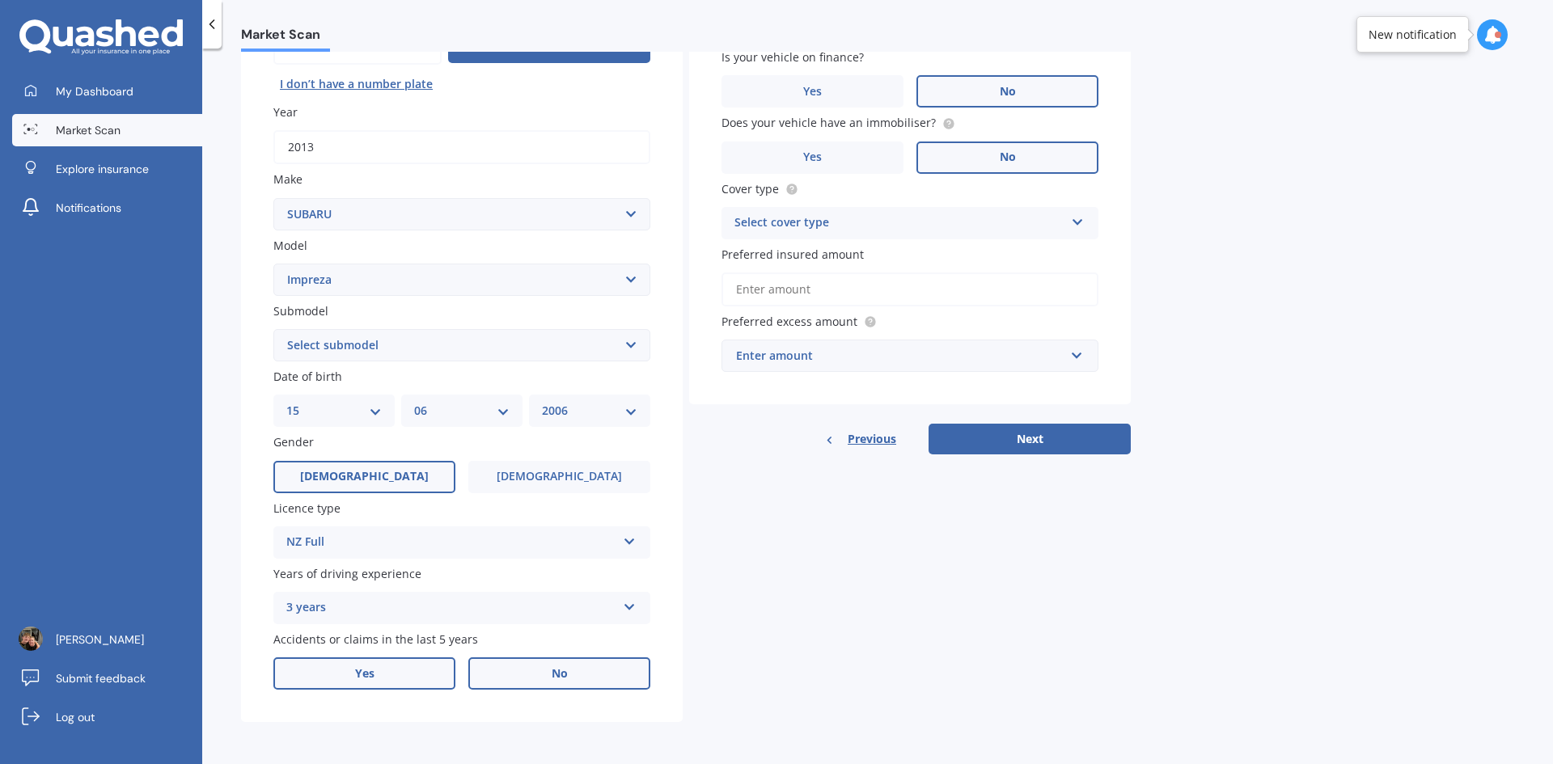
click at [415, 672] on label "Yes" at bounding box center [364, 673] width 182 height 32
click at [0, 0] on input "Yes" at bounding box center [0, 0] width 0 height 0
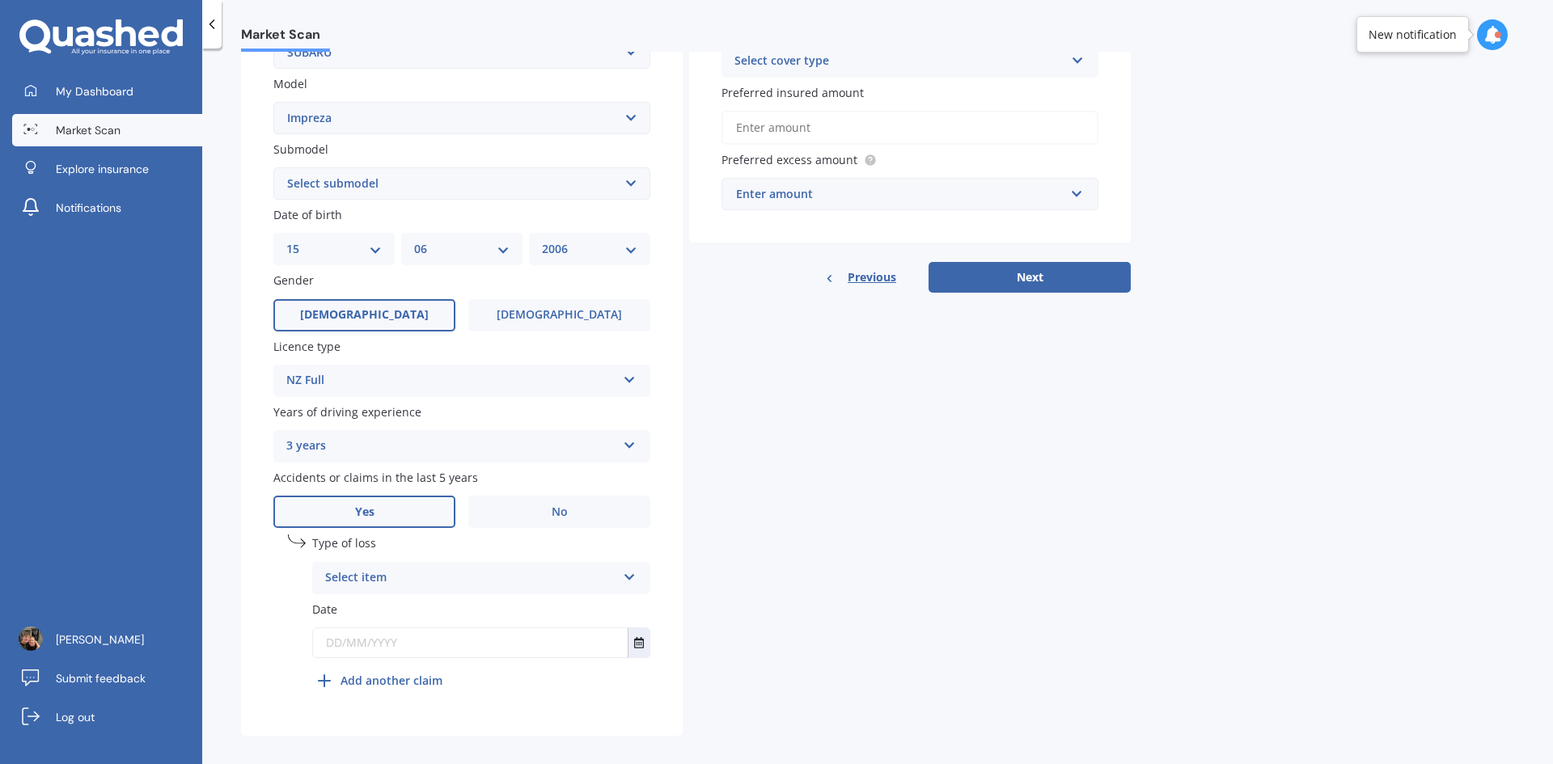
click at [454, 574] on div "Select item" at bounding box center [470, 577] width 291 height 19
click at [426, 604] on div "At fault accident" at bounding box center [481, 609] width 336 height 29
click at [432, 646] on input "text" at bounding box center [470, 642] width 315 height 29
type input "18/02/2025"
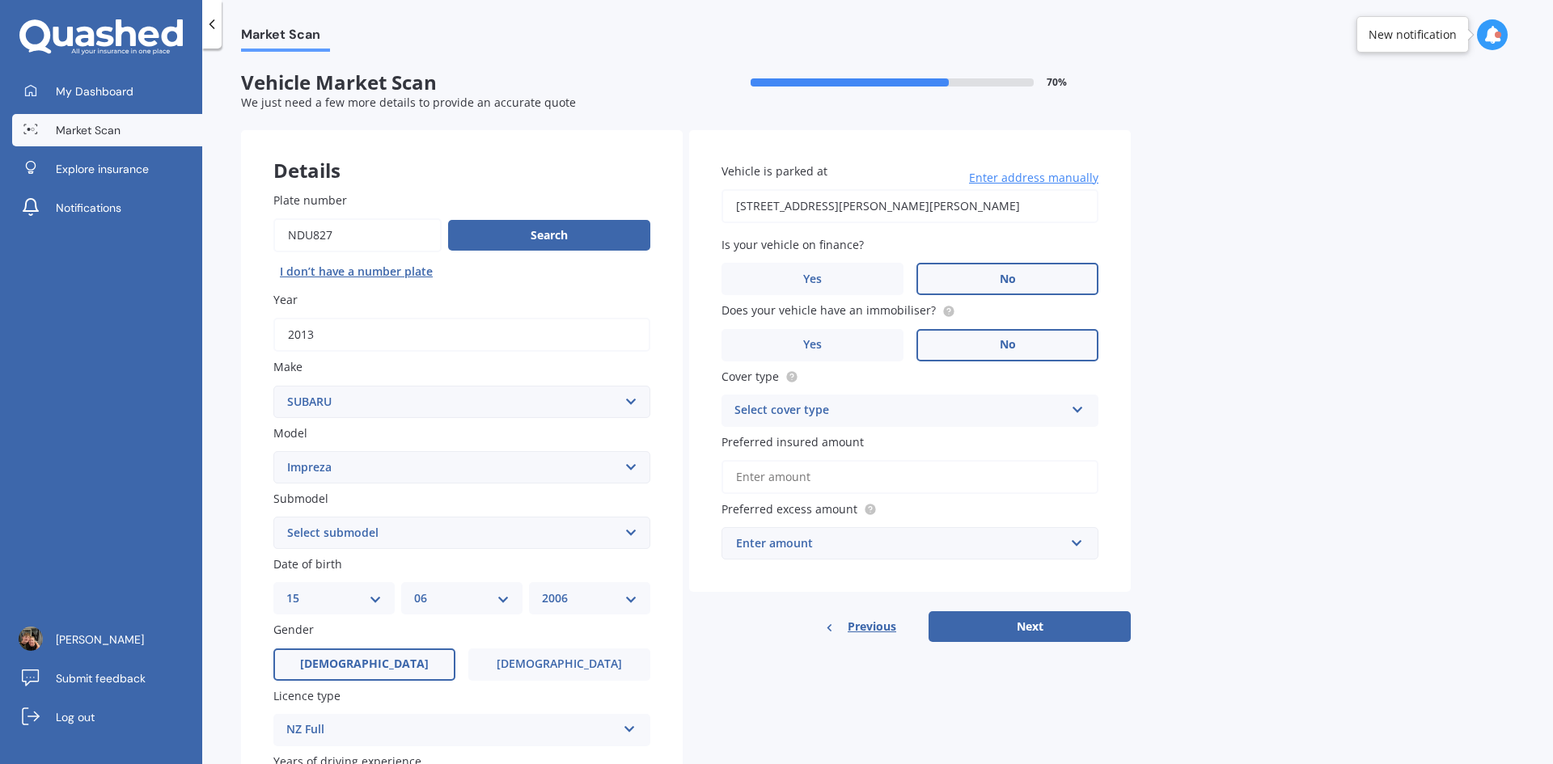
type input "[STREET_ADDRESS][PERSON_NAME][PERSON_NAME]"
click at [977, 408] on div "Select cover type" at bounding box center [899, 410] width 330 height 19
click at [822, 439] on div "Comprehensive" at bounding box center [909, 442] width 375 height 29
click at [908, 478] on input "Preferred insured amount" at bounding box center [909, 477] width 377 height 34
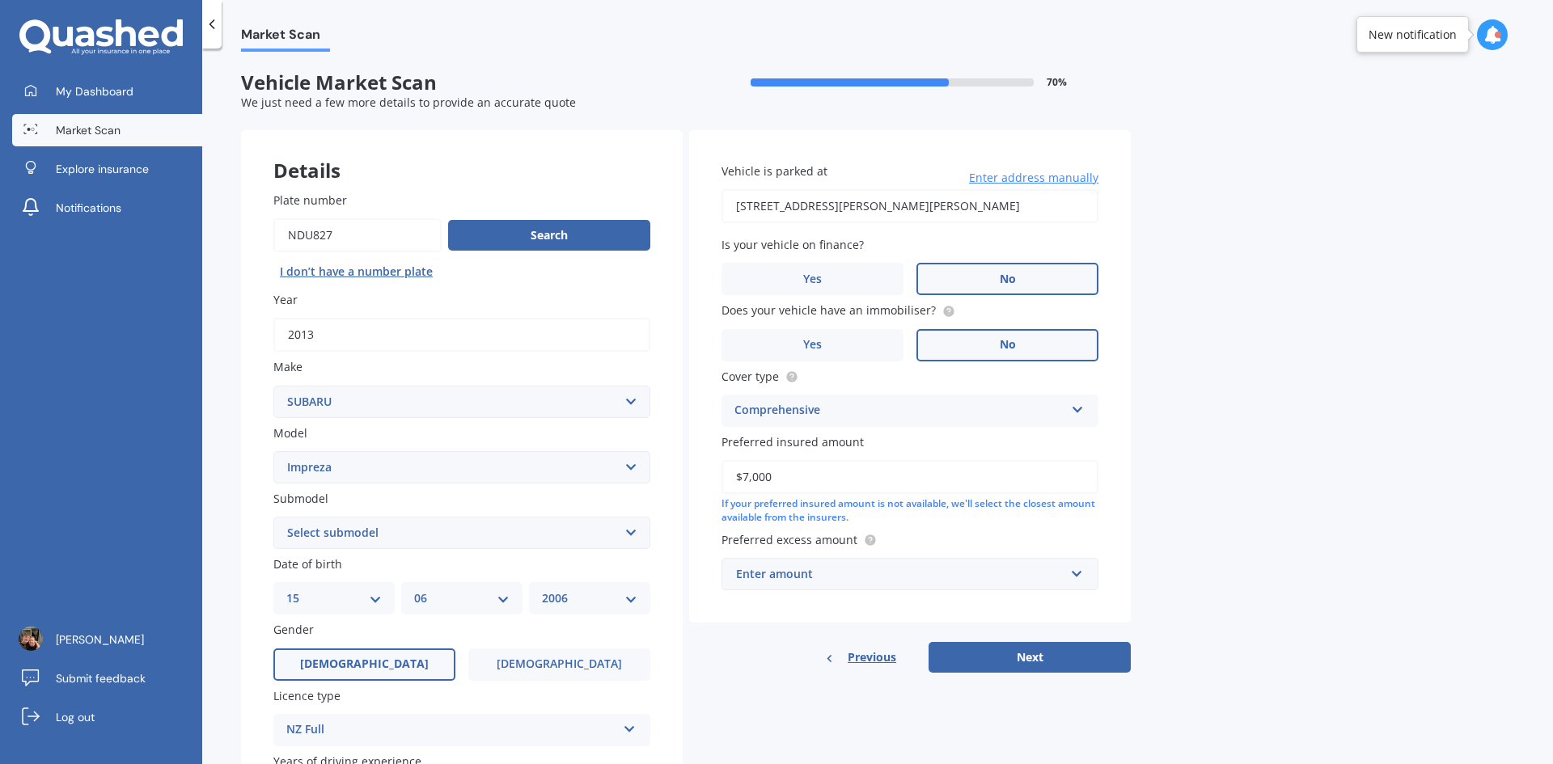
type input "$7,000"
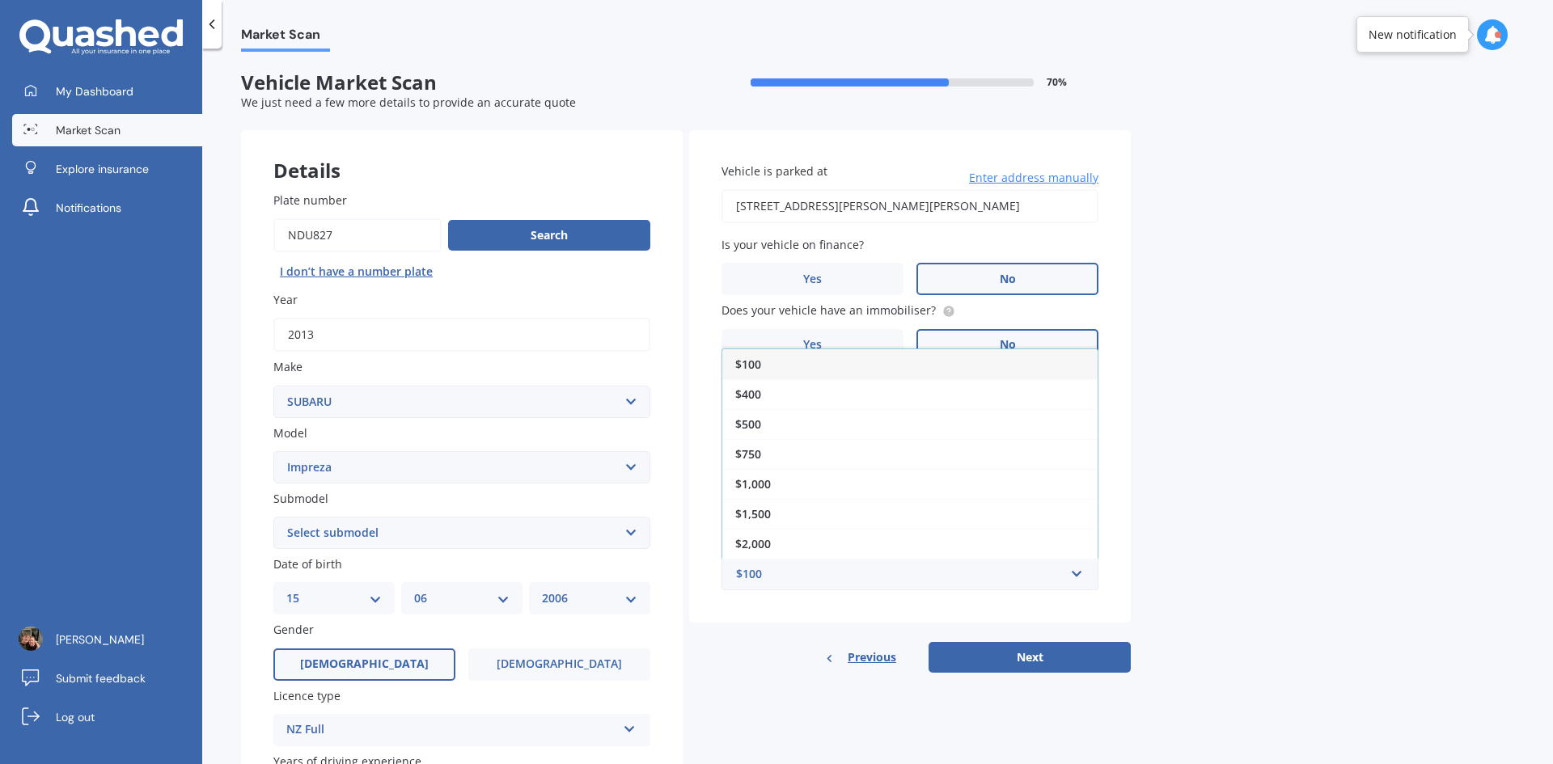
click at [1197, 449] on div "Market Scan Vehicle Market Scan 70 % We just need a few more details to provide…" at bounding box center [877, 410] width 1350 height 716
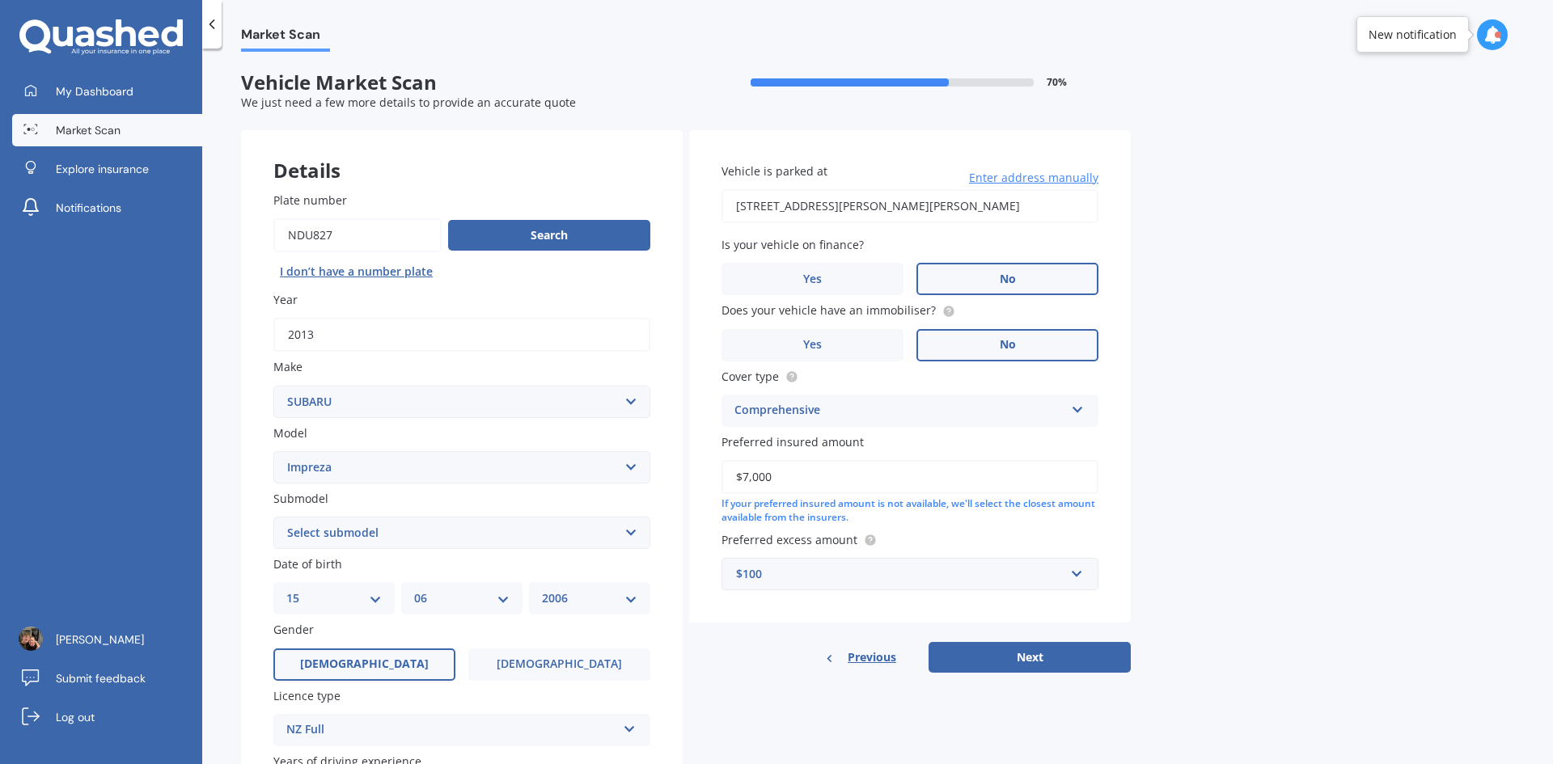
click at [1055, 566] on div "$100" at bounding box center [900, 574] width 328 height 18
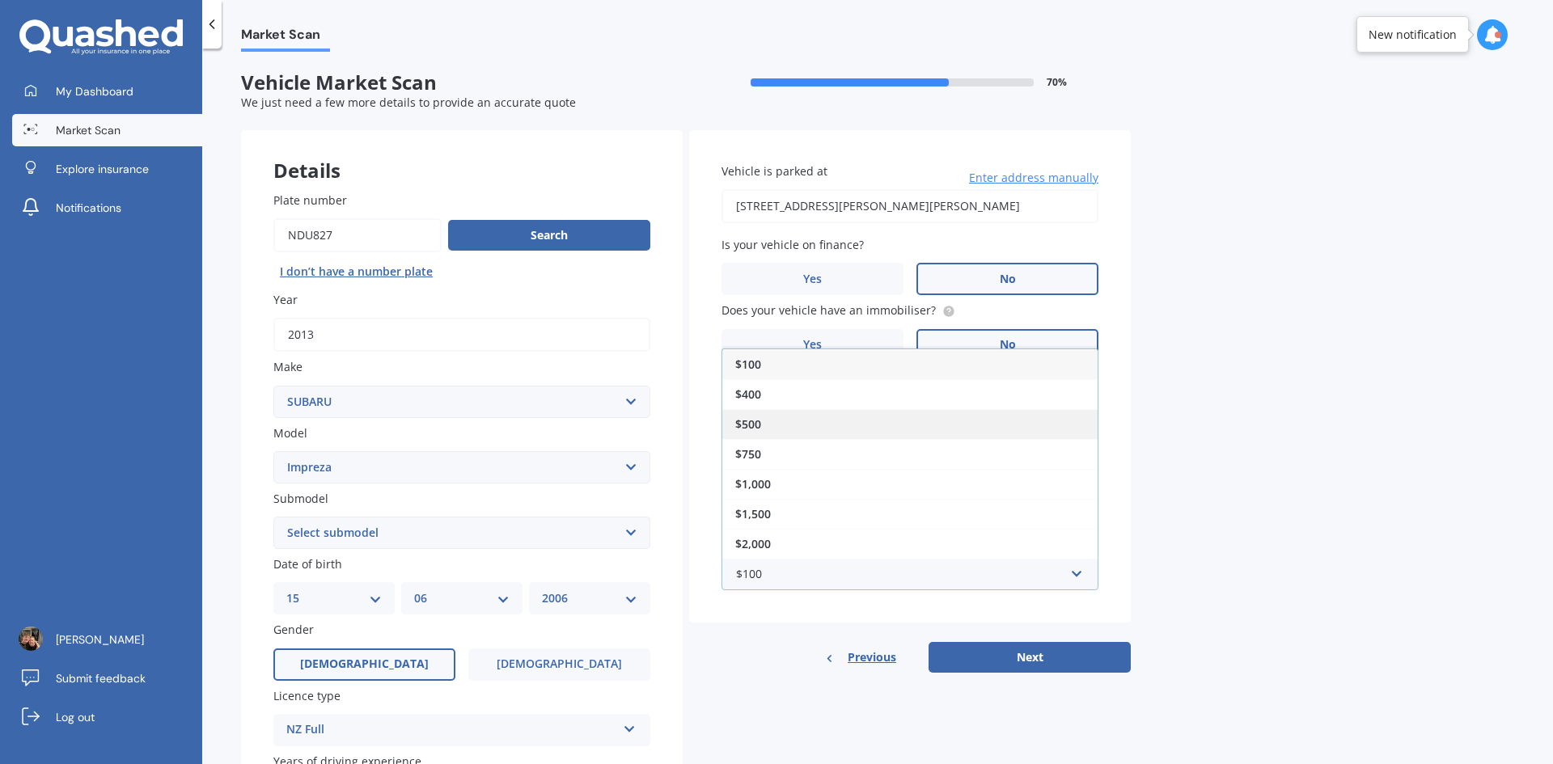
click at [780, 421] on div "$500" at bounding box center [909, 424] width 375 height 30
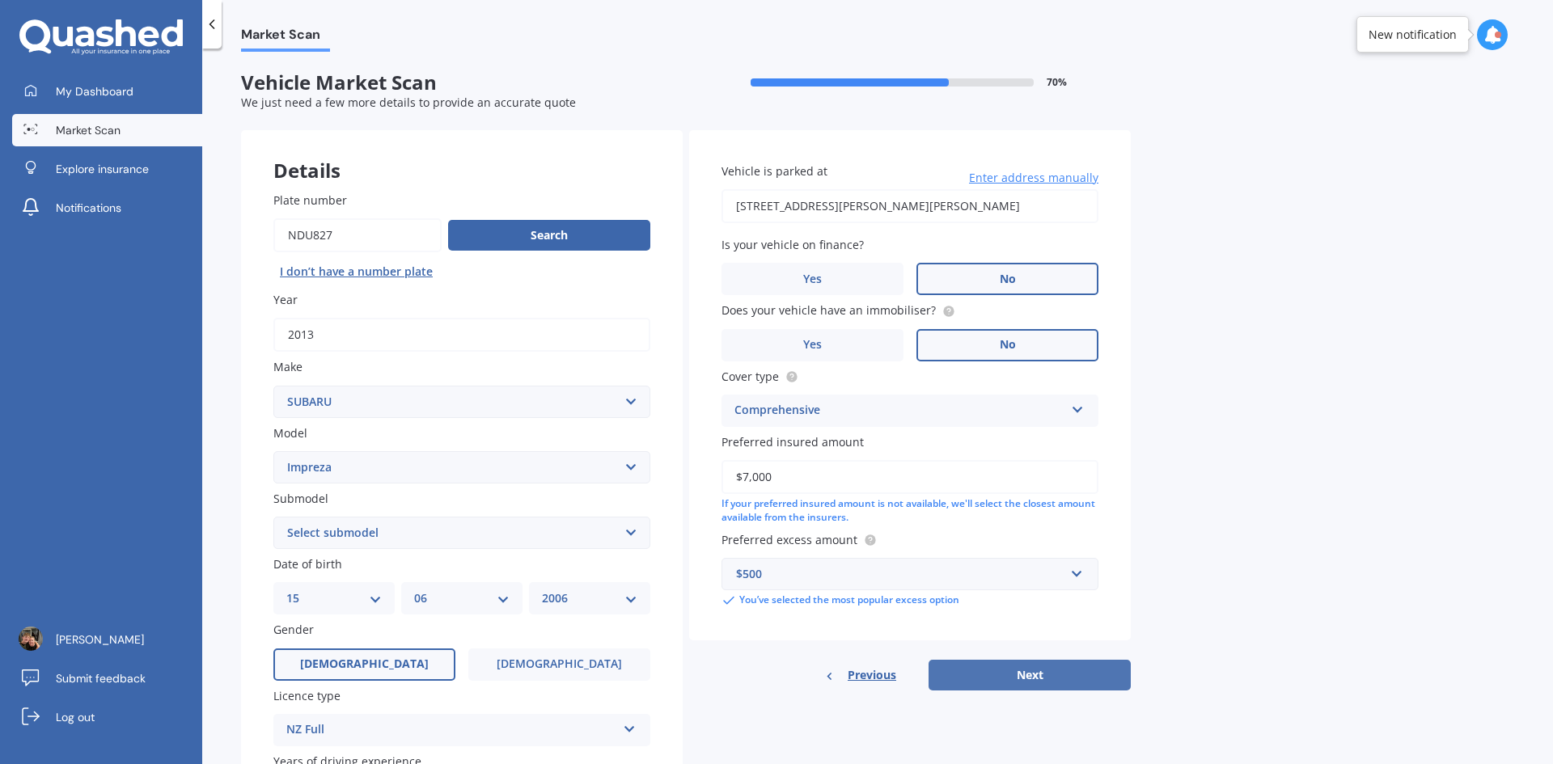
click at [1033, 665] on button "Next" at bounding box center [1029, 675] width 202 height 31
click at [423, 527] on select "Select submodel (All other turbo) 2.0i 2.0i Luxury 2.0i S Edition 2.0R 2.0R Spo…" at bounding box center [461, 533] width 377 height 32
select select "STATION WAGON"
click at [273, 517] on select "Select submodel (All other turbo) 2.0i 2.0i Luxury 2.0i S Edition 2.0R 2.0R Spo…" at bounding box center [461, 533] width 377 height 32
click at [997, 673] on button "Next" at bounding box center [1029, 675] width 202 height 31
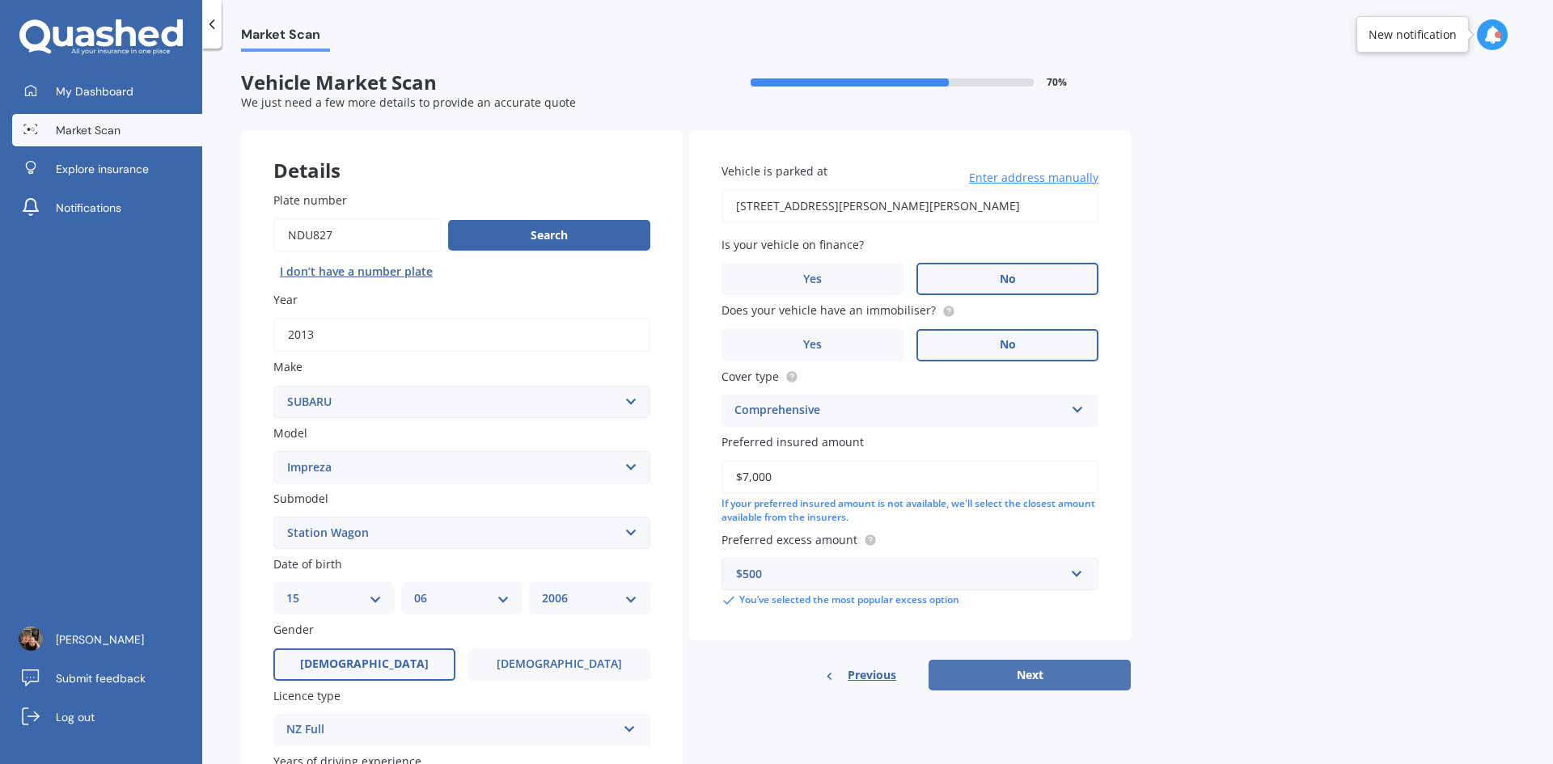
select select "15"
select select "06"
select select "2006"
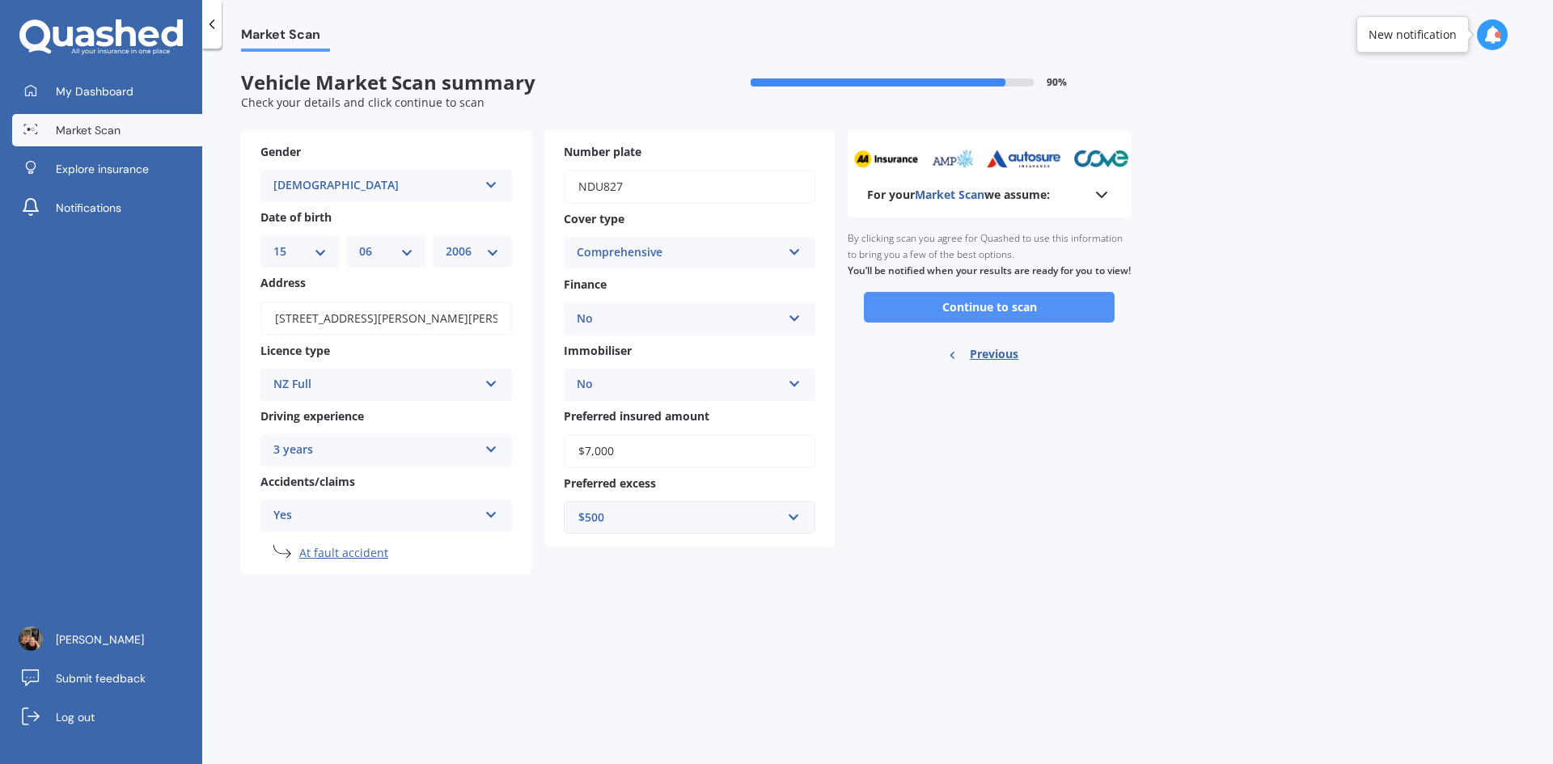
click at [963, 323] on button "Continue to scan" at bounding box center [989, 307] width 251 height 31
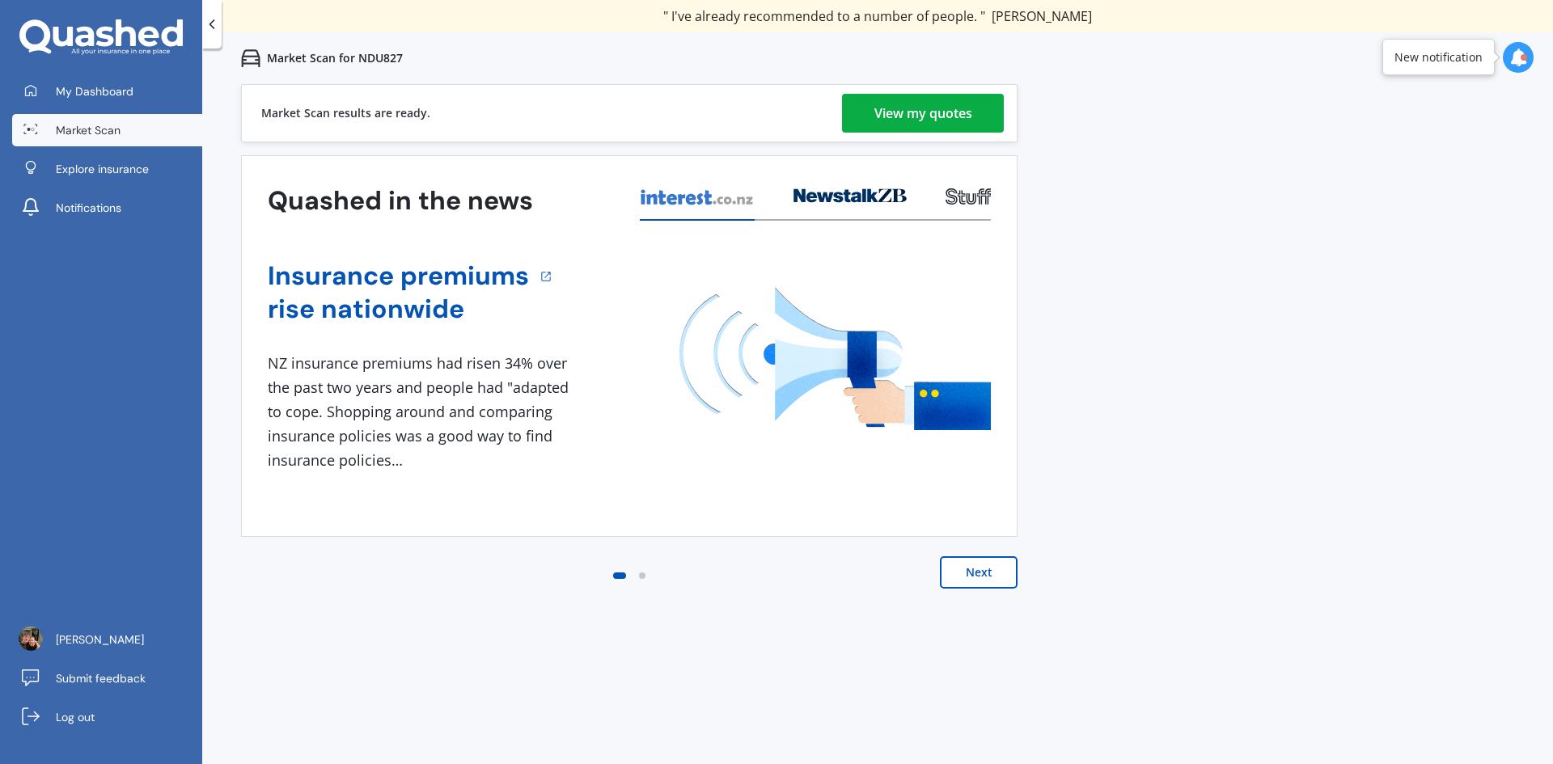
click at [935, 119] on div "View my quotes" at bounding box center [923, 113] width 98 height 39
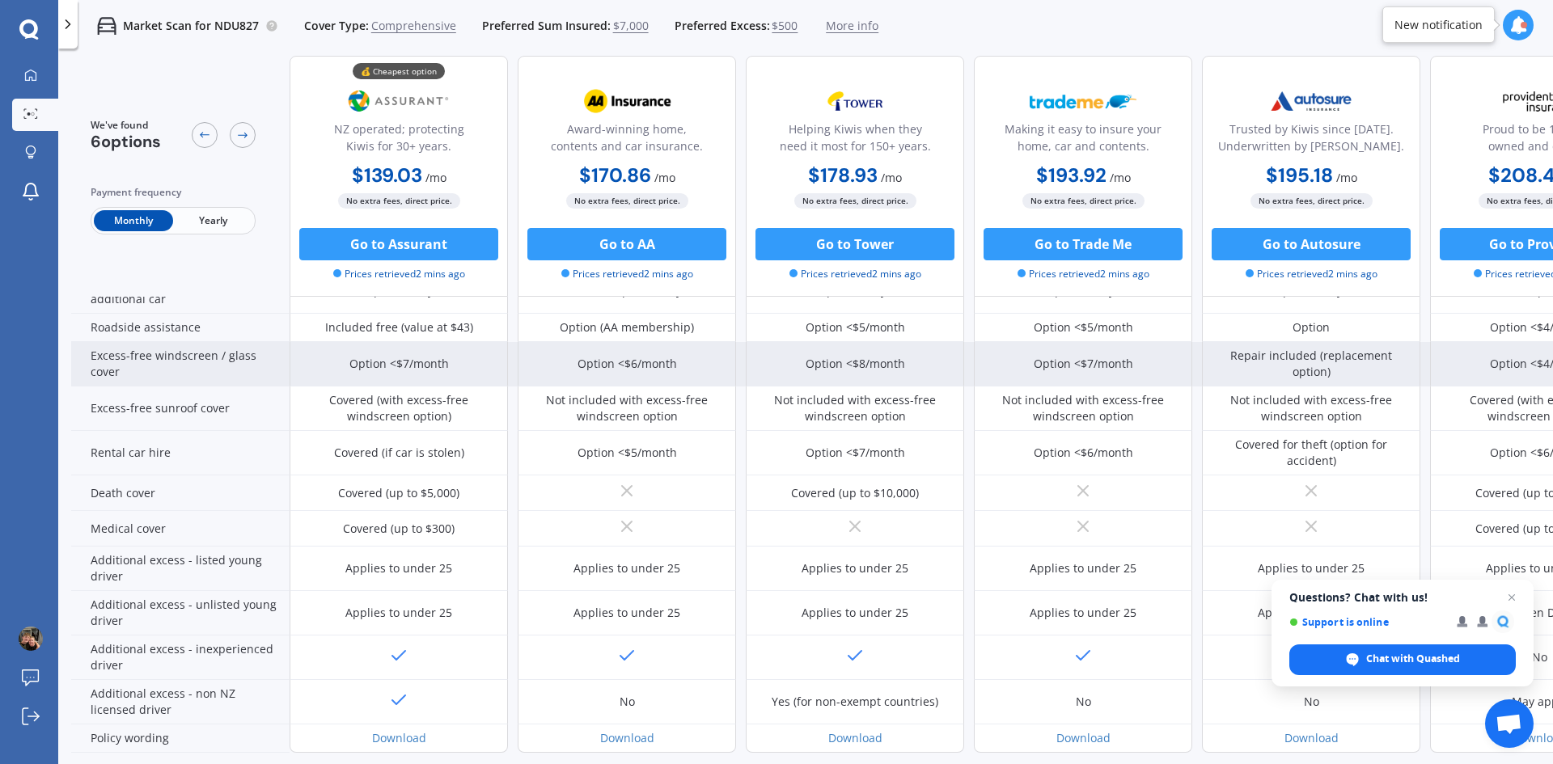
scroll to position [643, 0]
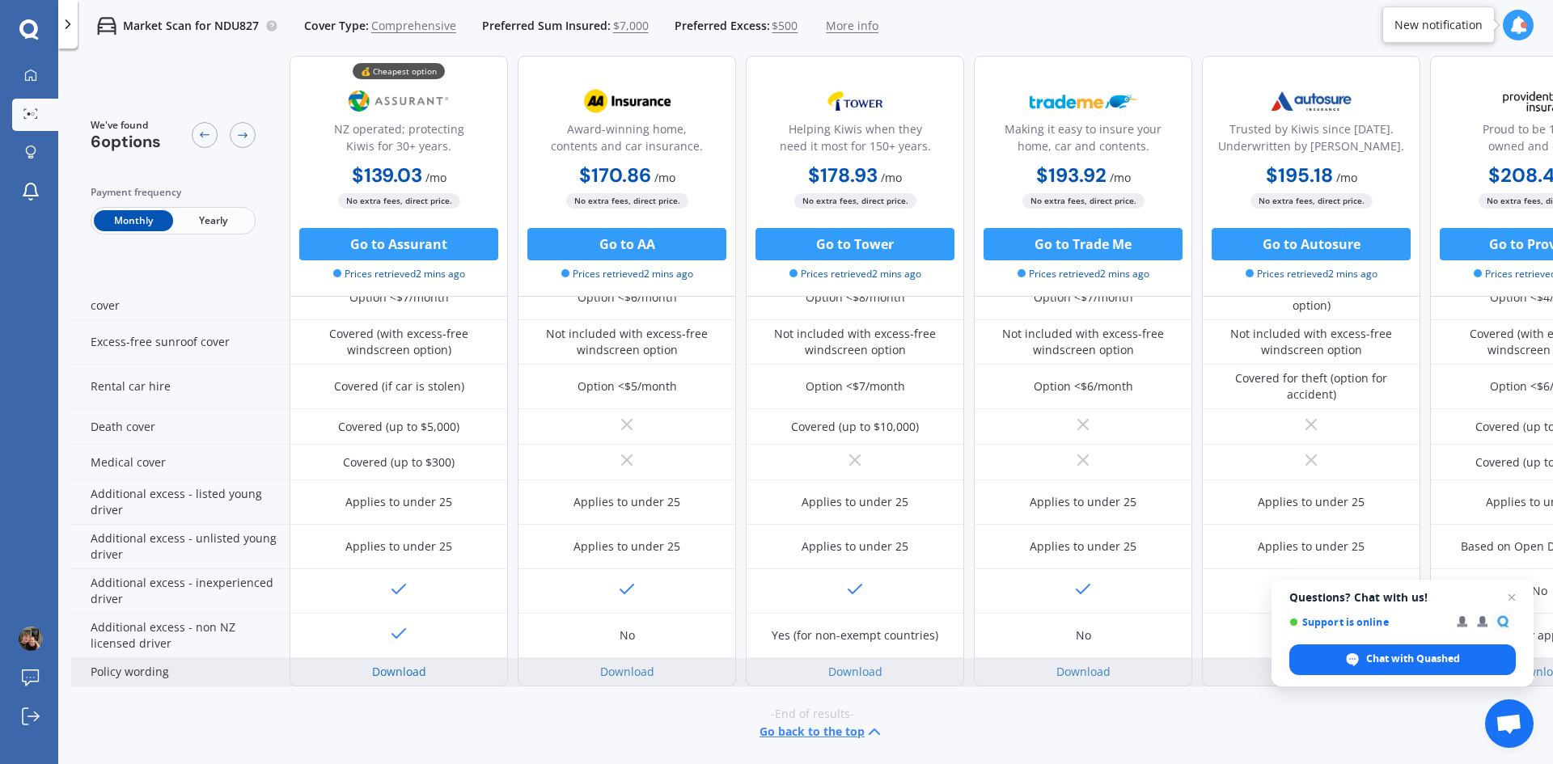
click at [391, 664] on link "Download" at bounding box center [399, 671] width 54 height 15
click at [642, 664] on link "Download" at bounding box center [627, 671] width 54 height 15
